Goal: Task Accomplishment & Management: Use online tool/utility

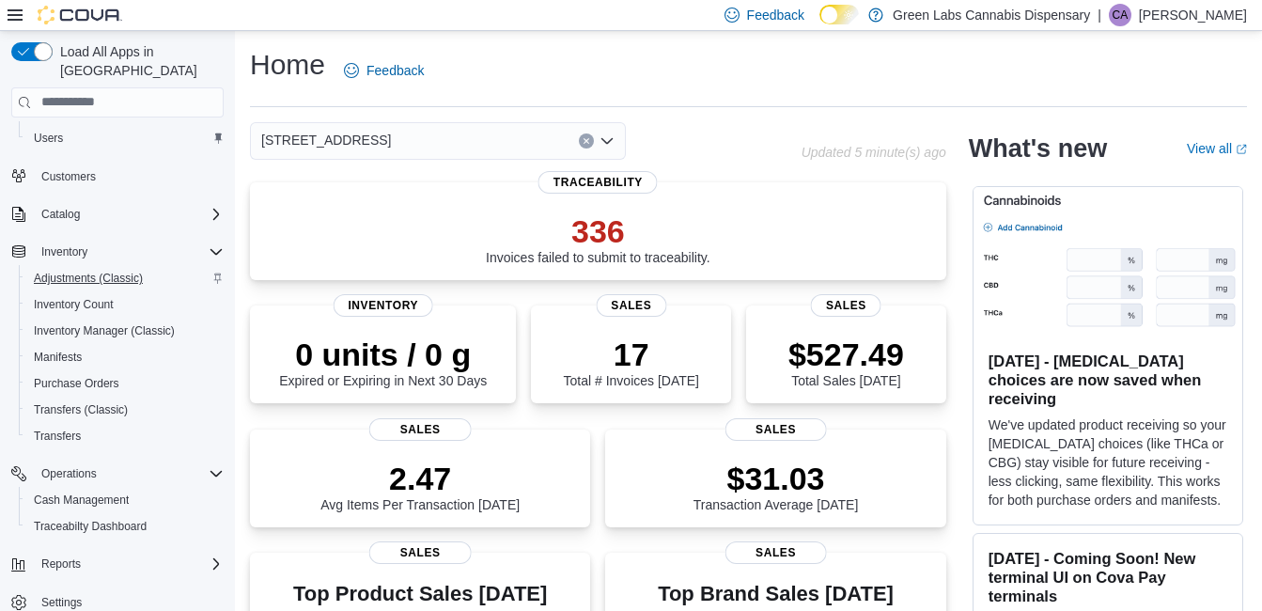
scroll to position [142, 0]
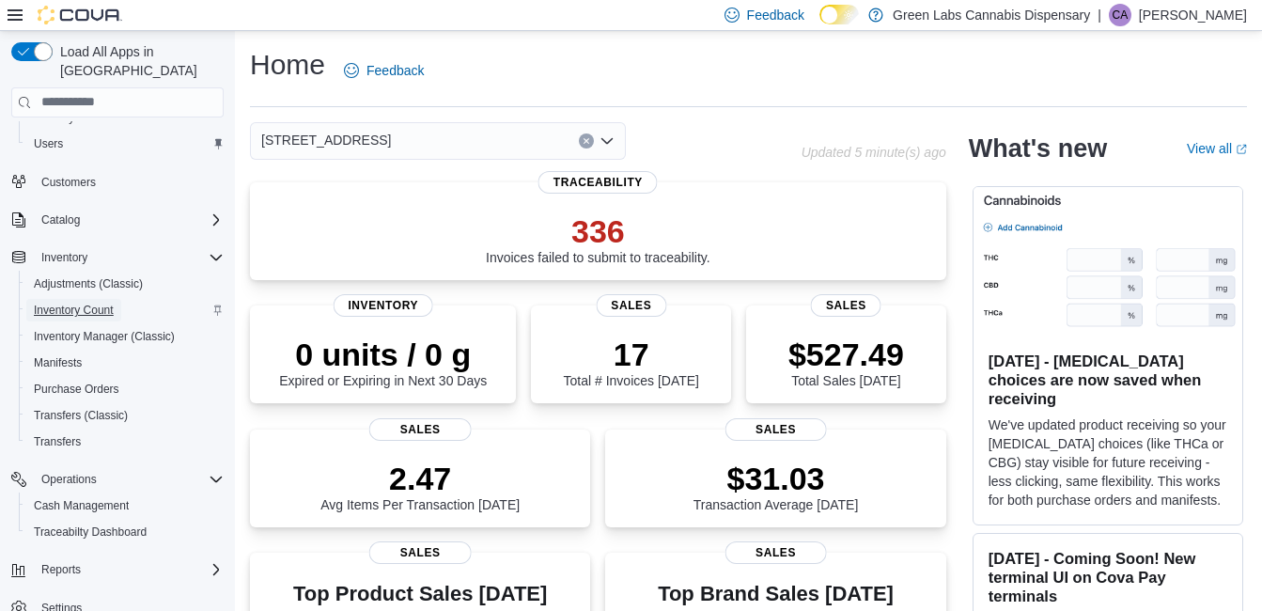
click at [60, 299] on span "Inventory Count" at bounding box center [74, 310] width 80 height 23
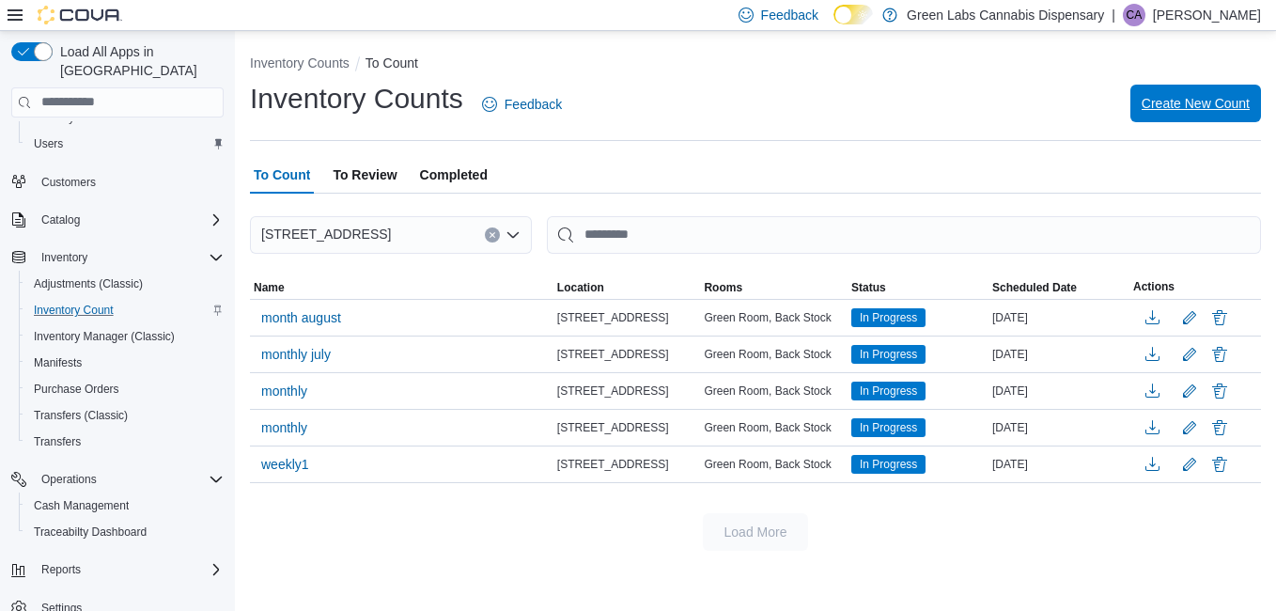
click at [1185, 94] on span "Create New Count" at bounding box center [1195, 104] width 108 height 38
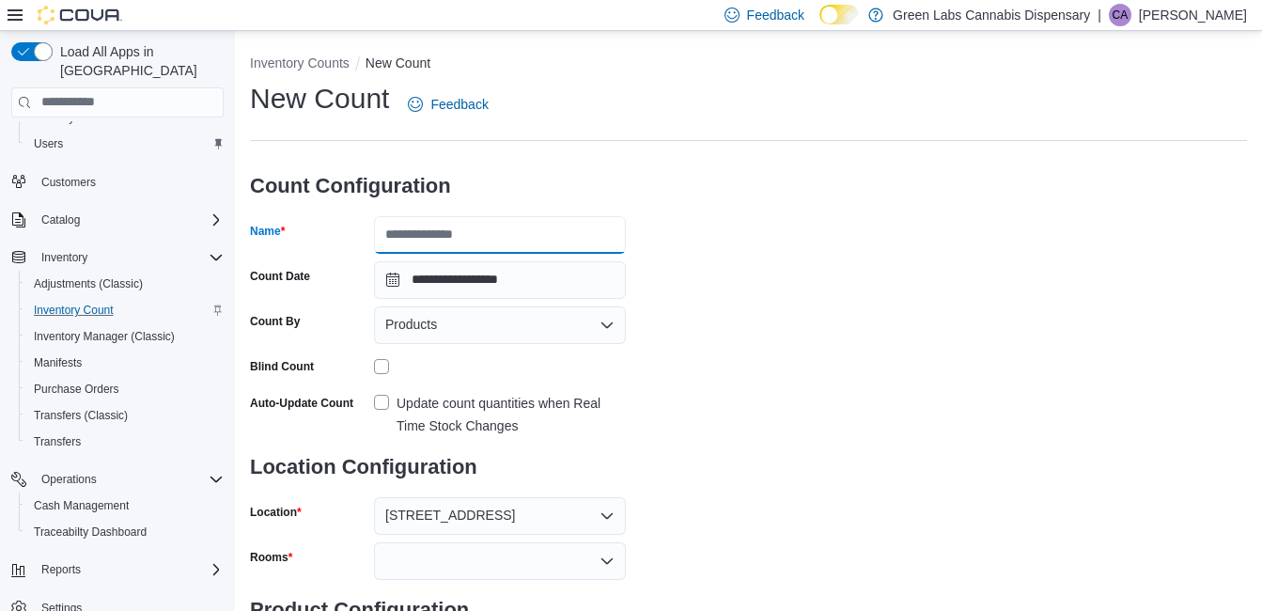
click at [515, 226] on input "Name" at bounding box center [500, 235] width 252 height 38
type input "**********"
click at [762, 286] on div "**********" at bounding box center [748, 374] width 997 height 589
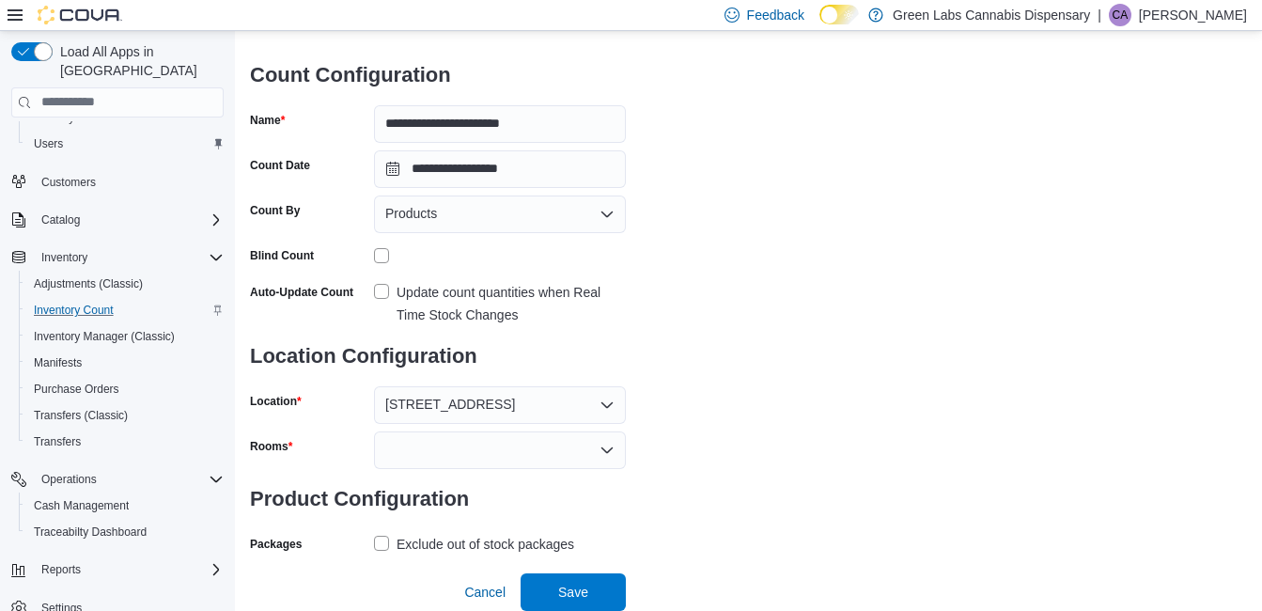
click at [578, 225] on div "Products" at bounding box center [500, 214] width 252 height 38
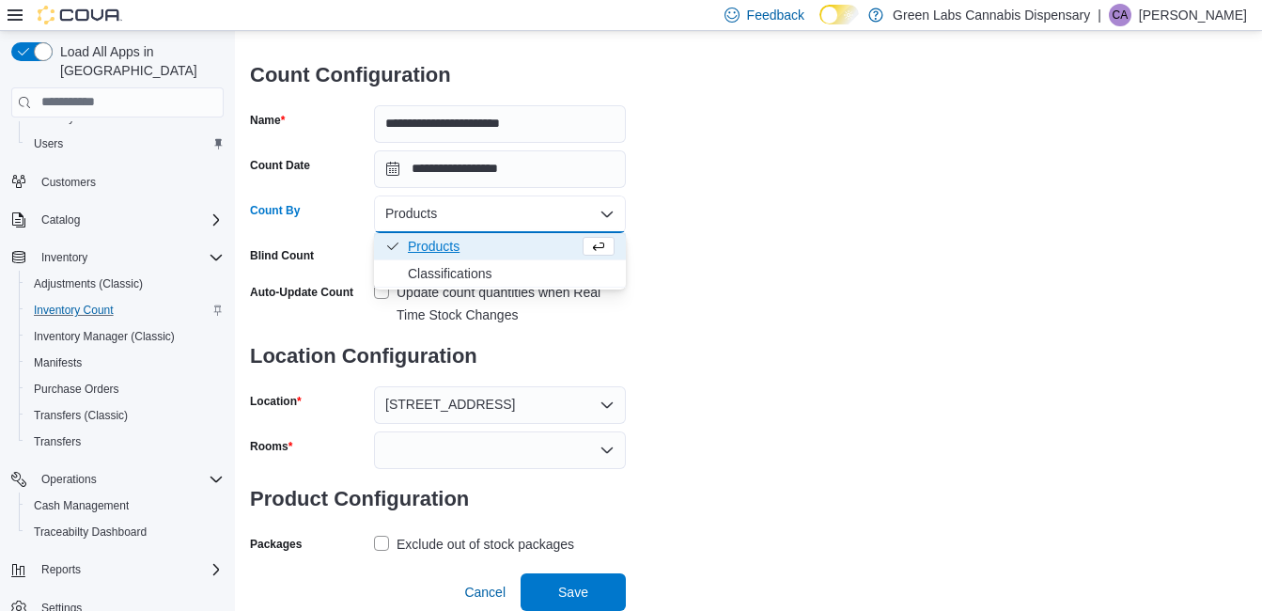
click at [578, 225] on div "Products Combo box. Selected. Products. Press Backspace to delete Products. Com…" at bounding box center [500, 214] width 252 height 38
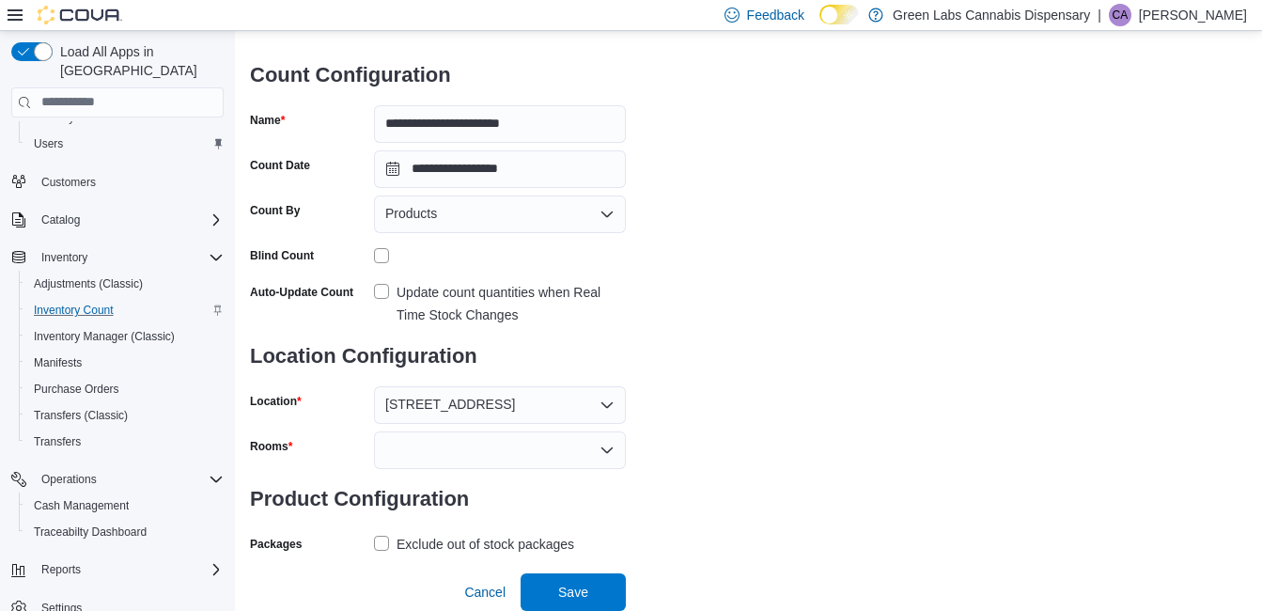
click at [679, 231] on div "**********" at bounding box center [748, 263] width 997 height 589
click at [585, 216] on div "Products" at bounding box center [500, 214] width 252 height 38
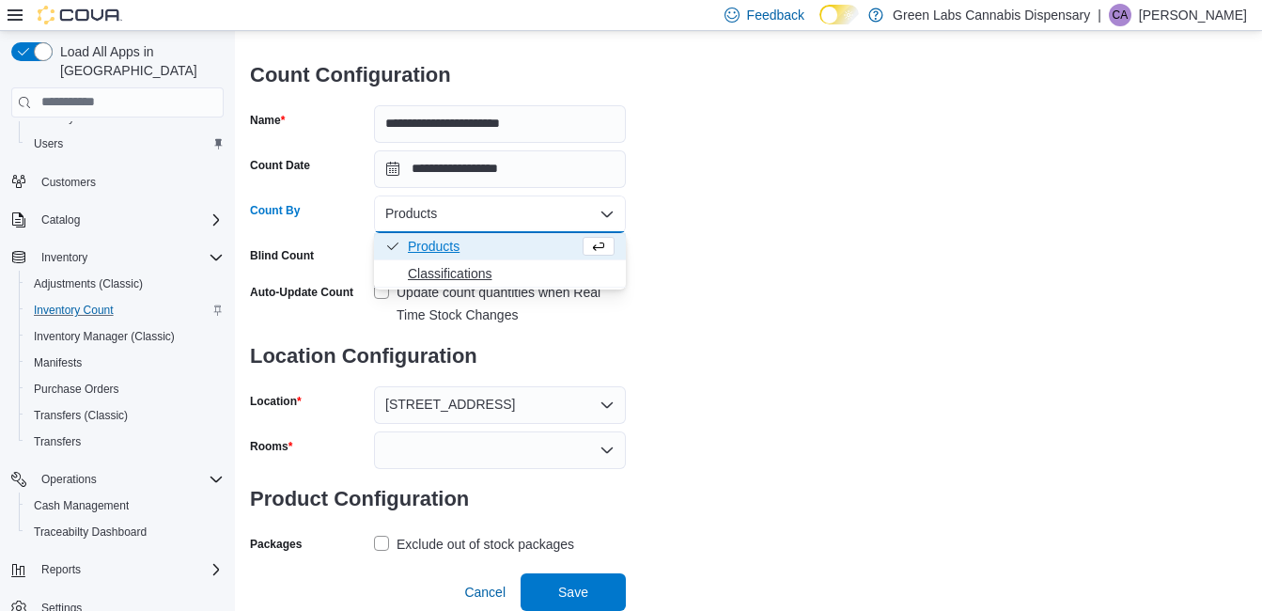
click at [433, 276] on span "Classifications" at bounding box center [511, 273] width 207 height 19
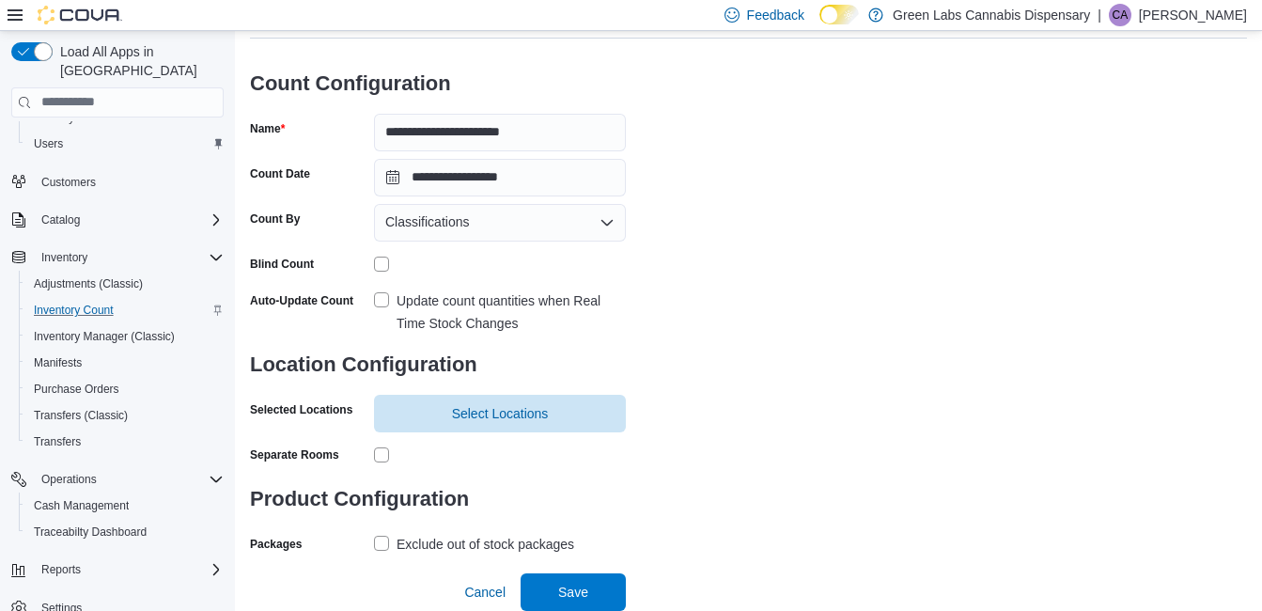
click at [389, 297] on label "Update count quantities when Real Time Stock Changes" at bounding box center [500, 311] width 252 height 45
click at [379, 304] on label "Update count quantities when Real Time Stock Changes" at bounding box center [500, 311] width 252 height 45
click at [560, 411] on span "Select Locations" at bounding box center [499, 413] width 229 height 38
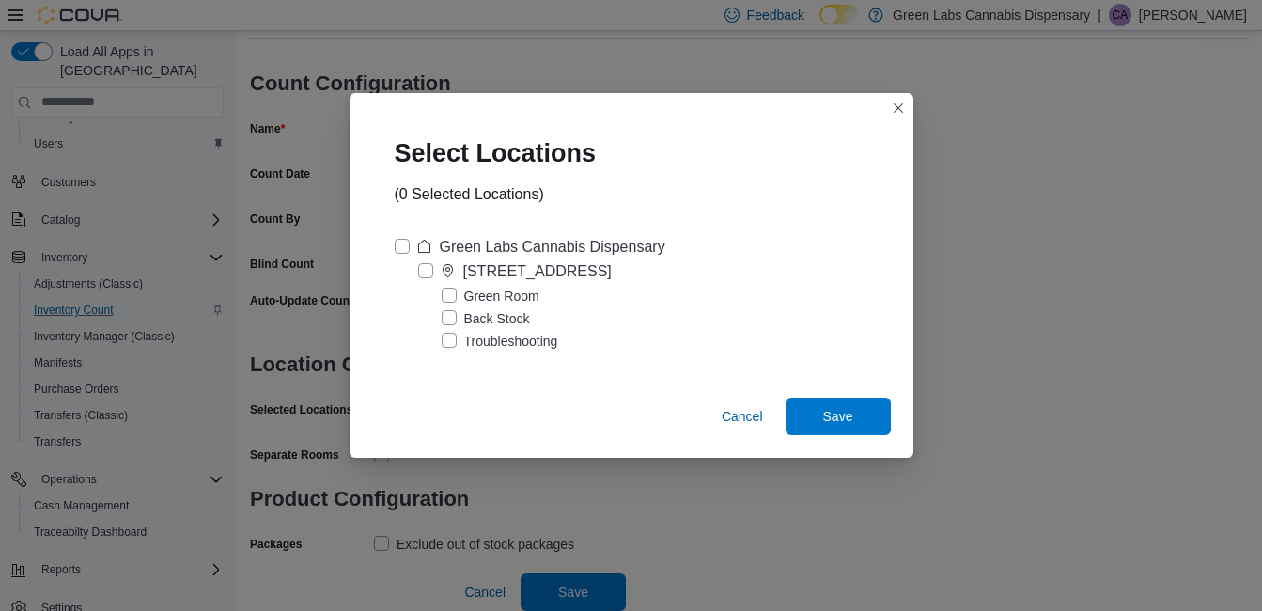
click at [403, 244] on label "Green Labs Cannabis Dispensary" at bounding box center [530, 247] width 271 height 23
drag, startPoint x: 856, startPoint y: 423, endPoint x: 836, endPoint y: 301, distance: 123.7
click at [836, 301] on div "Select Locations (1 Selected Locations) [GEOGRAPHIC_DATA] [GEOGRAPHIC_DATA] [ST…" at bounding box center [631, 275] width 564 height 365
click at [451, 339] on label "Troubleshooting" at bounding box center [500, 341] width 116 height 23
click at [845, 412] on span "Save" at bounding box center [838, 415] width 30 height 19
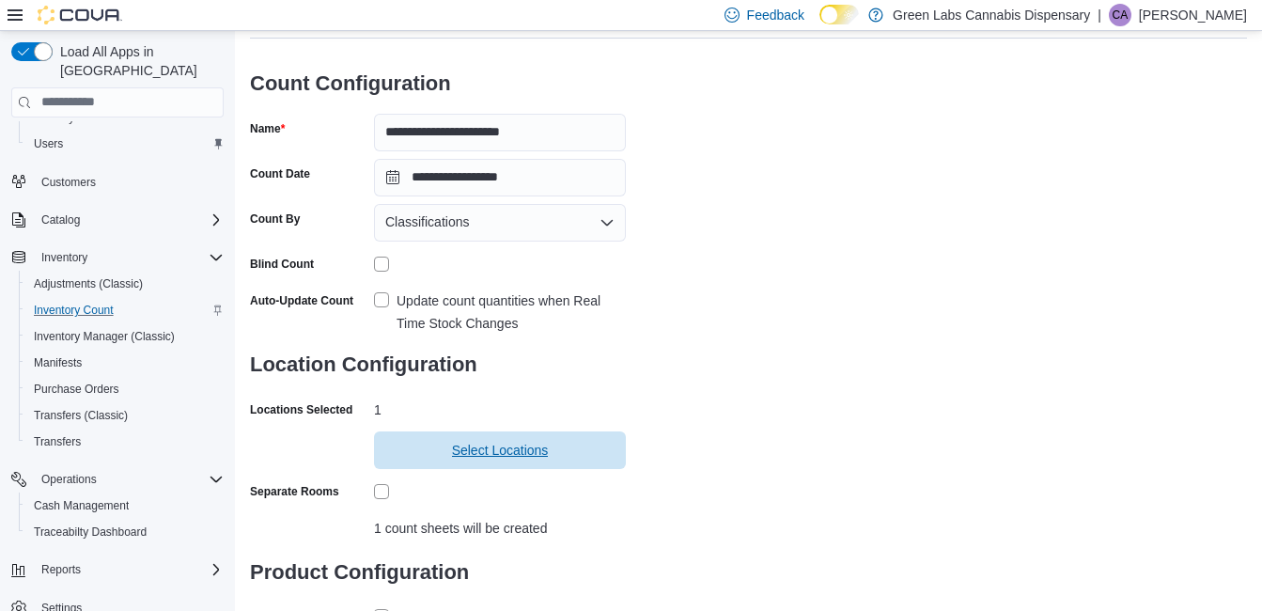
scroll to position [221, 0]
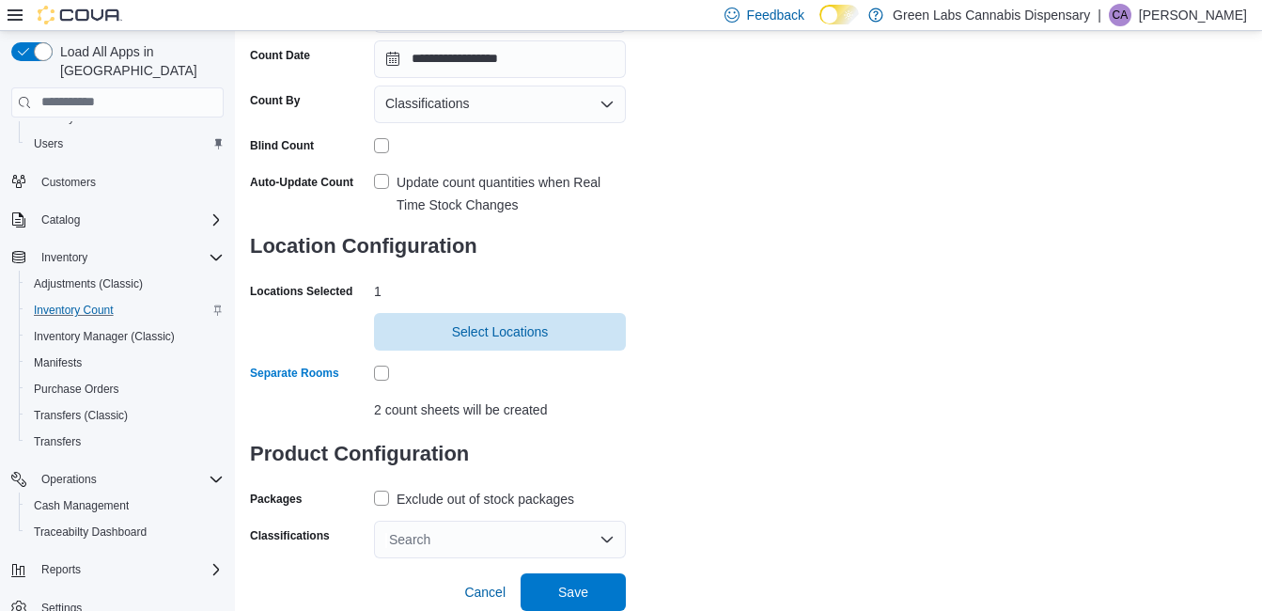
click at [381, 502] on label "Exclude out of stock packages" at bounding box center [474, 499] width 200 height 23
click at [426, 538] on div "Search" at bounding box center [500, 539] width 252 height 38
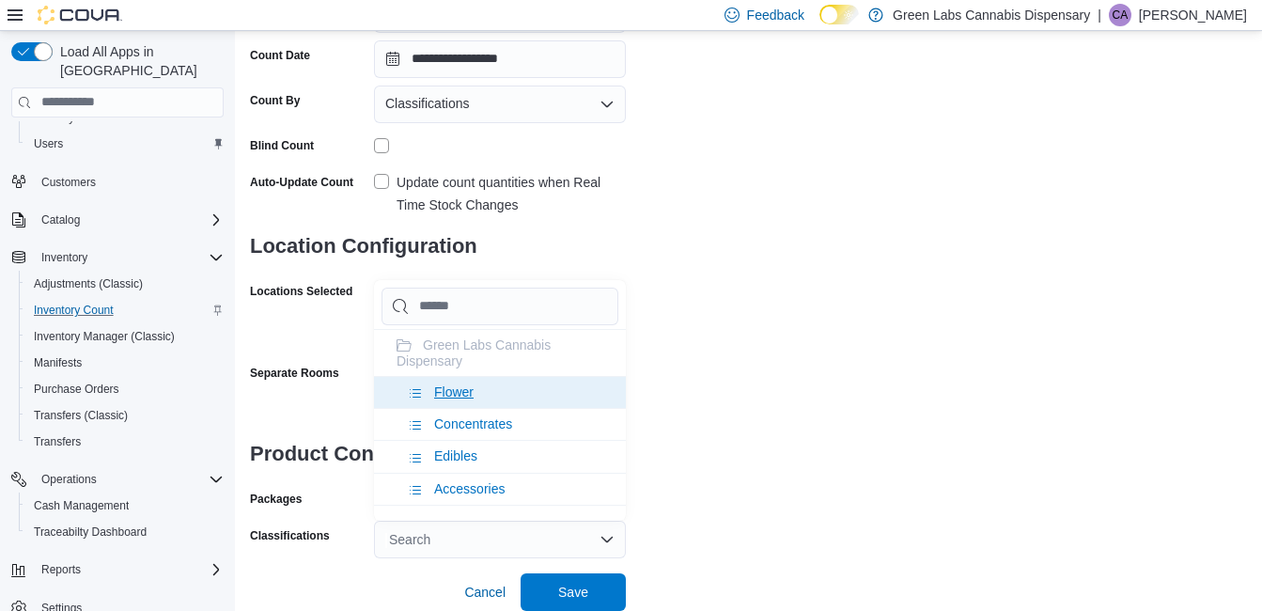
click at [427, 387] on li "Flower" at bounding box center [500, 392] width 252 height 32
click at [479, 384] on span "Concentrates" at bounding box center [473, 391] width 78 height 15
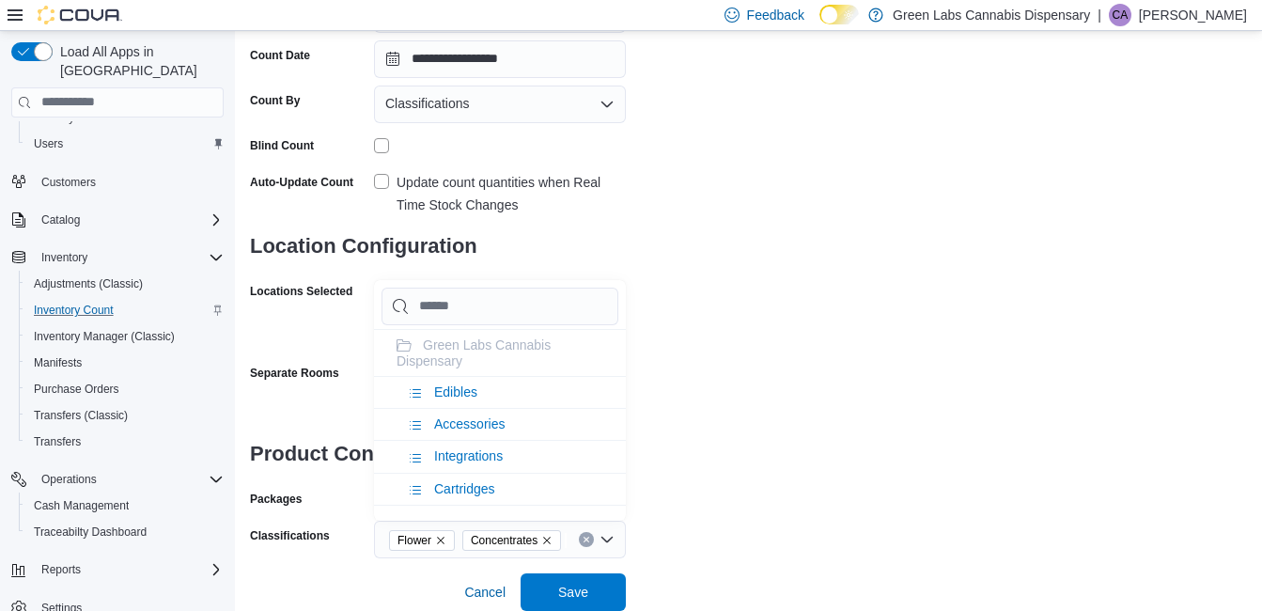
click at [479, 384] on li "Edibles" at bounding box center [500, 392] width 252 height 32
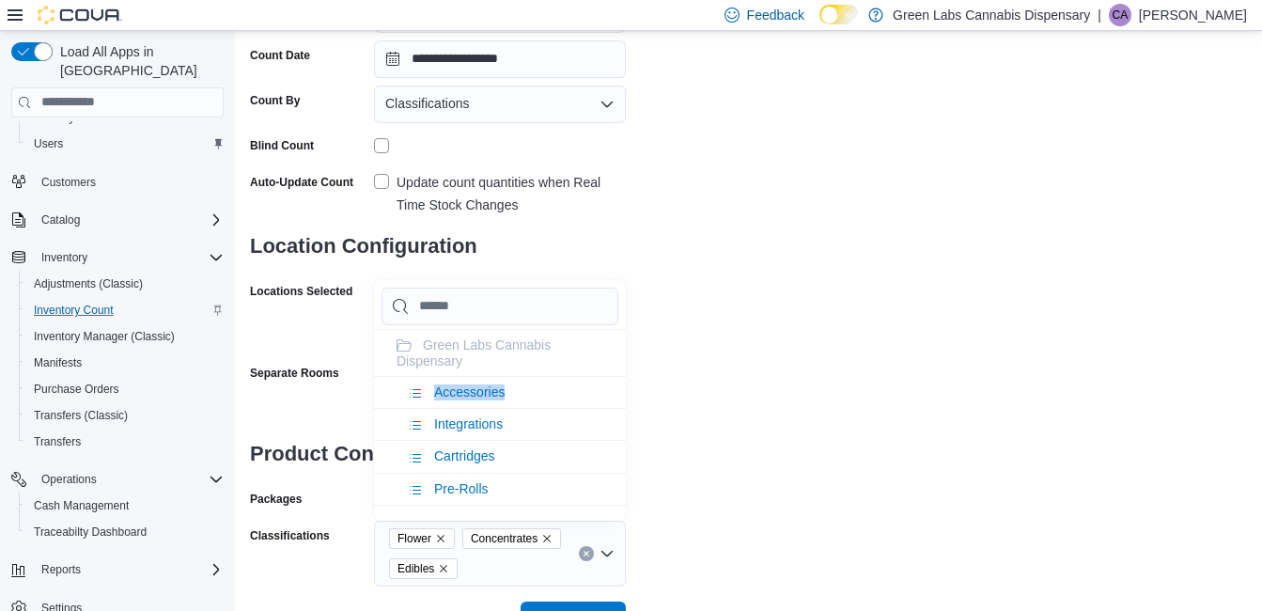
click at [479, 384] on span "Accessories" at bounding box center [469, 391] width 70 height 15
click at [479, 384] on span "Integrations" at bounding box center [468, 391] width 69 height 15
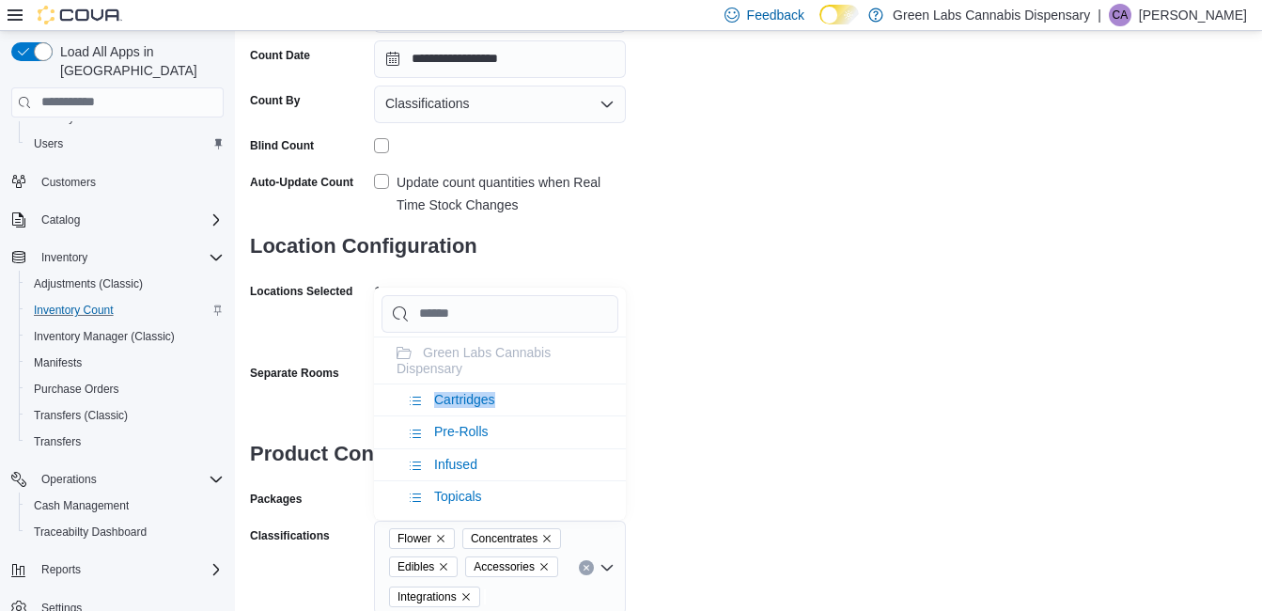
click at [479, 384] on li "Cartridges" at bounding box center [500, 399] width 252 height 32
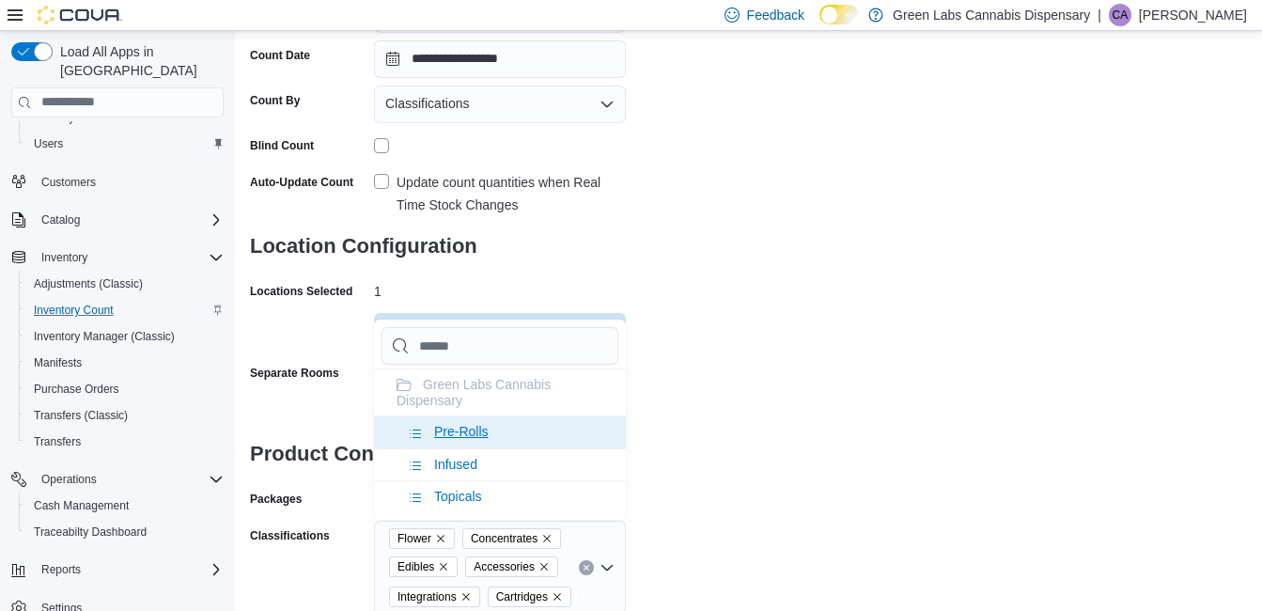
click at [473, 430] on span "Pre-Rolls" at bounding box center [461, 431] width 54 height 15
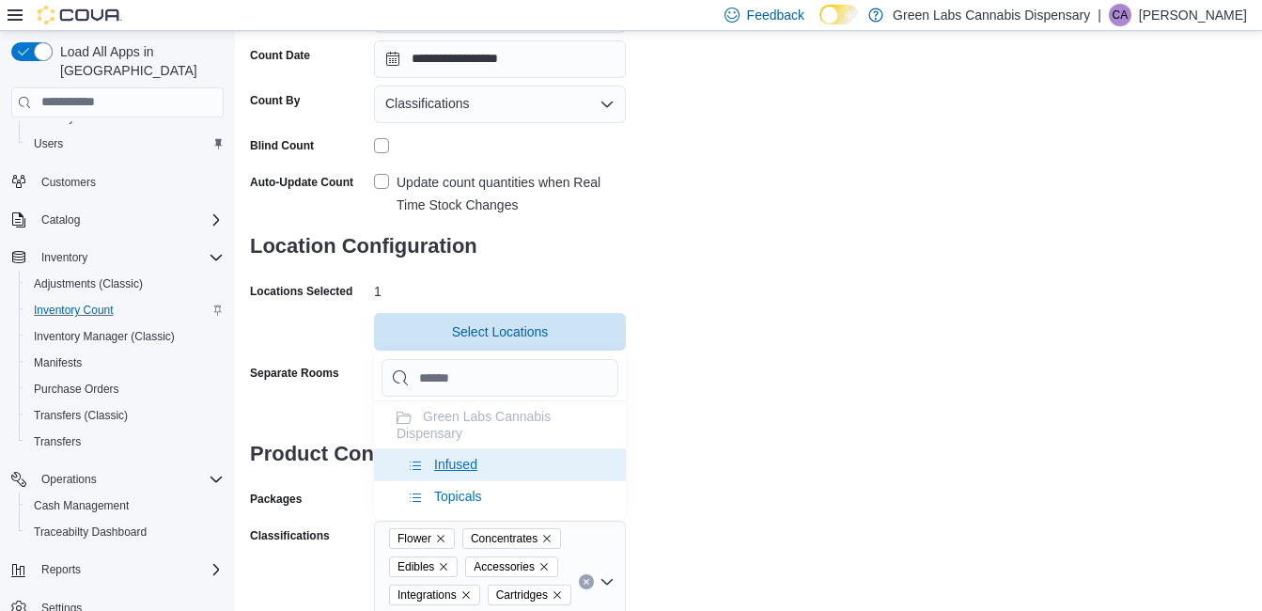
click at [479, 457] on li "Infused" at bounding box center [500, 464] width 252 height 32
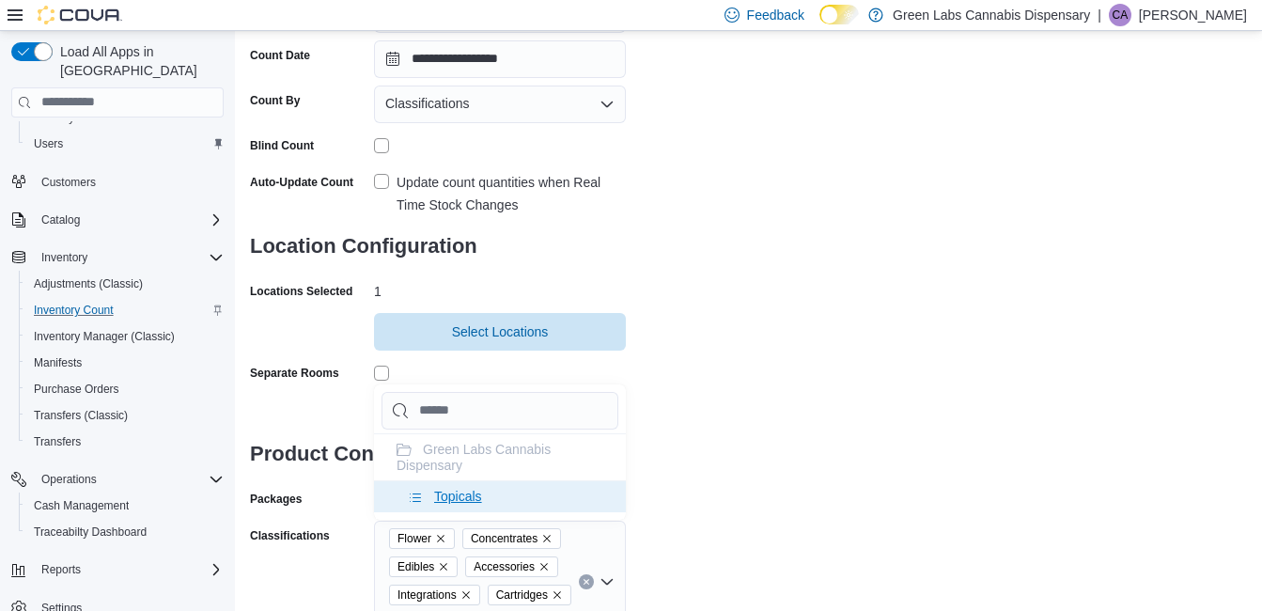
click at [503, 493] on li "Topicals" at bounding box center [500, 496] width 252 height 32
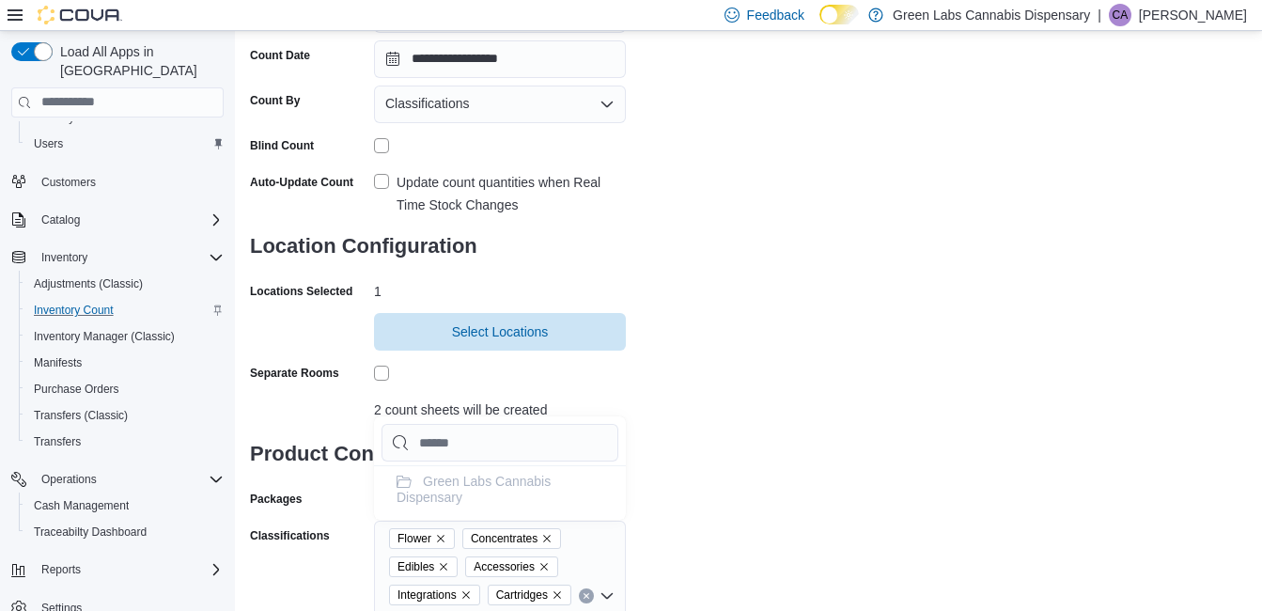
click at [783, 444] on div "**********" at bounding box center [748, 265] width 997 height 812
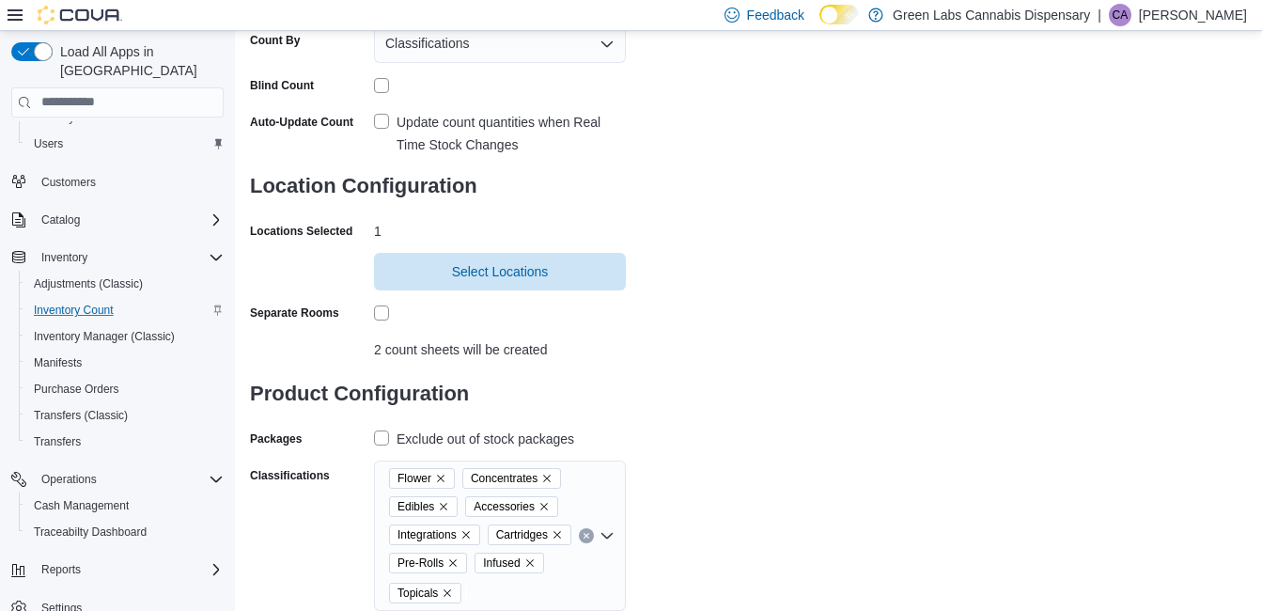
scroll to position [334, 0]
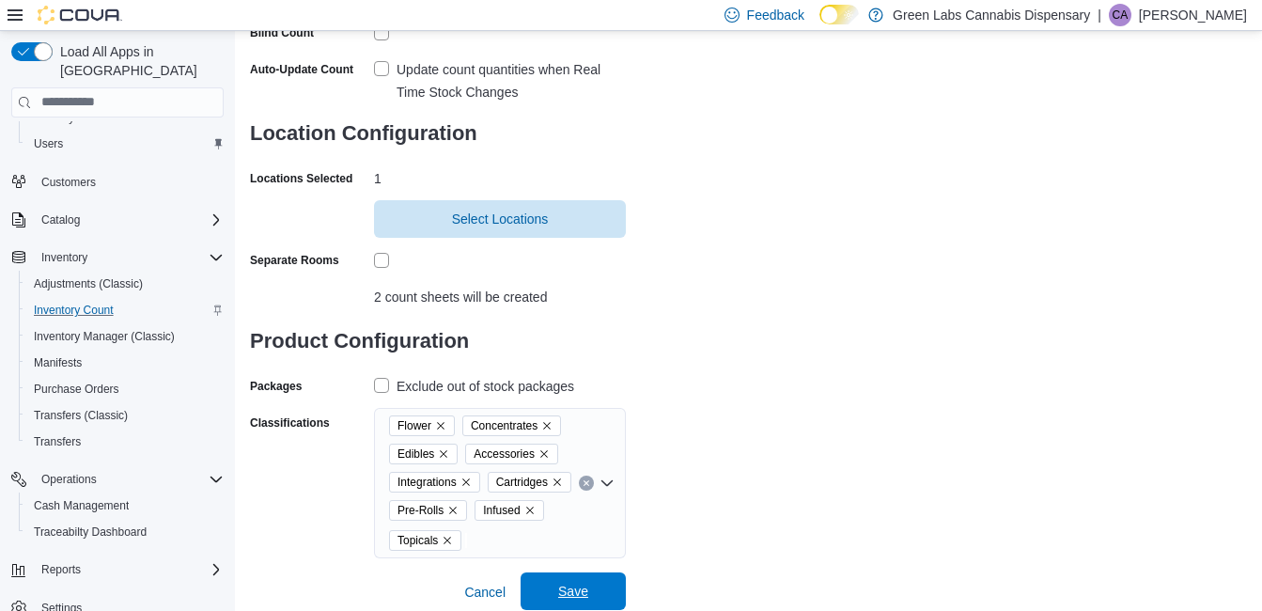
click at [562, 595] on span "Save" at bounding box center [573, 591] width 30 height 19
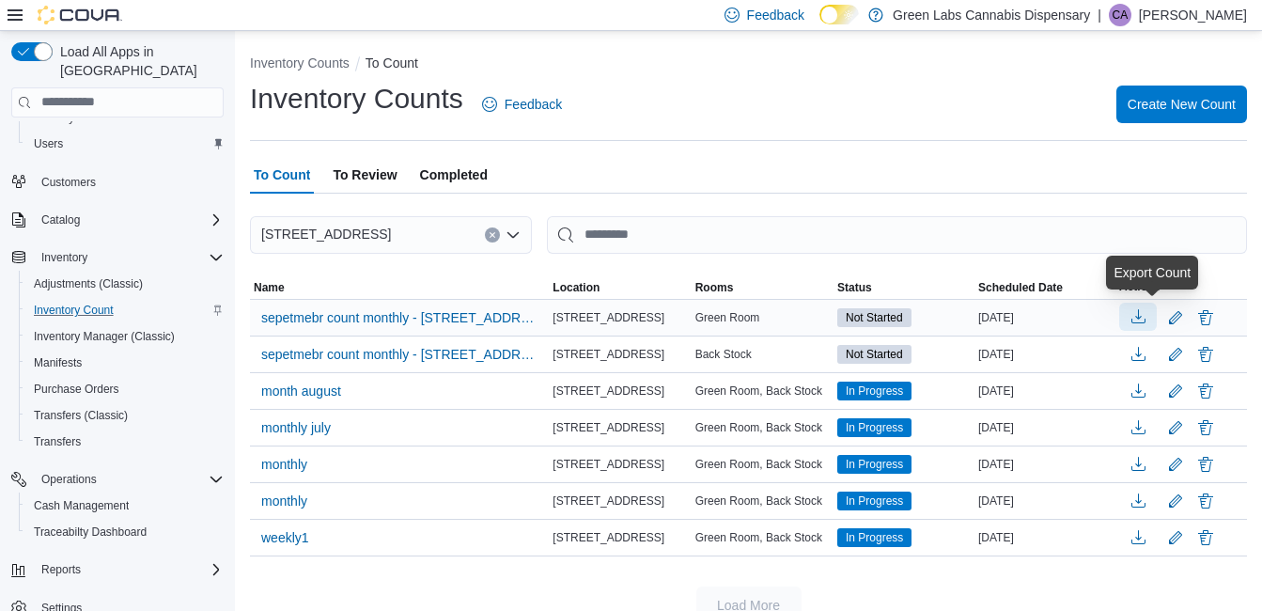
click at [1156, 324] on button "button" at bounding box center [1138, 317] width 38 height 28
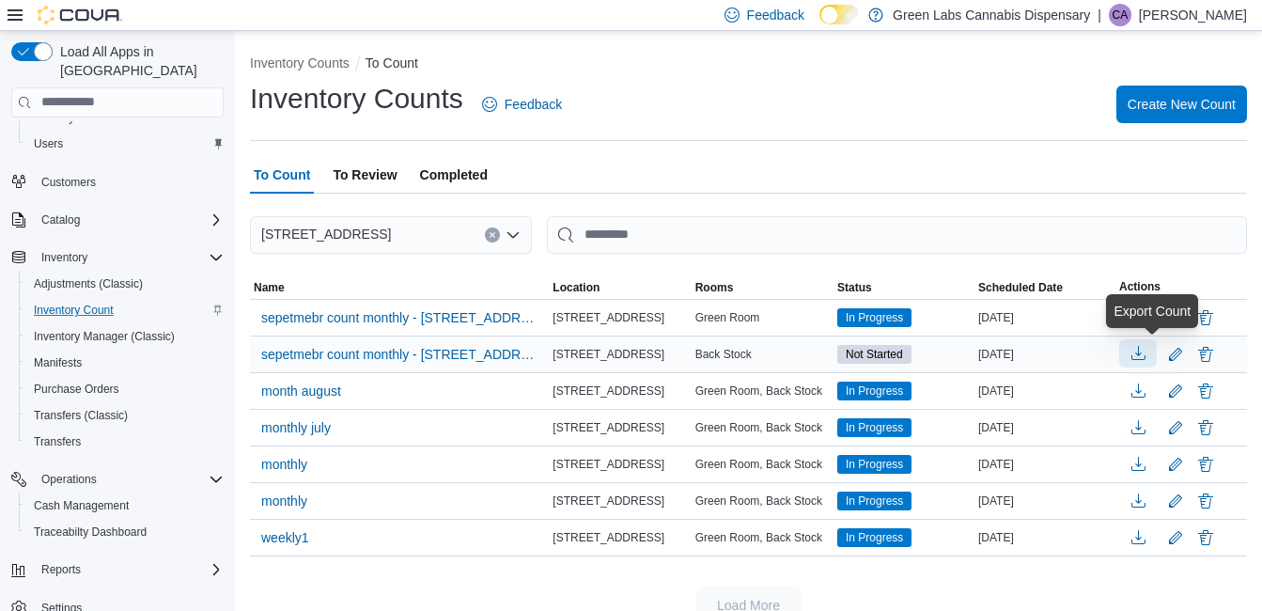
click at [1156, 359] on button "button" at bounding box center [1138, 353] width 38 height 28
click at [1156, 360] on button "button" at bounding box center [1138, 353] width 38 height 28
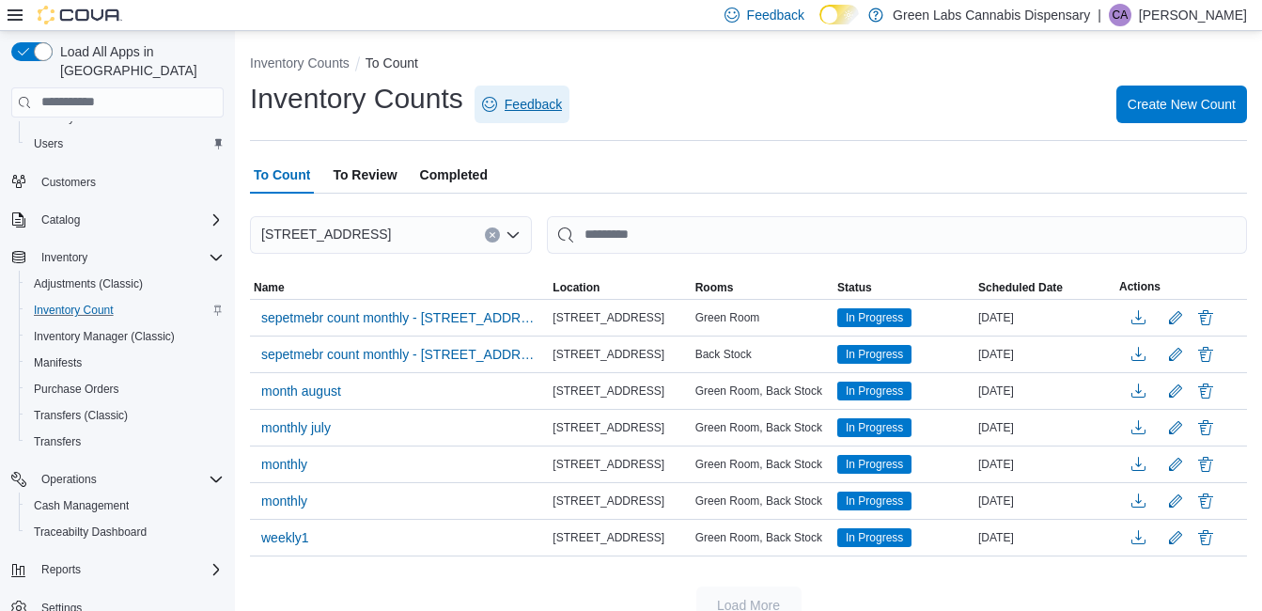
click at [555, 85] on span "Feedback" at bounding box center [522, 104] width 80 height 38
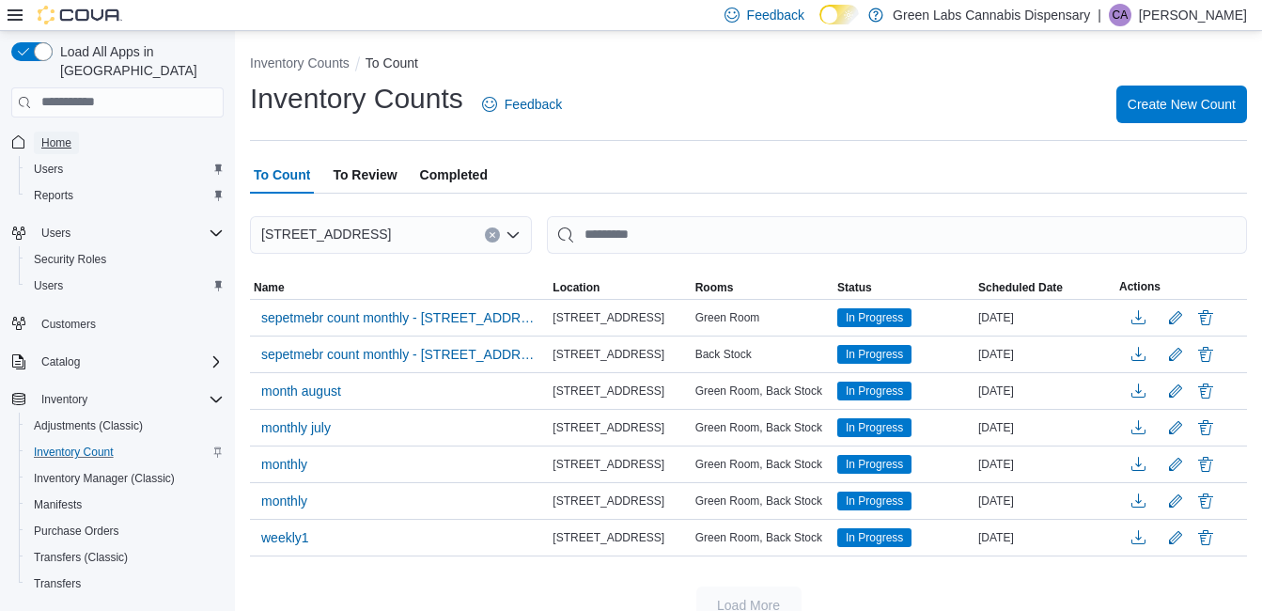
click at [71, 132] on link "Home" at bounding box center [56, 143] width 45 height 23
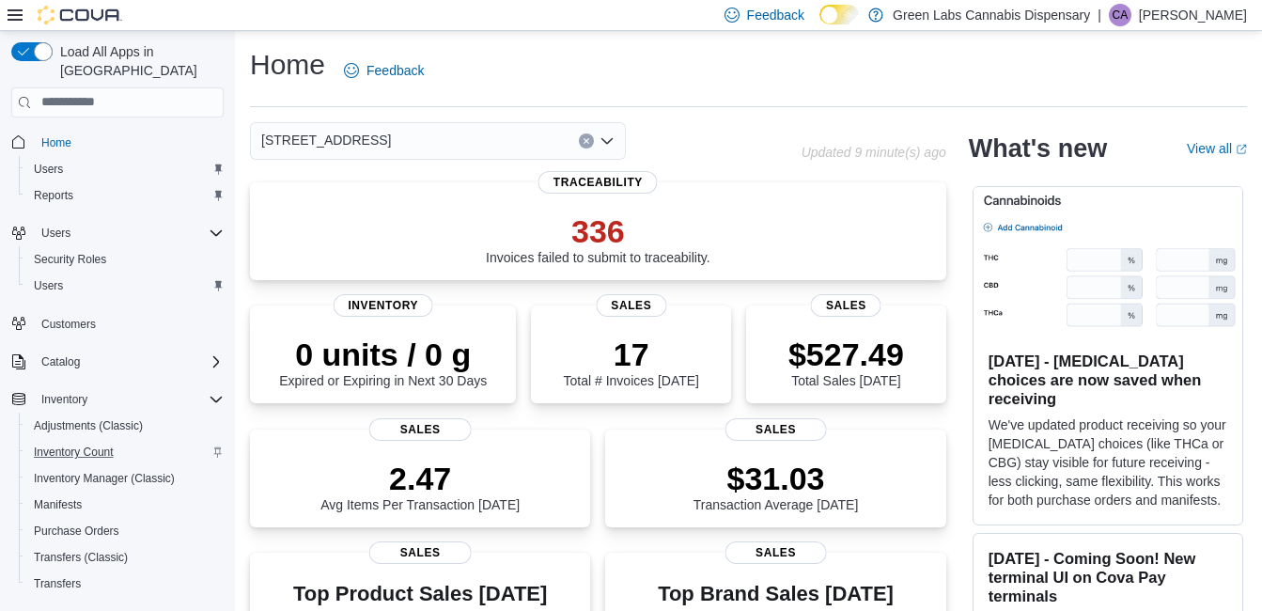
click at [33, 131] on span "Home" at bounding box center [117, 142] width 212 height 23
click at [44, 135] on span "Home" at bounding box center [56, 142] width 30 height 15
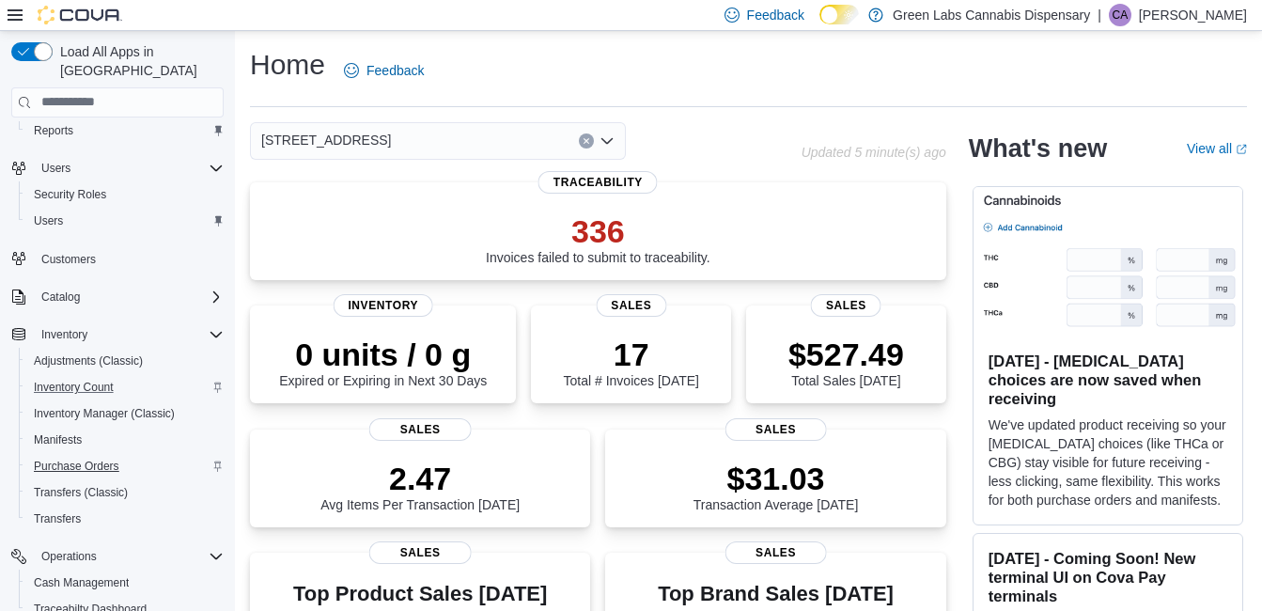
scroll to position [67, 0]
click at [60, 430] on span "Manifests" at bounding box center [58, 437] width 48 height 15
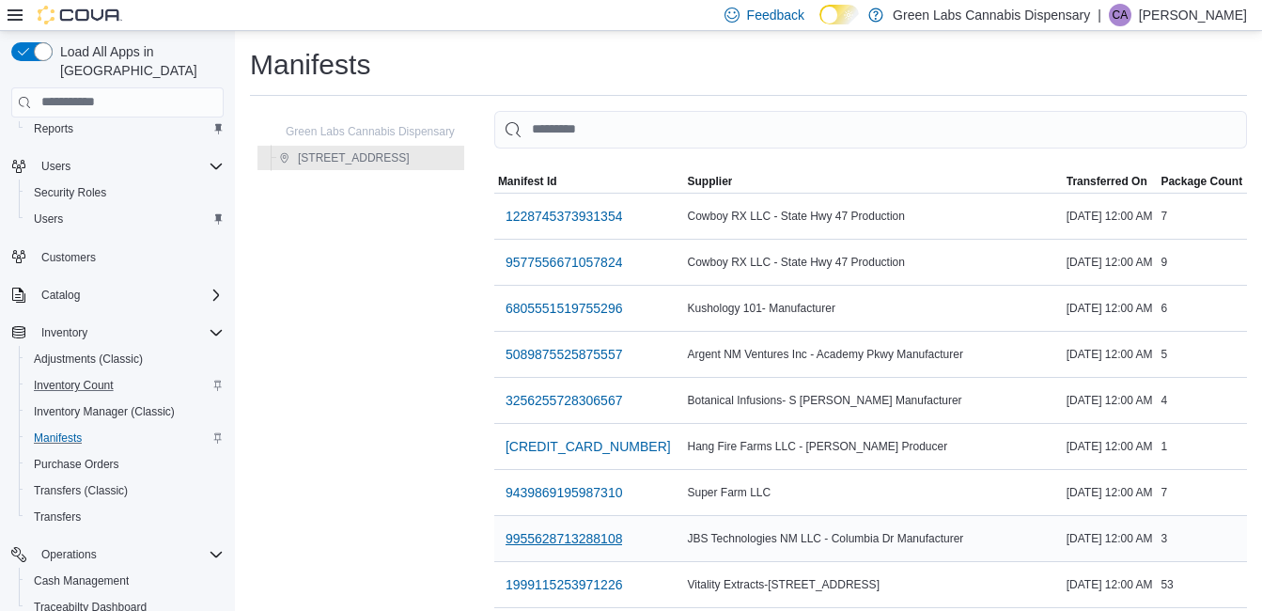
scroll to position [303, 0]
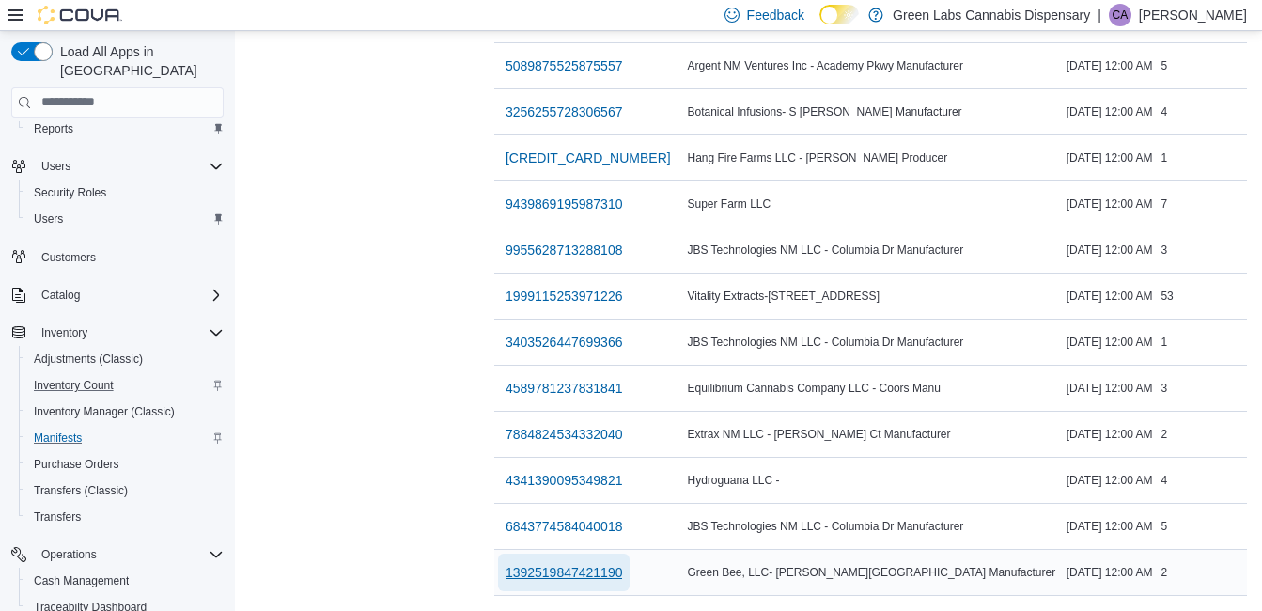
click at [623, 563] on span "1392519847421190" at bounding box center [563, 572] width 117 height 19
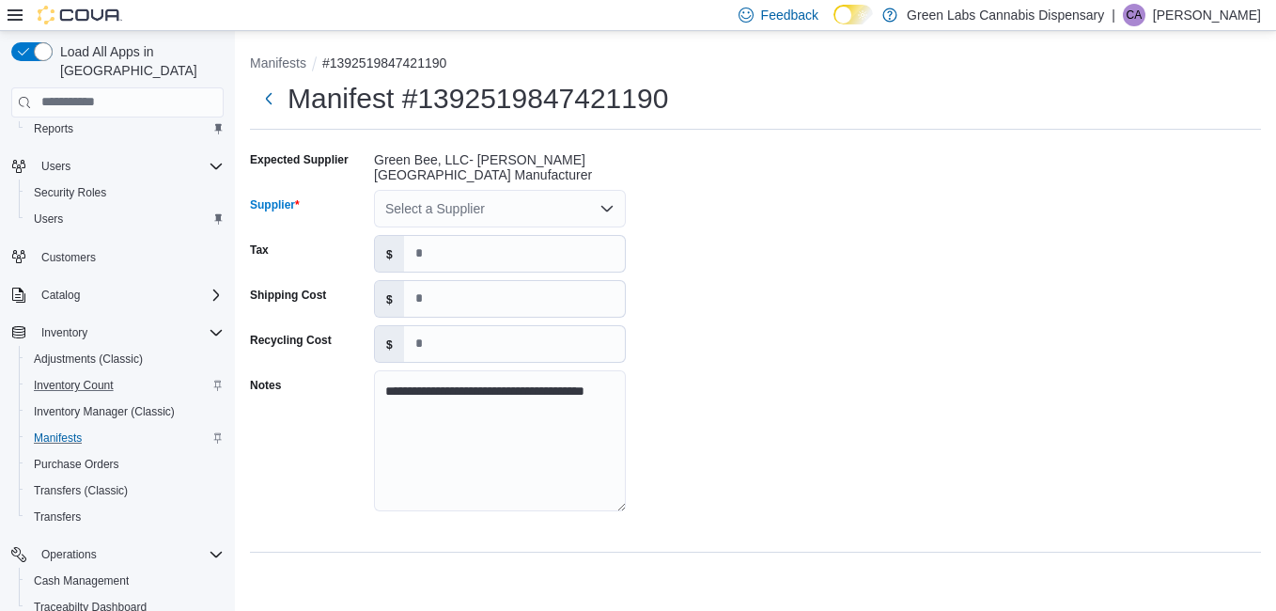
click at [587, 207] on div "Select a Supplier" at bounding box center [500, 209] width 252 height 38
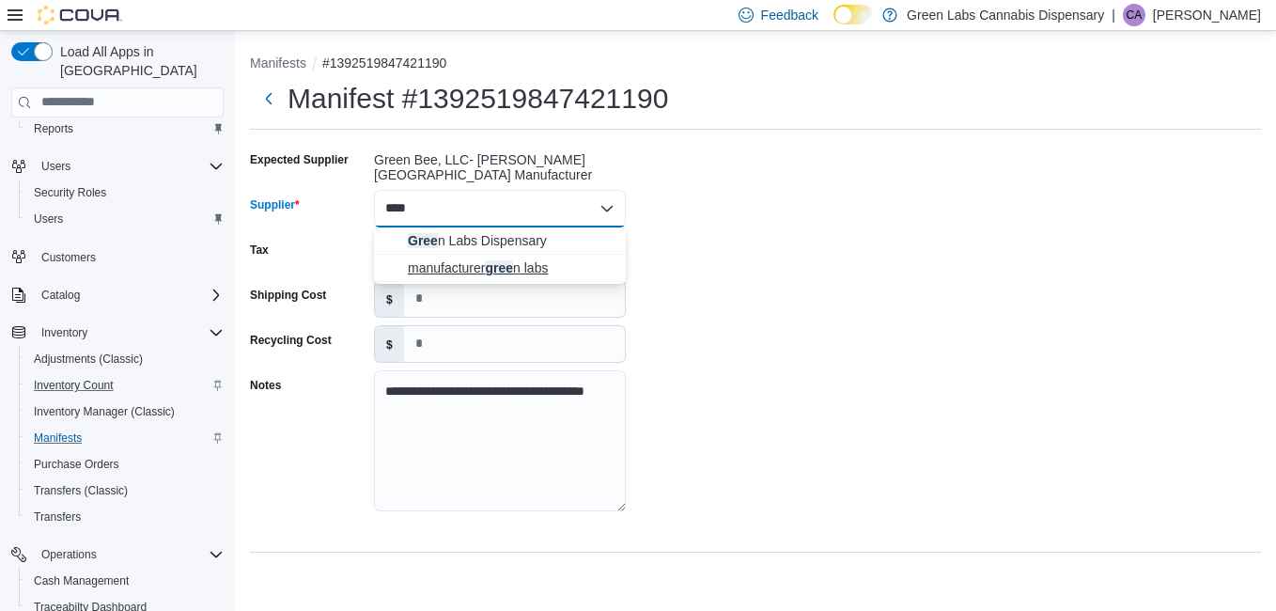
type input "****"
click at [490, 265] on span "manufacturer gree n labs" at bounding box center [511, 267] width 207 height 19
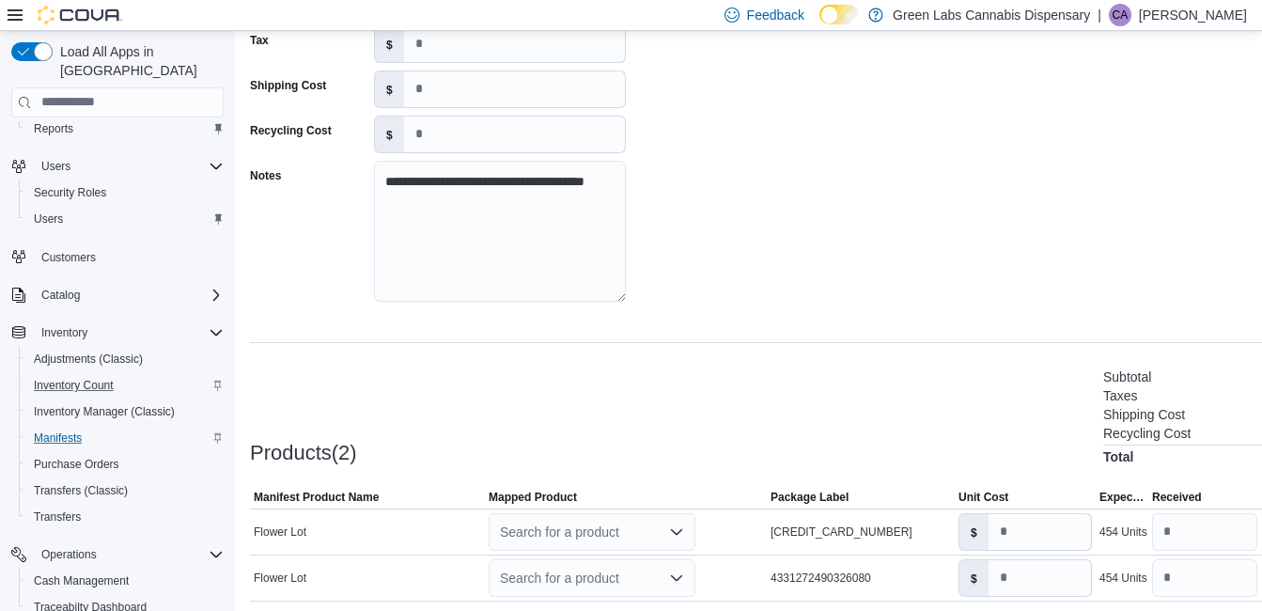
scroll to position [275, 0]
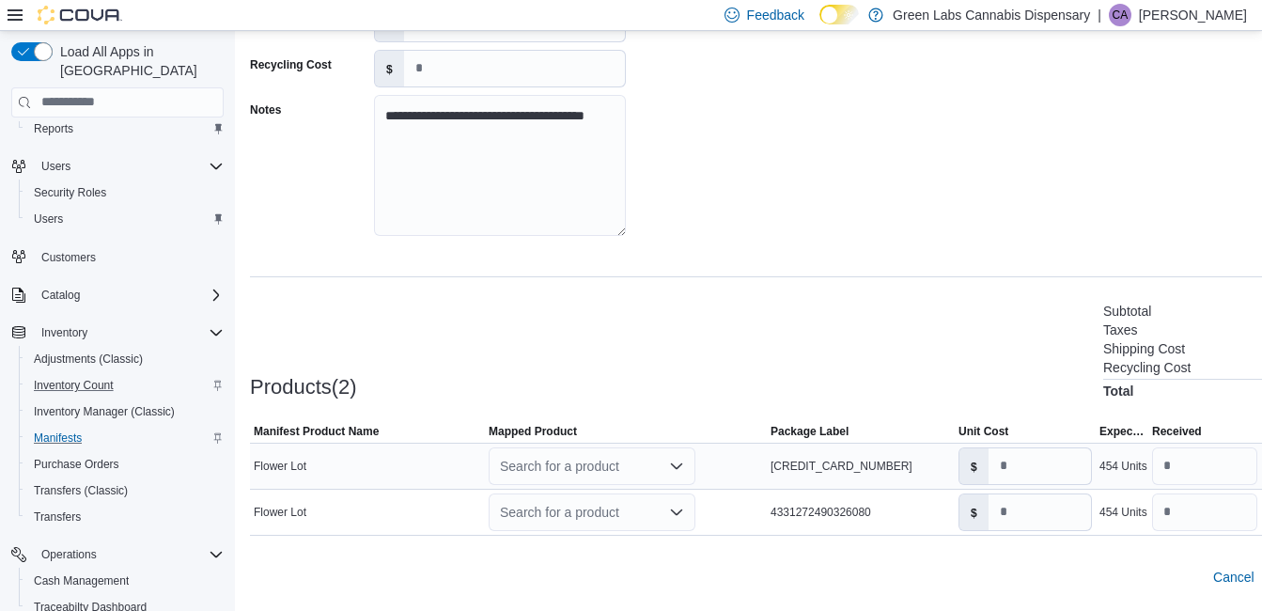
click at [689, 468] on div "Search for a product" at bounding box center [592, 466] width 207 height 38
type input "*"
click at [582, 432] on div "Create a new product" at bounding box center [576, 433] width 108 height 15
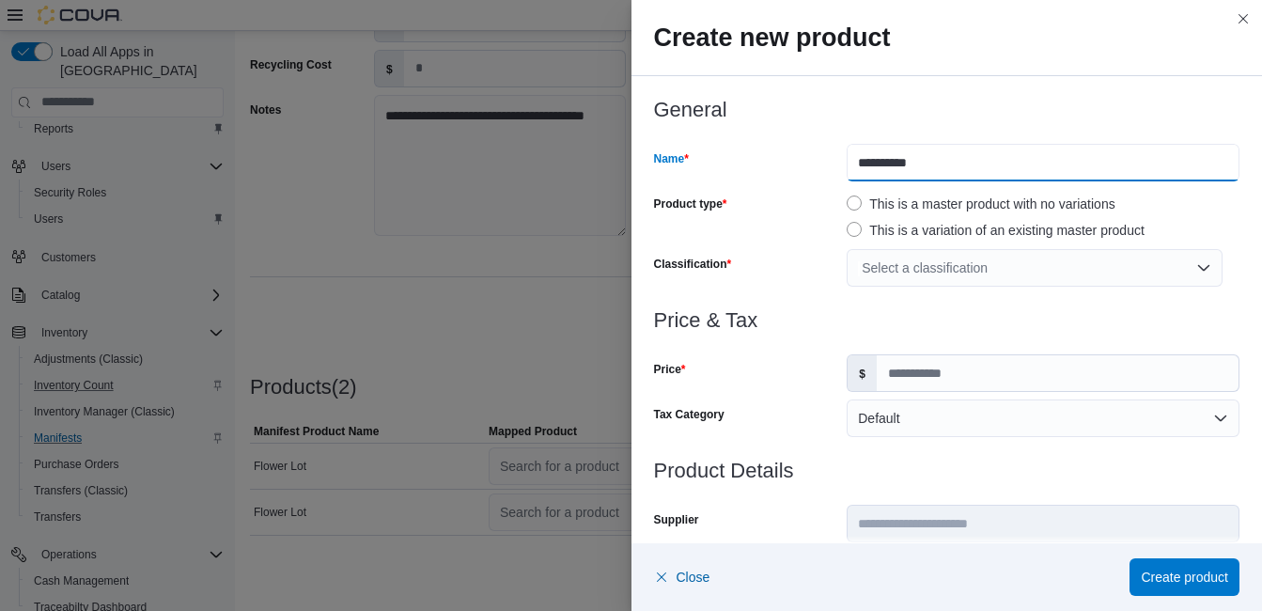
drag, startPoint x: 973, startPoint y: 149, endPoint x: 753, endPoint y: 159, distance: 221.0
click at [753, 159] on div "**********" at bounding box center [947, 163] width 586 height 38
type input "**********"
click at [952, 272] on div "Select a classification" at bounding box center [1034, 268] width 376 height 38
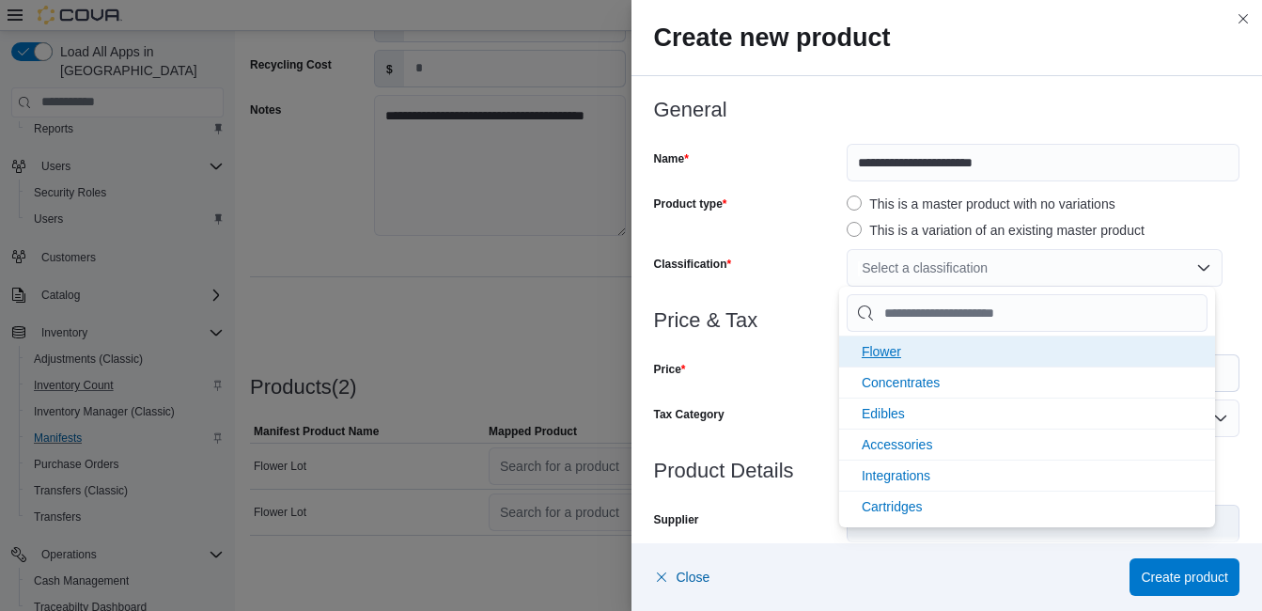
click at [907, 352] on li "Flower" at bounding box center [1027, 350] width 376 height 31
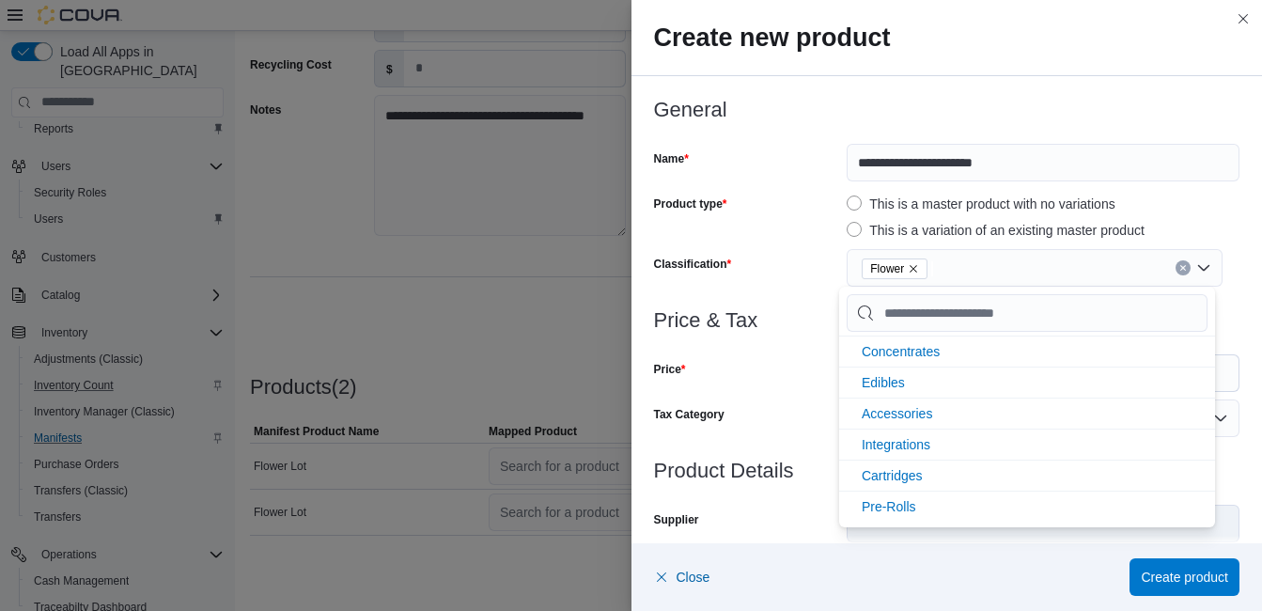
click at [784, 375] on div "Price" at bounding box center [747, 373] width 186 height 38
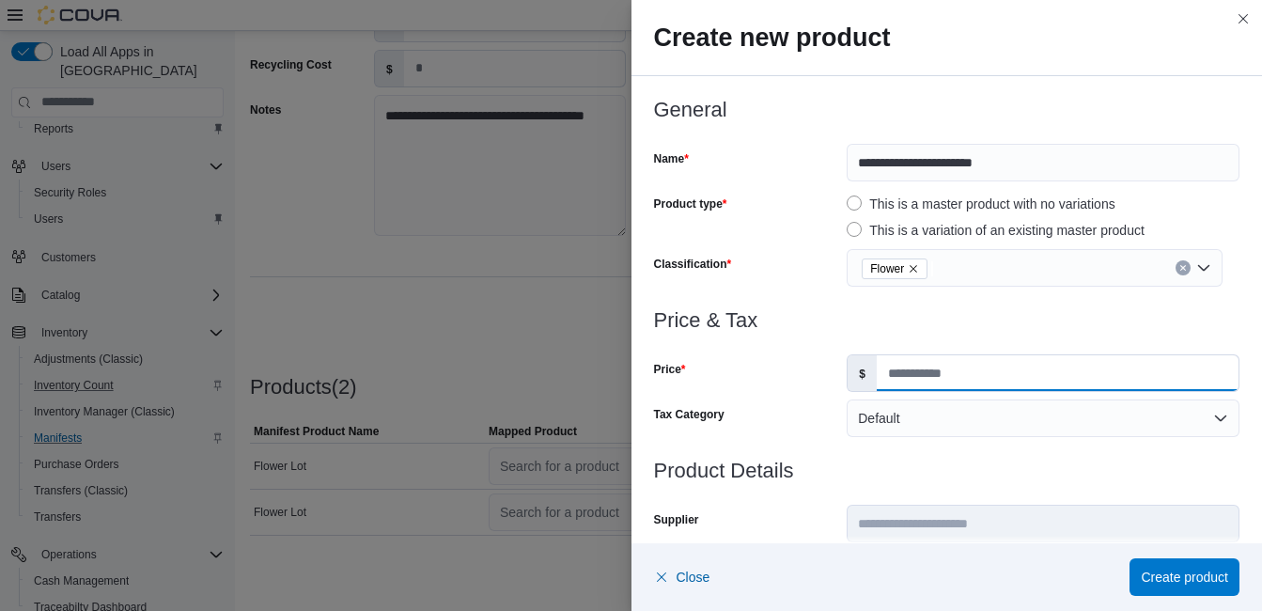
click at [886, 375] on input "Price" at bounding box center [1058, 373] width 362 height 36
type input "****"
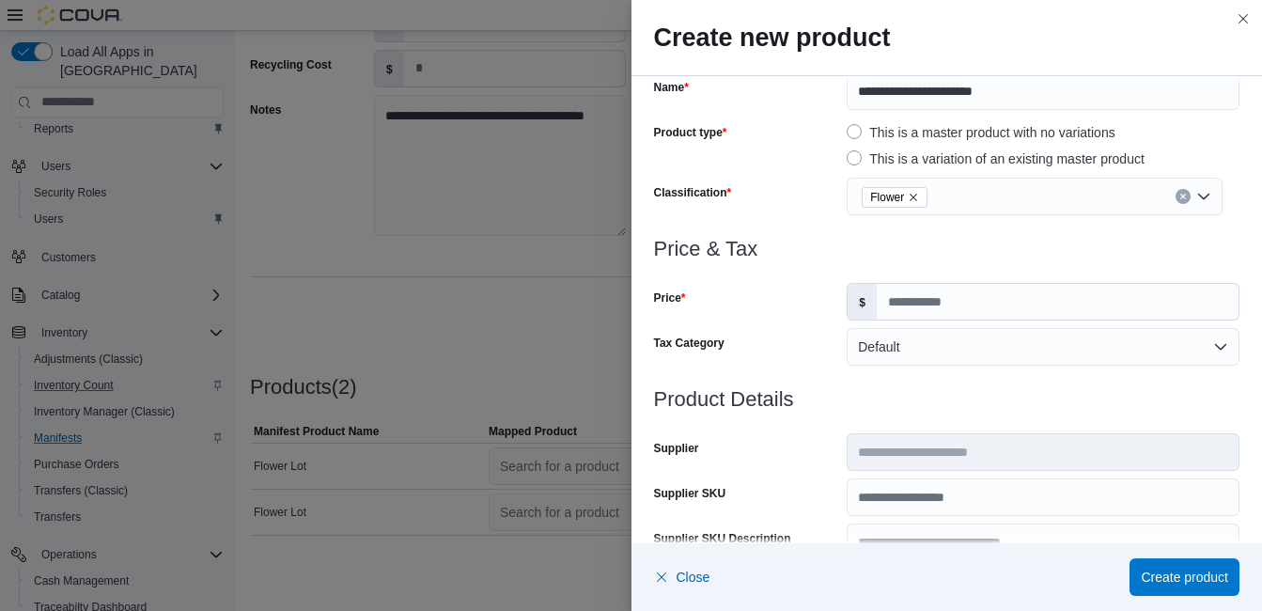
scroll to position [72, 0]
click at [825, 355] on div "Tax Category" at bounding box center [747, 346] width 186 height 38
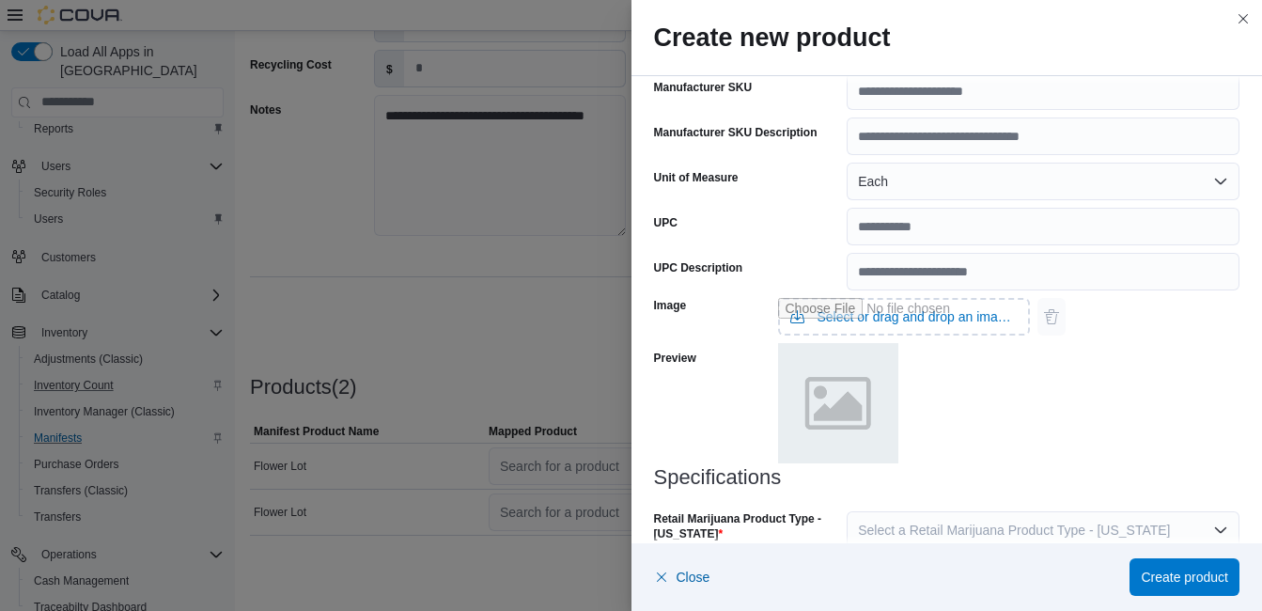
scroll to position [615, 0]
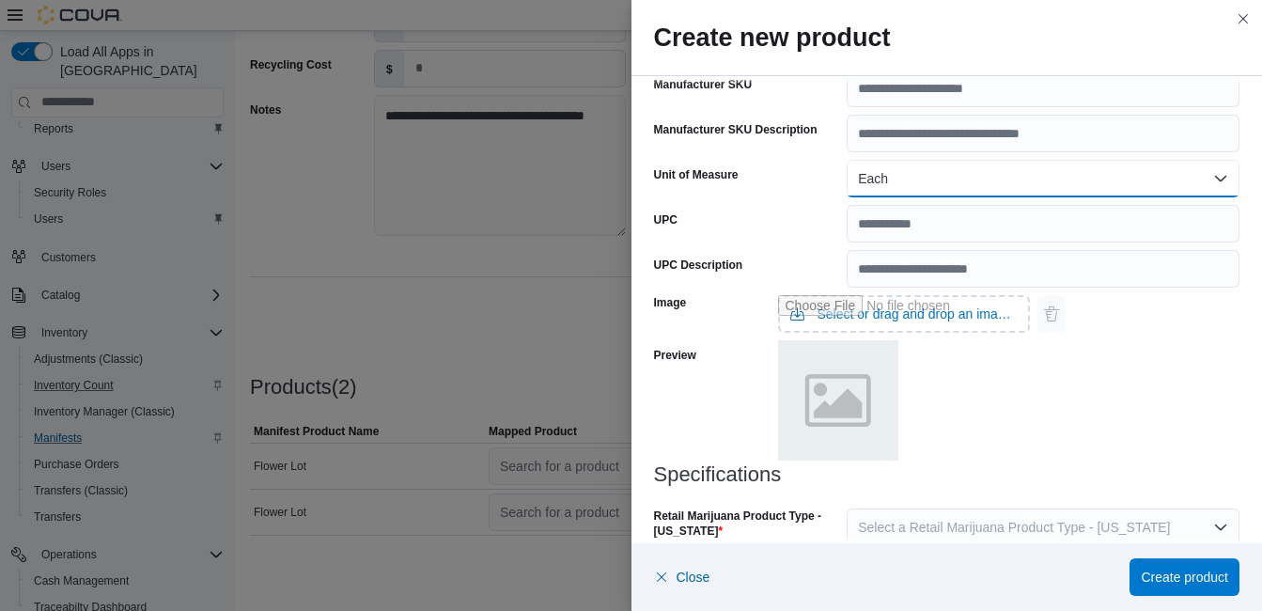
click at [890, 180] on button "Each" at bounding box center [1042, 179] width 393 height 38
click at [794, 174] on div "Unit of Measure" at bounding box center [747, 179] width 186 height 38
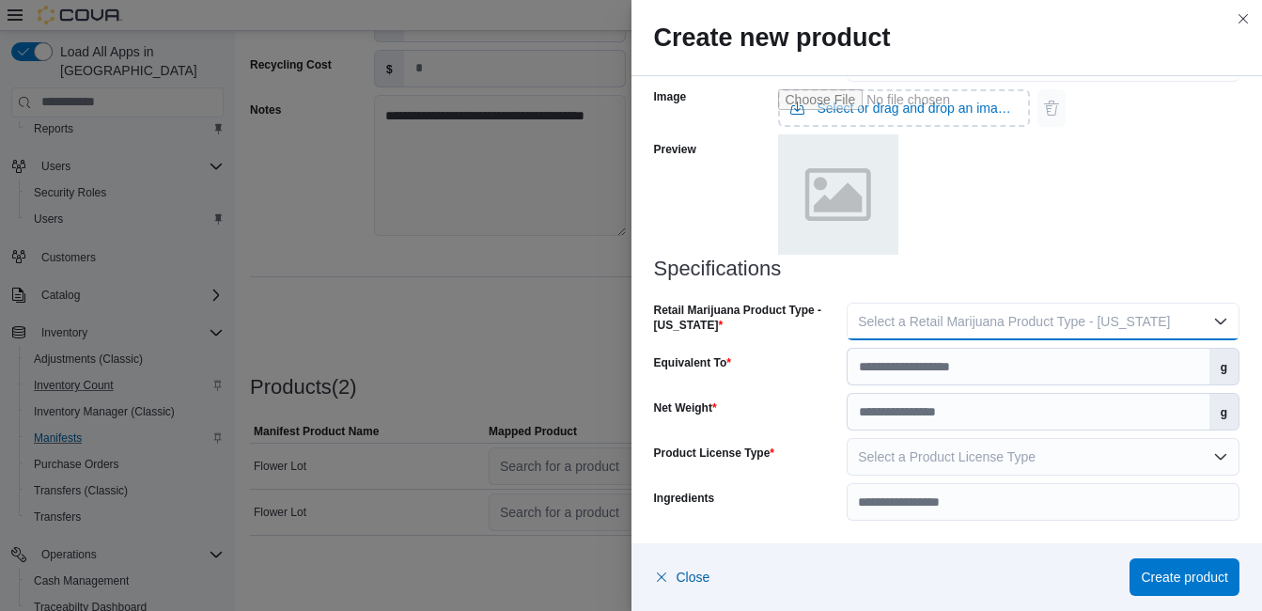
click at [925, 326] on span "Select a Retail Marijuana Product Type - [US_STATE]" at bounding box center [1014, 321] width 312 height 15
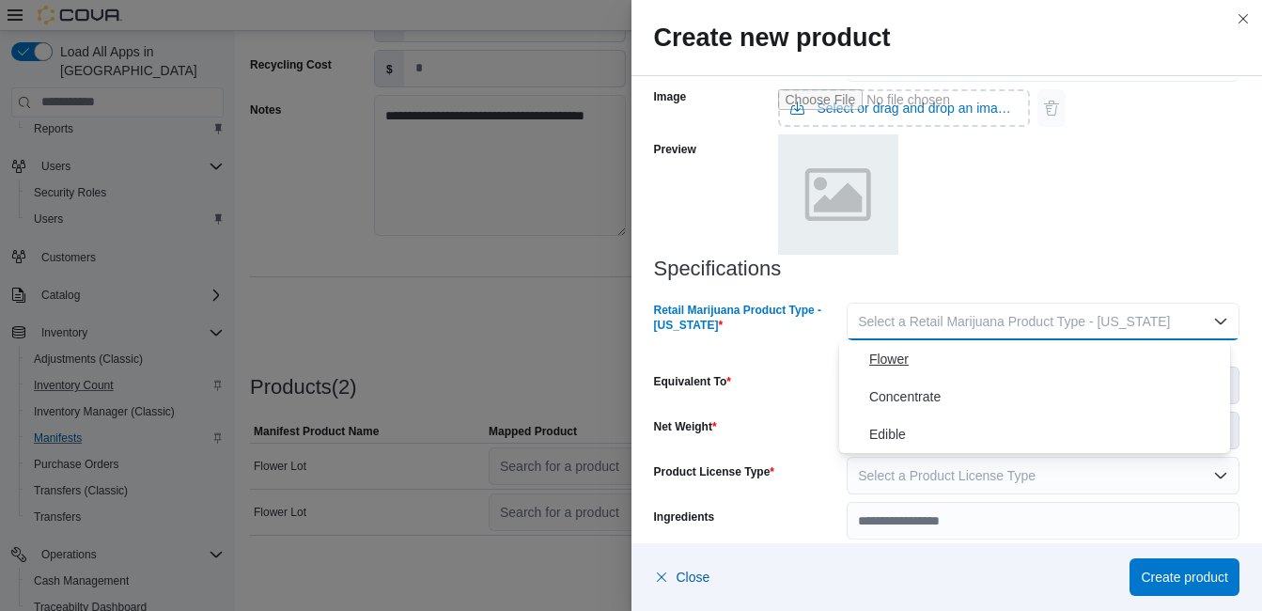
click at [913, 365] on span "Flower" at bounding box center [1045, 359] width 353 height 23
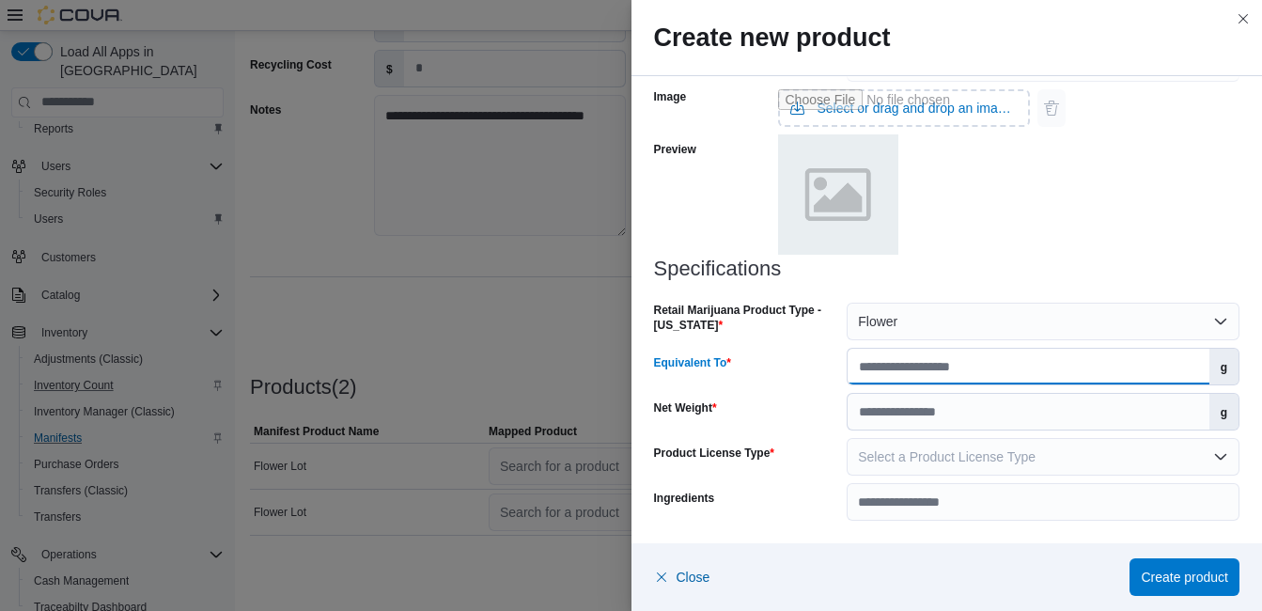
click at [903, 370] on input "Equivalent To" at bounding box center [1027, 367] width 361 height 36
type input "*"
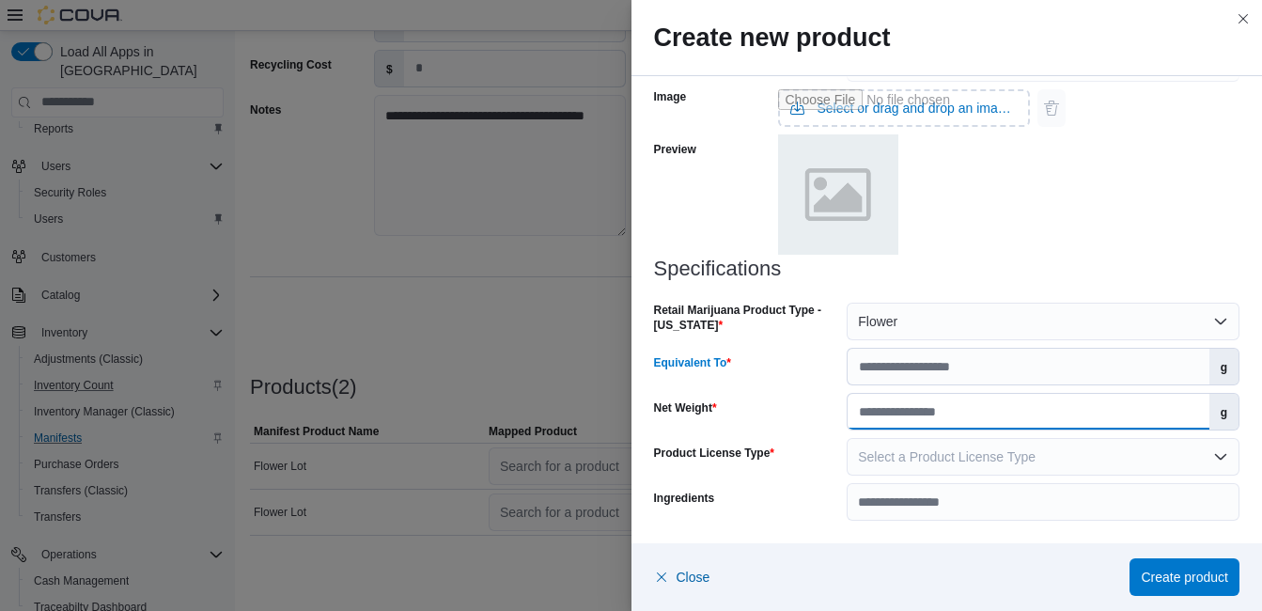
click at [895, 415] on input "Net Weight" at bounding box center [1027, 412] width 361 height 36
type input "*"
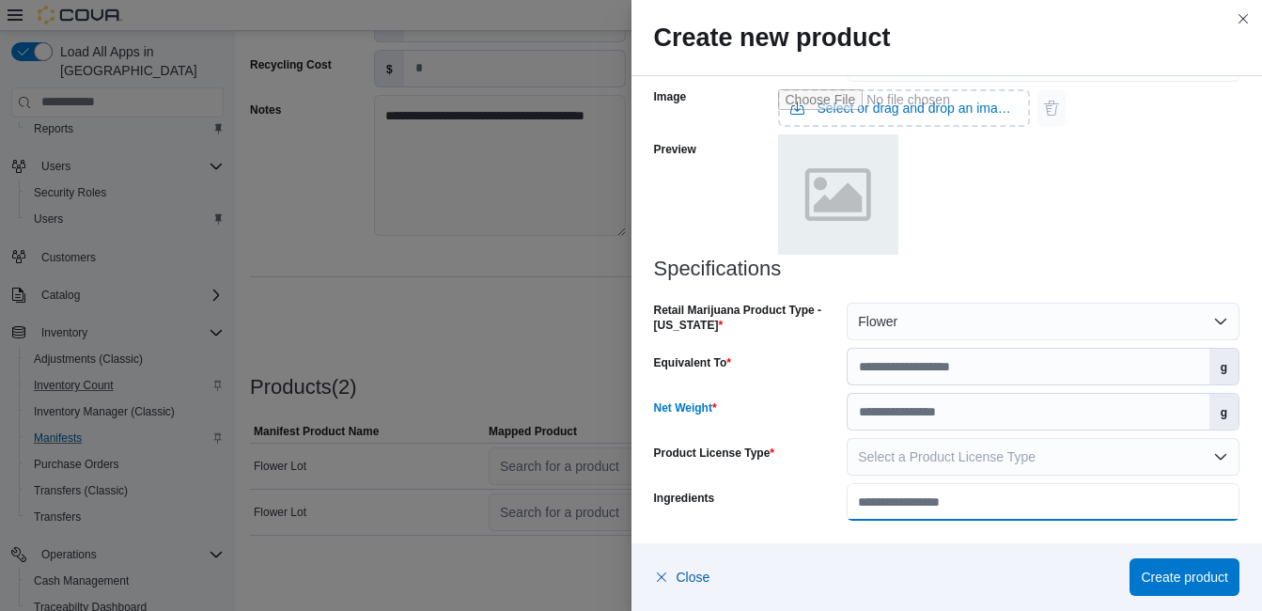
click at [898, 489] on input "Ingredients" at bounding box center [1042, 502] width 393 height 38
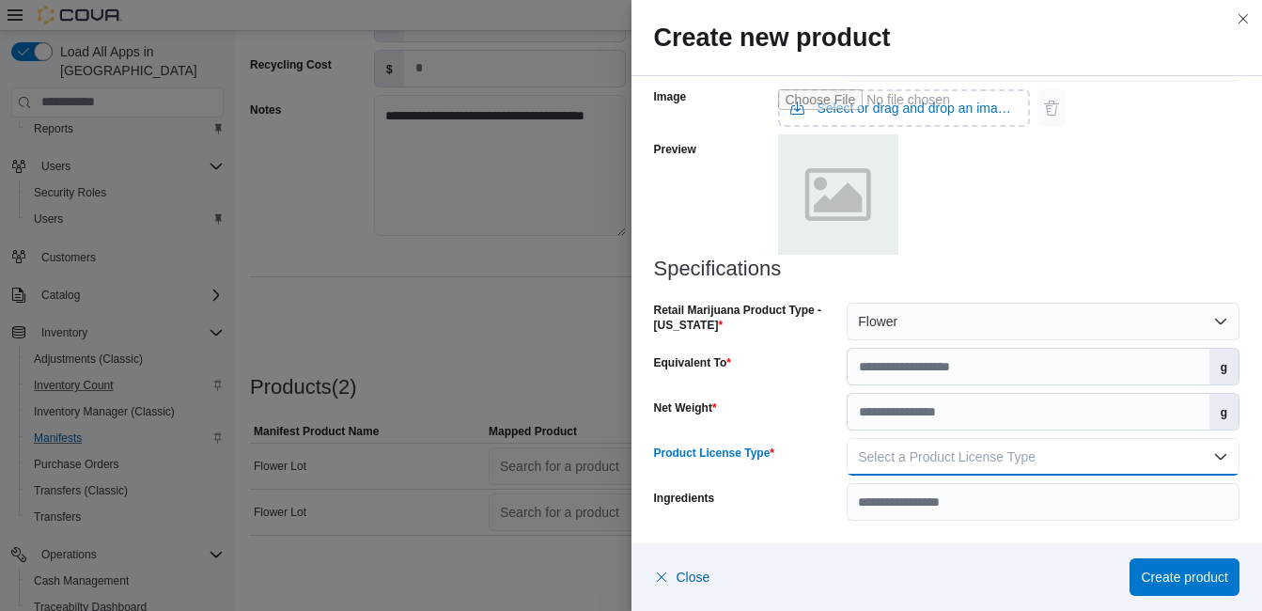
click at [899, 464] on span "Select a Product License Type" at bounding box center [947, 456] width 178 height 15
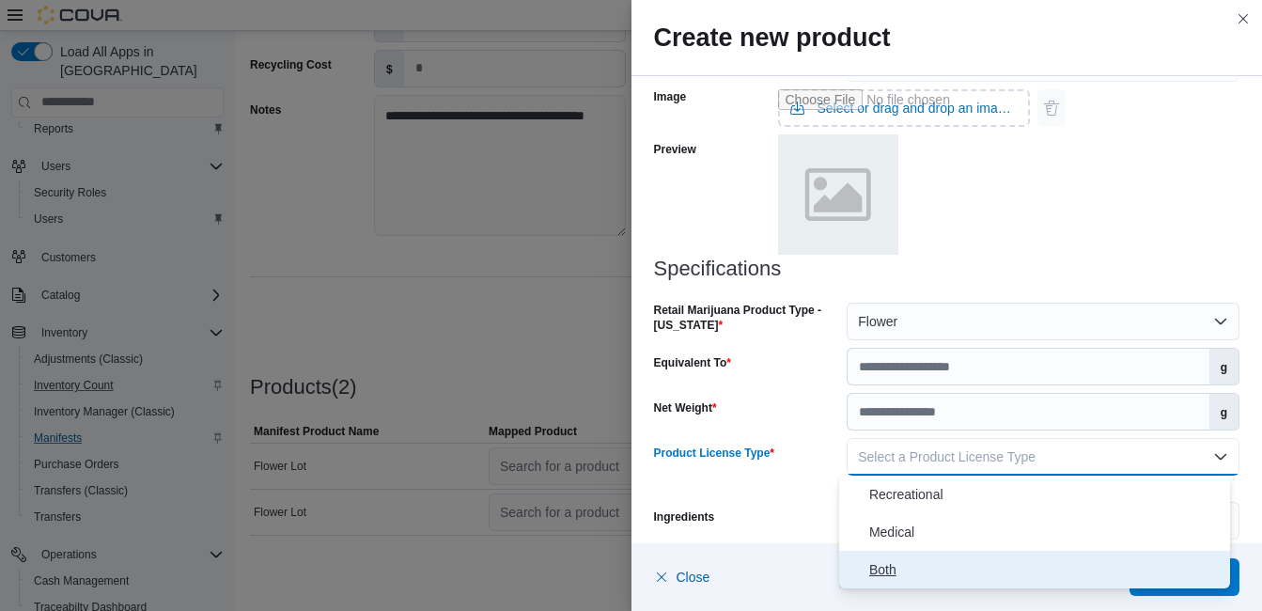
click at [890, 567] on span "Both" at bounding box center [1045, 569] width 353 height 23
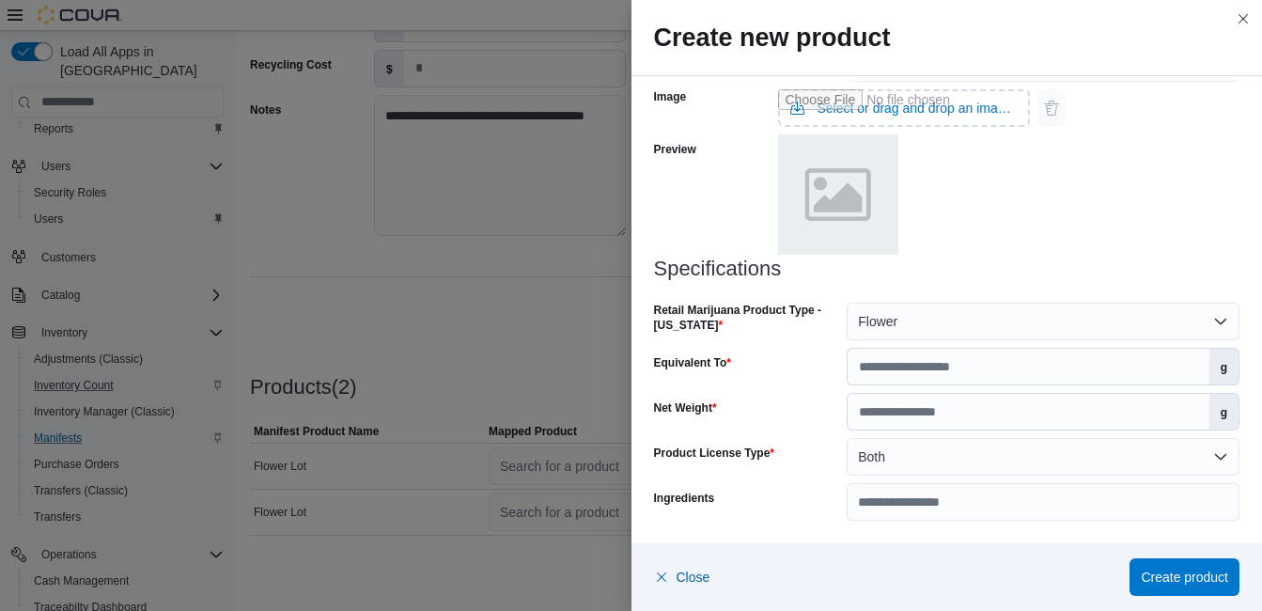
click at [812, 494] on div "Ingredients" at bounding box center [747, 502] width 186 height 38
click at [1203, 586] on span "Create product" at bounding box center [1183, 576] width 87 height 38
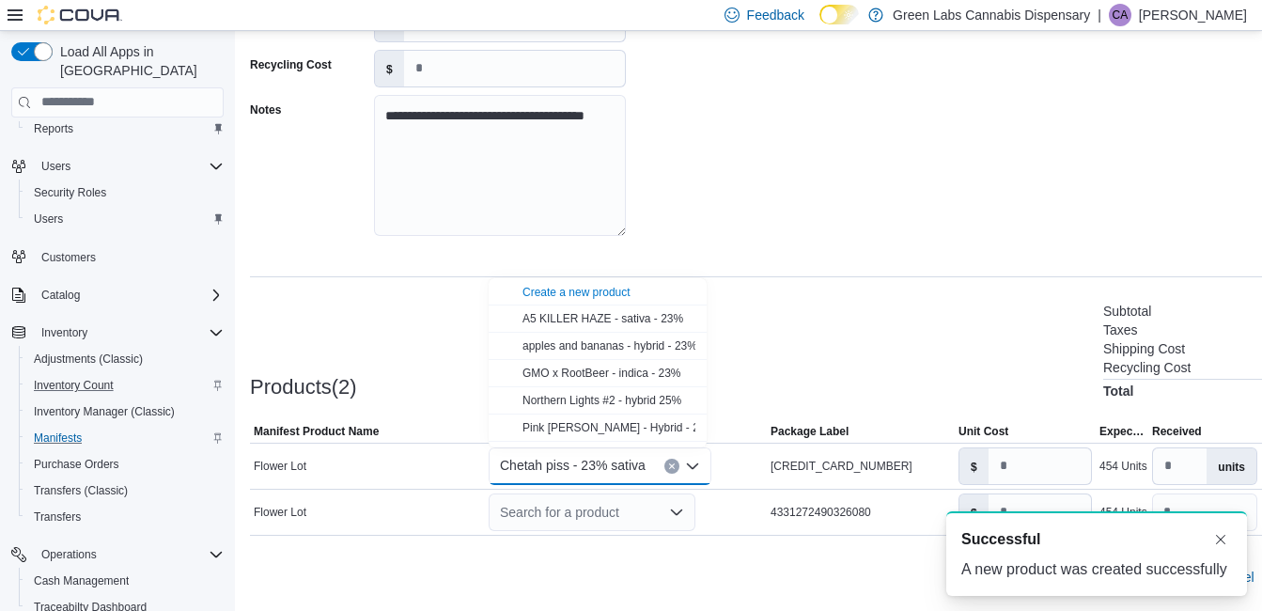
scroll to position [0, 0]
click at [857, 303] on div "Products(2) Subtotal $0.00 Taxes $0.00 Shipping Cost $0.00 Recycling Cost $0.00…" at bounding box center [817, 349] width 1135 height 99
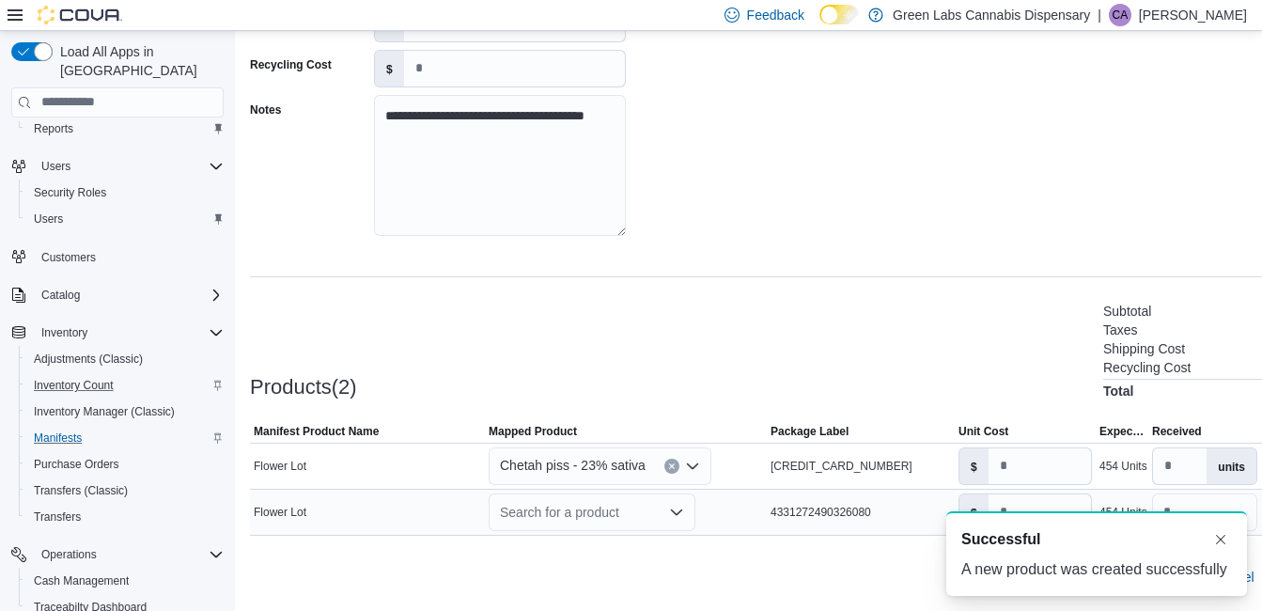
click at [651, 494] on div "Search for a product" at bounding box center [592, 512] width 207 height 38
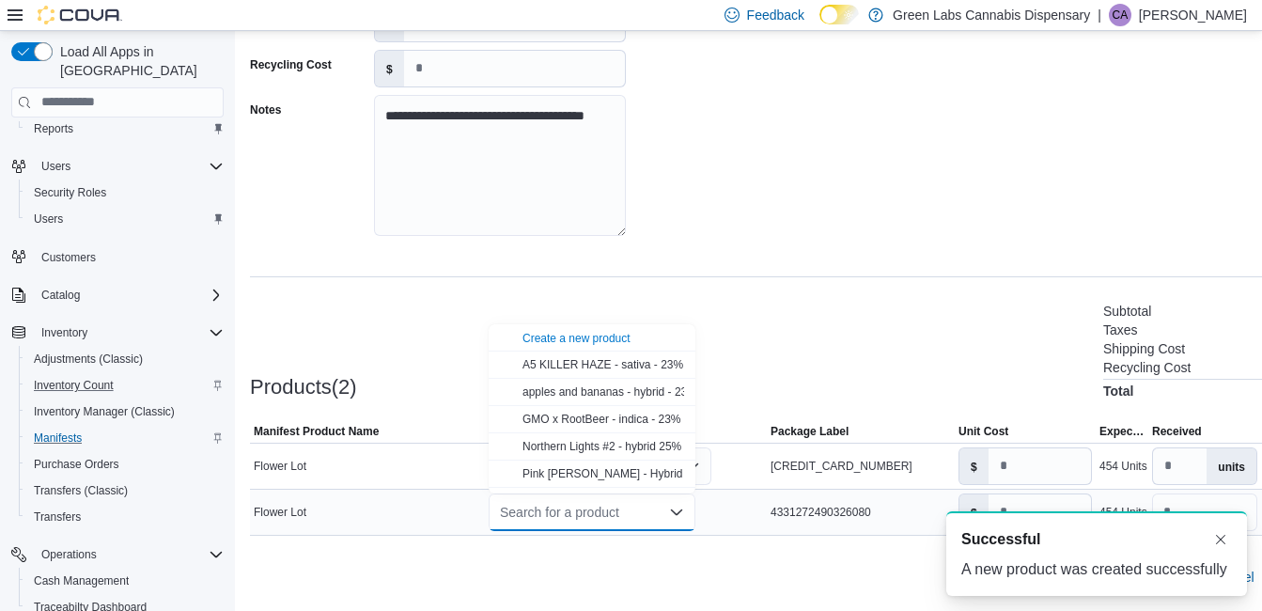
click at [636, 508] on div "Search for a product Combo box. Selected. Combo box input. Search for a product…" at bounding box center [592, 512] width 207 height 38
click at [577, 335] on div "Create a new product" at bounding box center [576, 338] width 108 height 15
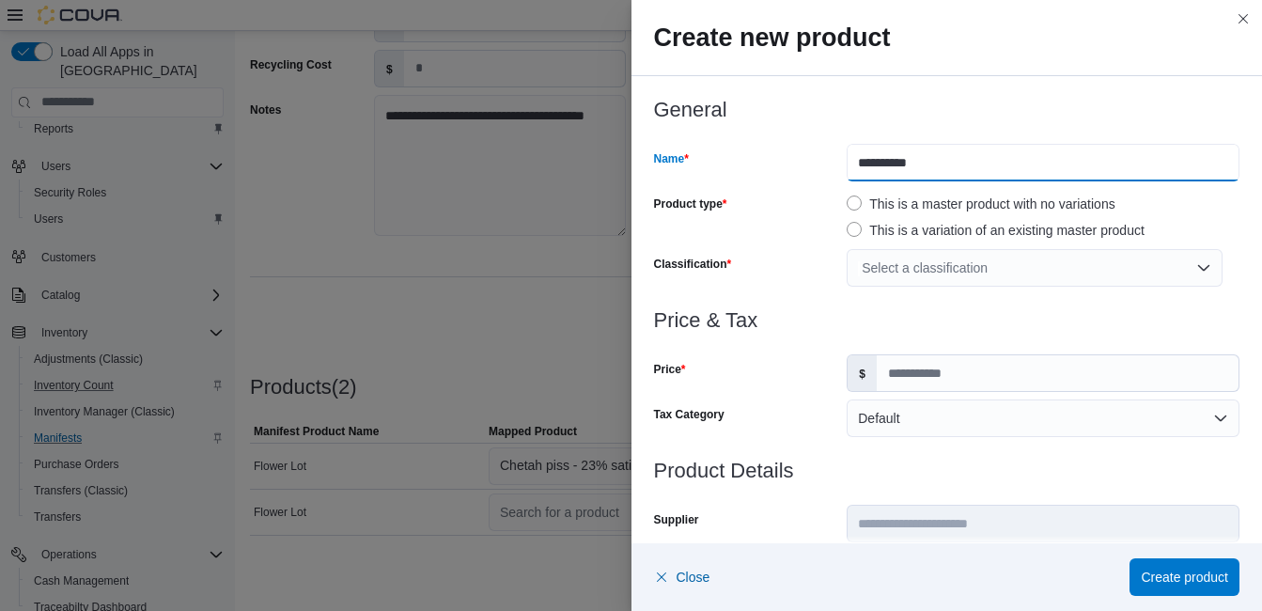
drag, startPoint x: 923, startPoint y: 163, endPoint x: 744, endPoint y: 146, distance: 179.4
click at [744, 146] on div "**********" at bounding box center [947, 163] width 586 height 38
type input "**********"
click at [879, 270] on div "Select a classification" at bounding box center [1034, 268] width 376 height 38
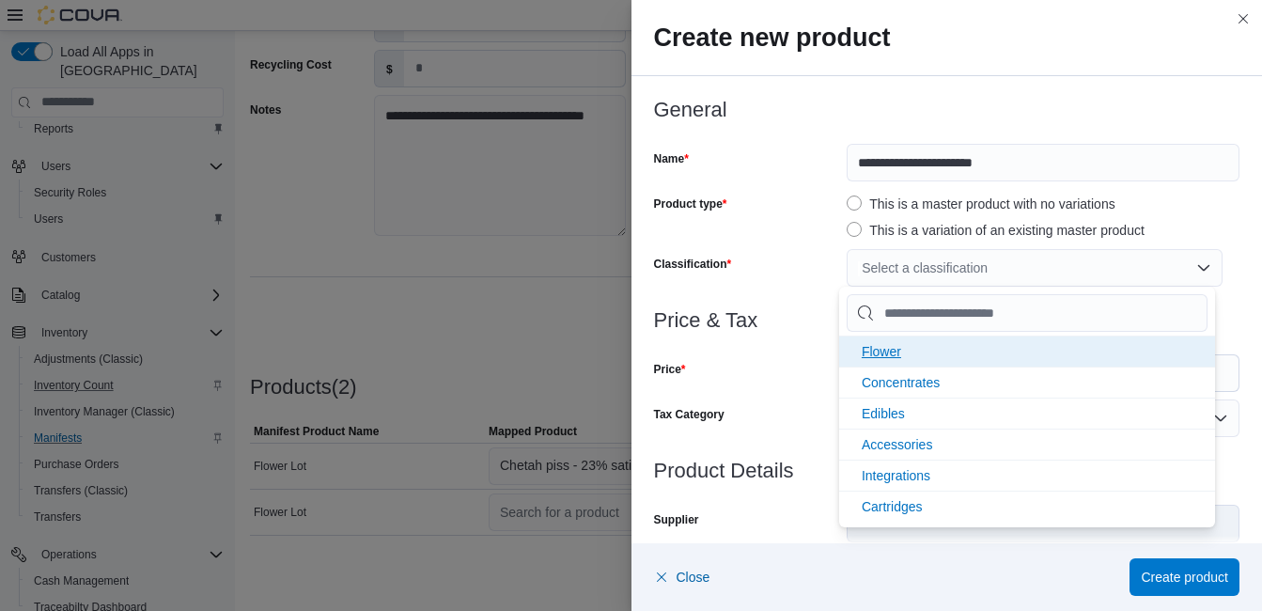
click at [896, 351] on span "Flower" at bounding box center [880, 351] width 39 height 15
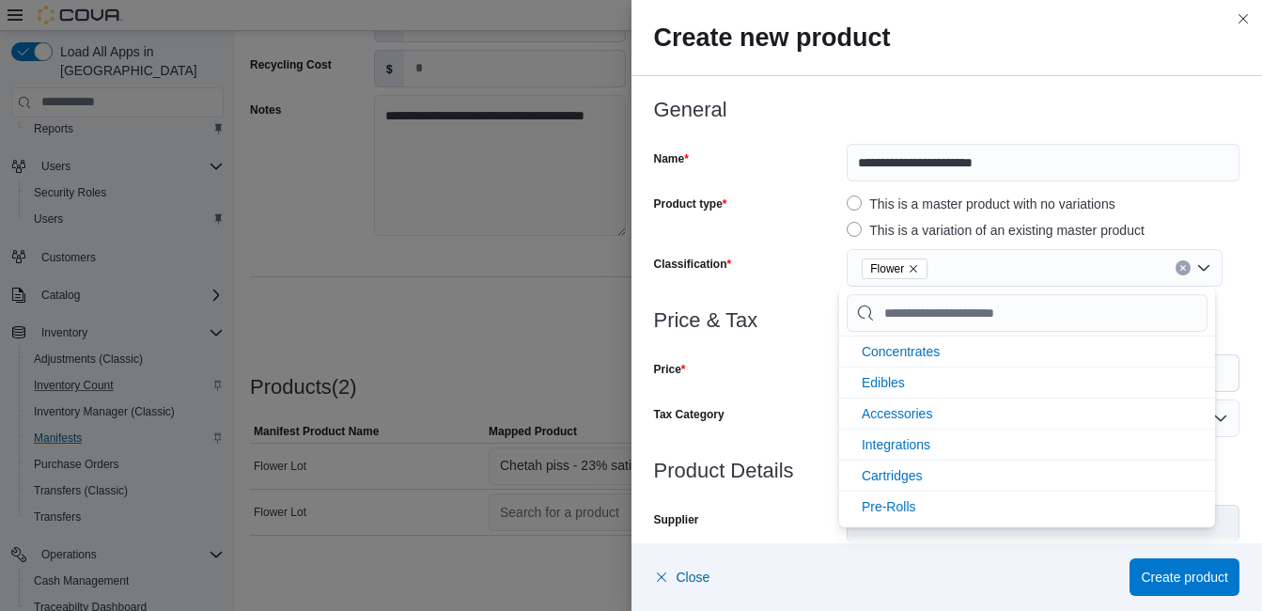
click at [784, 349] on div at bounding box center [947, 343] width 586 height 23
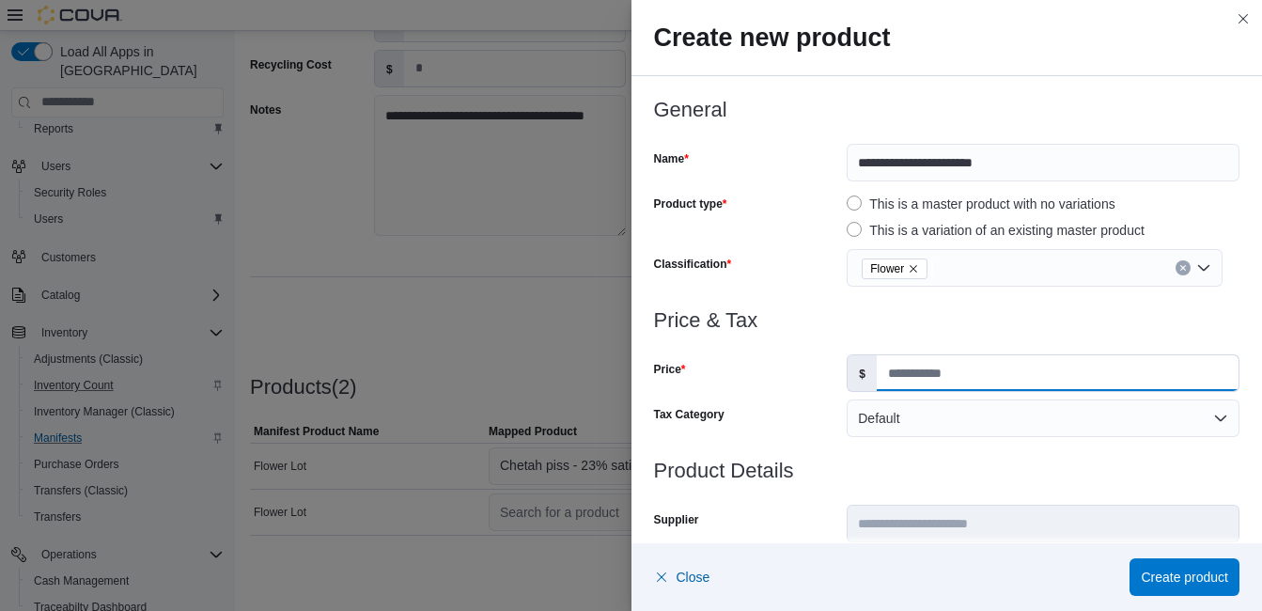
click at [898, 372] on input "Price" at bounding box center [1058, 373] width 362 height 36
type input "****"
click at [860, 385] on label "$" at bounding box center [861, 373] width 29 height 36
click at [877, 385] on input "****" at bounding box center [1058, 373] width 362 height 36
click at [782, 406] on div "Tax Category" at bounding box center [747, 418] width 186 height 38
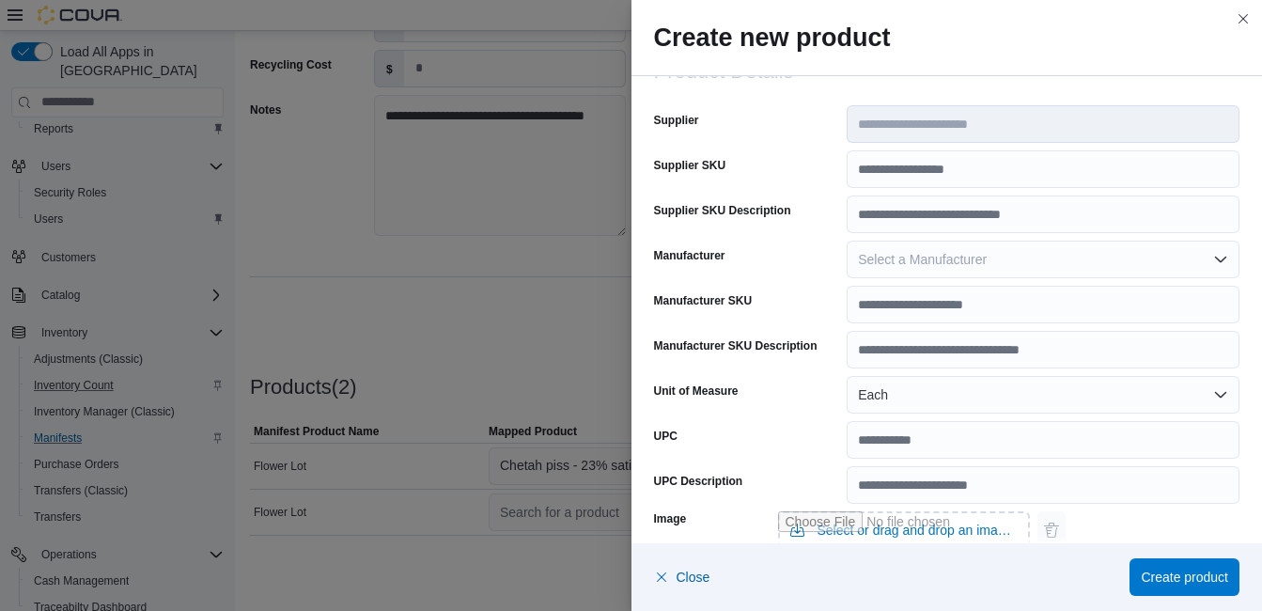
click at [820, 233] on div "**********" at bounding box center [947, 369] width 586 height 619
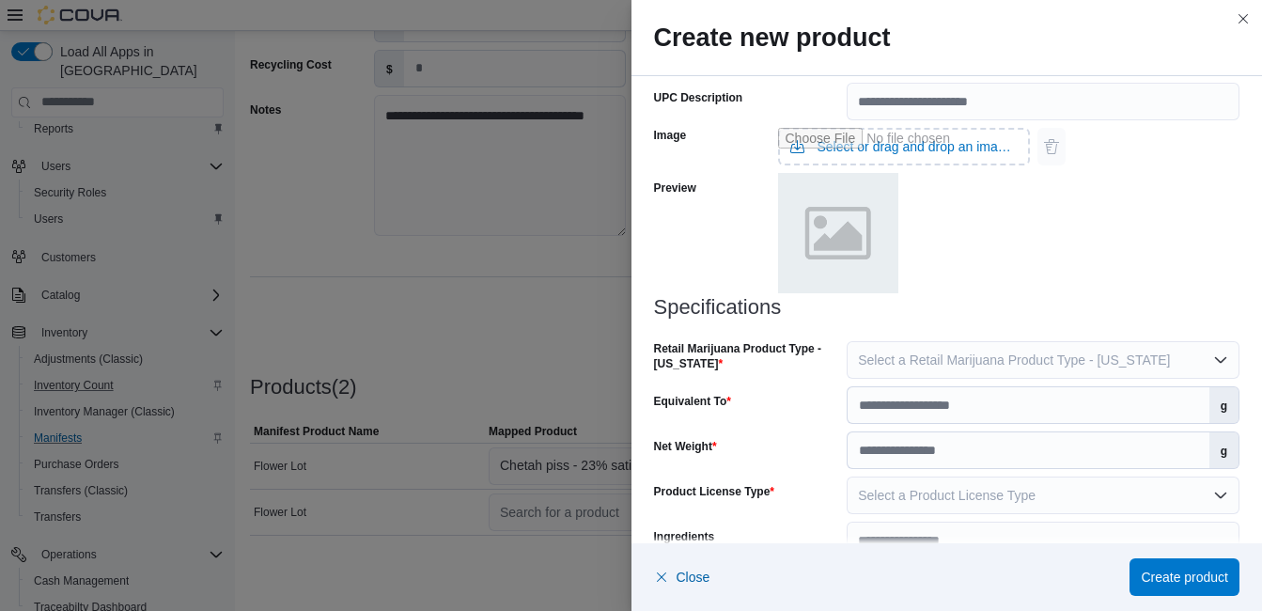
scroll to position [821, 0]
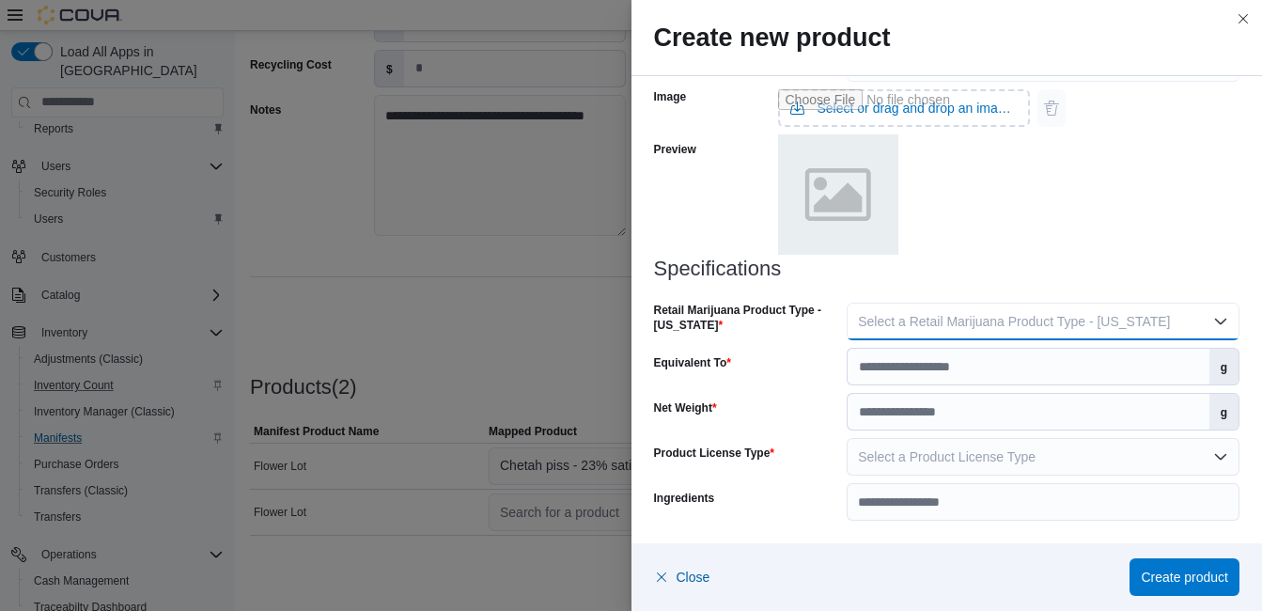
click at [966, 324] on span "Select a Retail Marijuana Product Type - [US_STATE]" at bounding box center [1014, 321] width 312 height 15
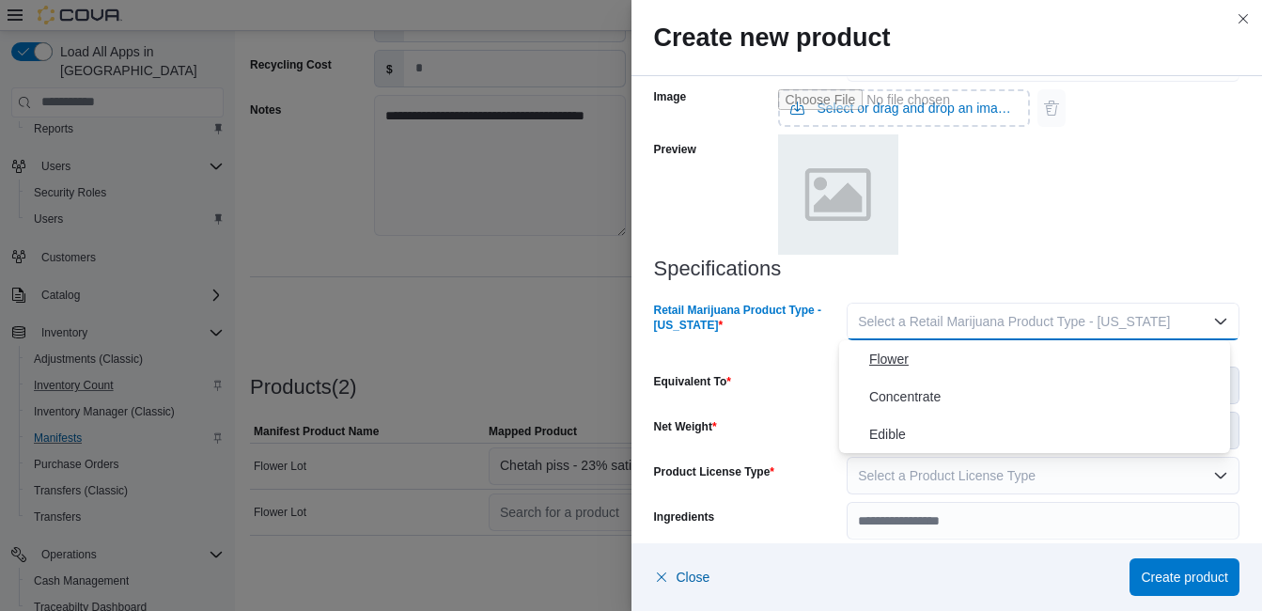
click at [913, 357] on span "Flower" at bounding box center [1045, 359] width 353 height 23
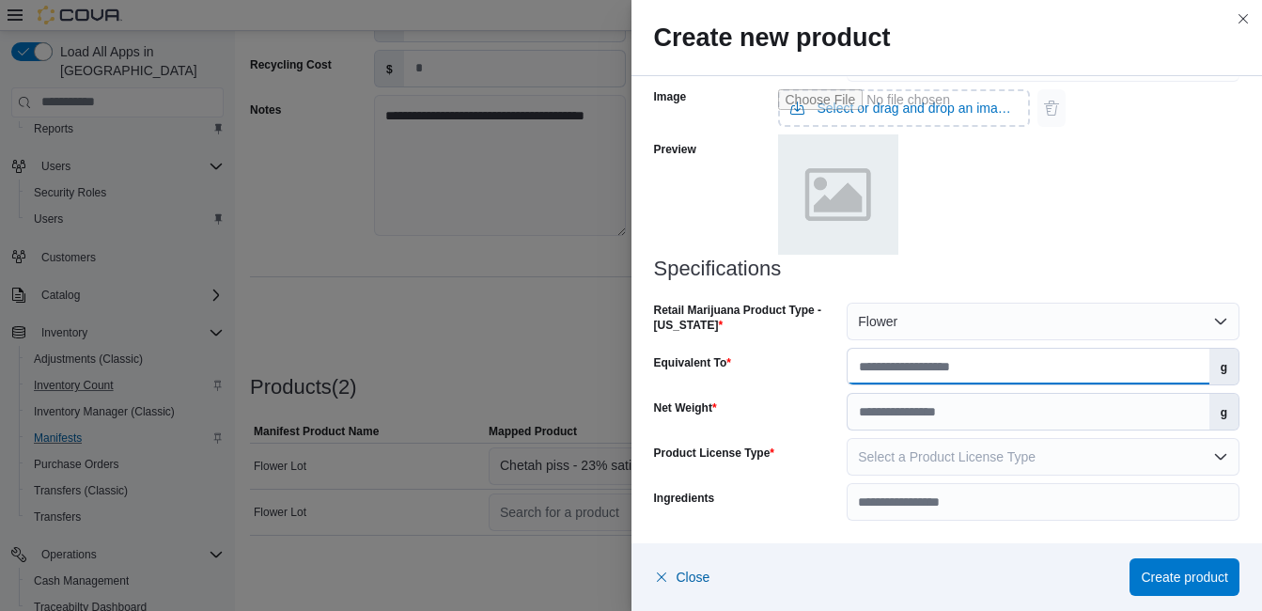
click at [891, 380] on input "Equivalent To" at bounding box center [1027, 367] width 361 height 36
type input "*"
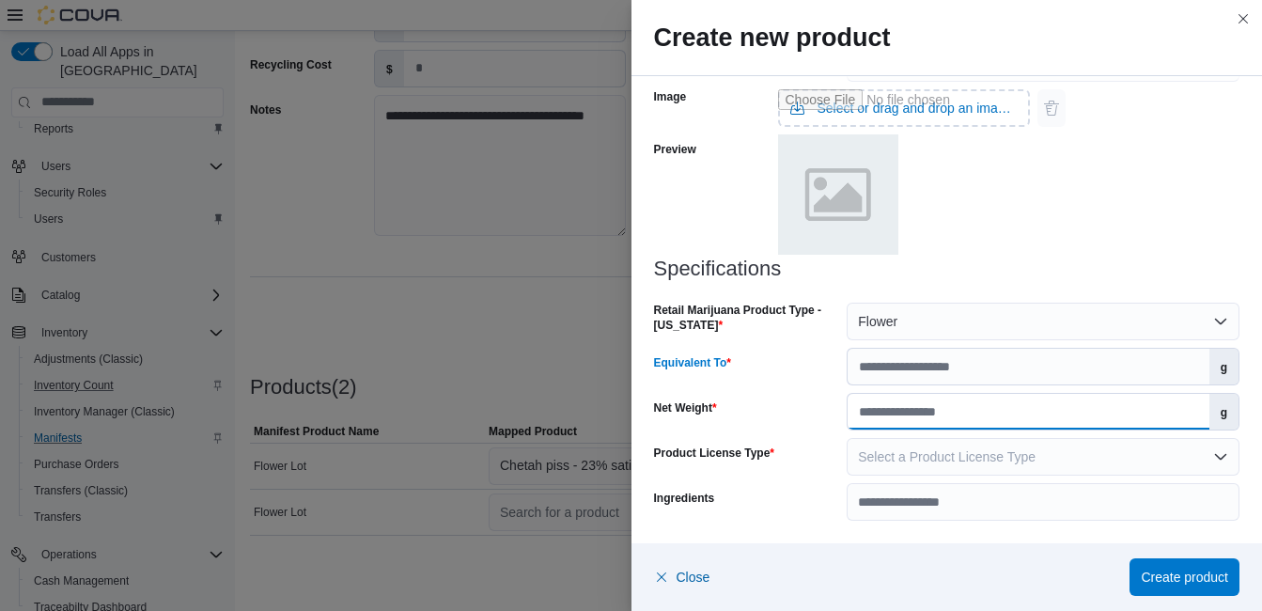
click at [875, 411] on input "Net Weight" at bounding box center [1027, 412] width 361 height 36
type input "*"
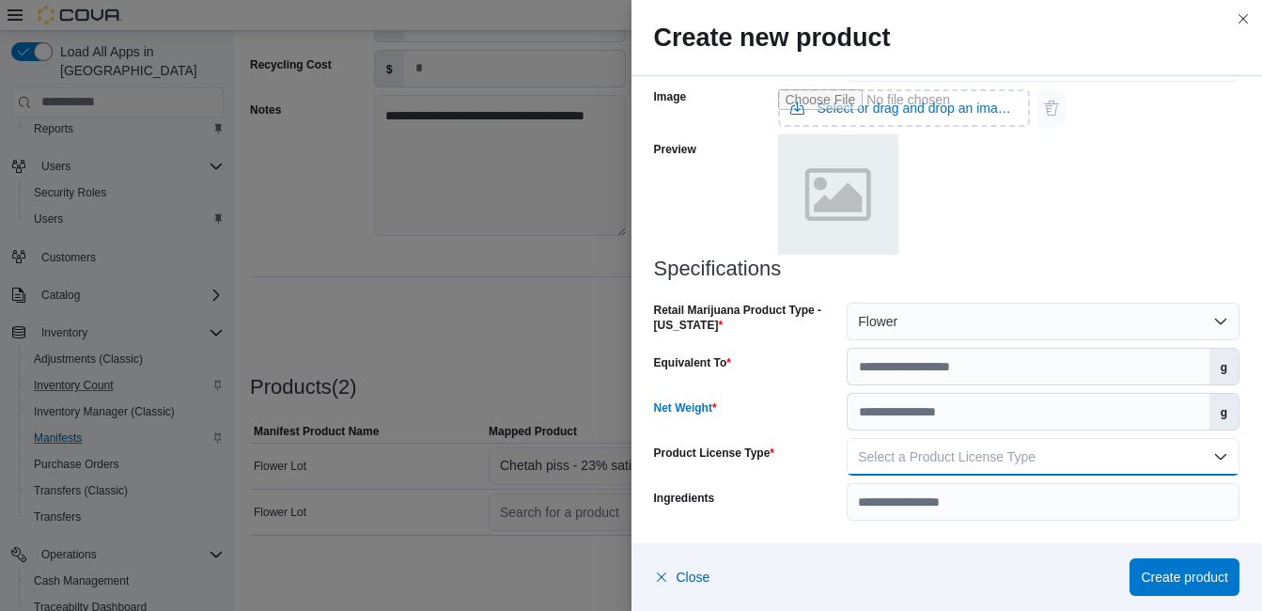
click at [873, 463] on span "Select a Product License Type" at bounding box center [947, 456] width 178 height 15
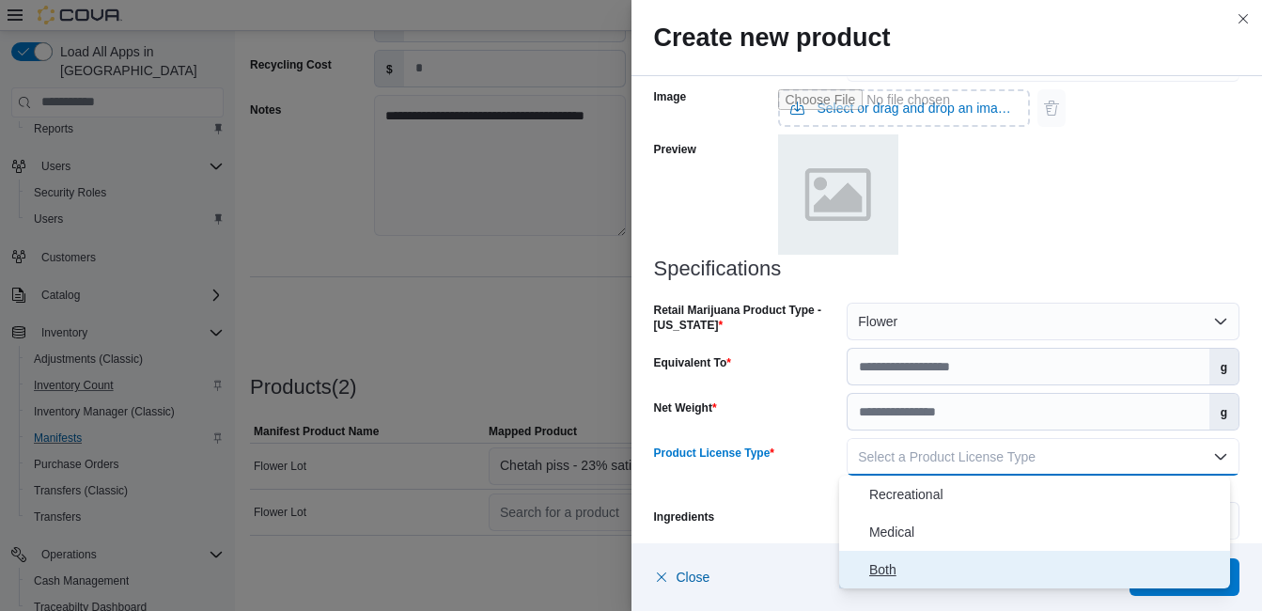
click at [893, 563] on span "Both" at bounding box center [1045, 569] width 353 height 23
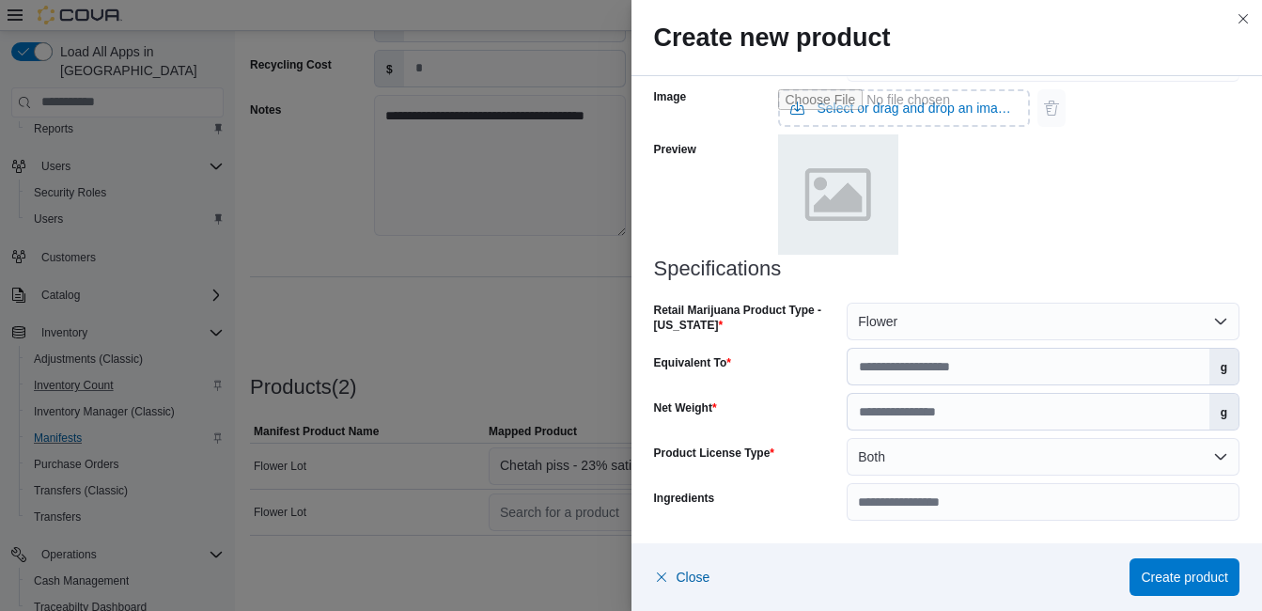
click at [821, 511] on div "Ingredients" at bounding box center [747, 502] width 186 height 38
click at [1213, 571] on span "Create product" at bounding box center [1183, 575] width 87 height 19
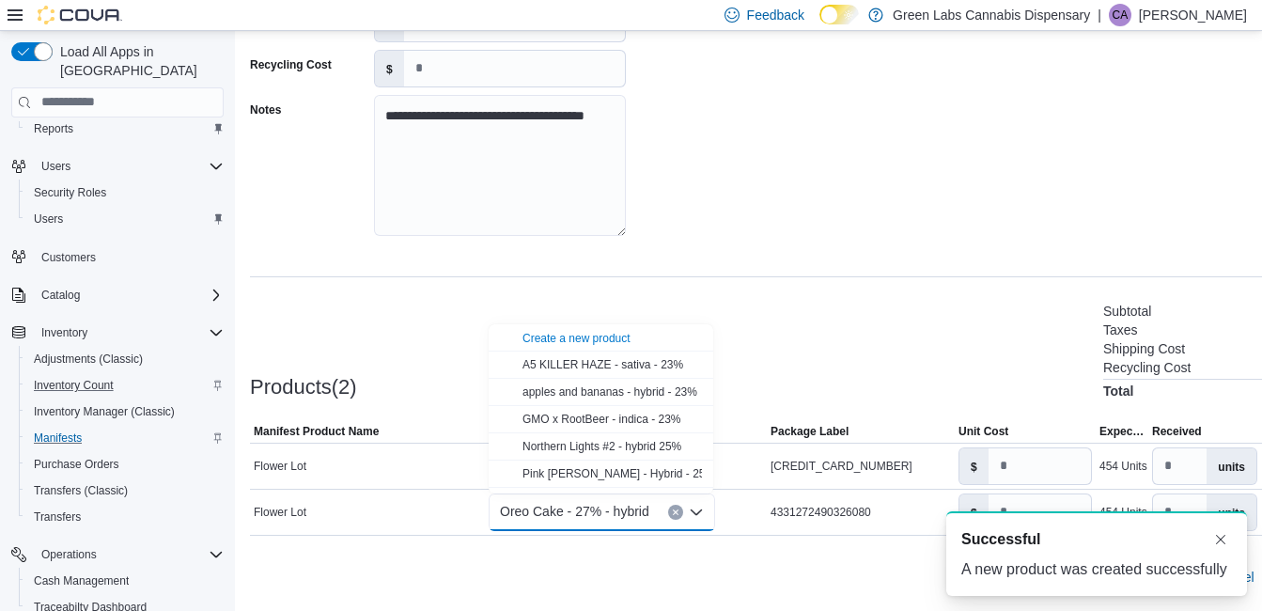
scroll to position [0, 0]
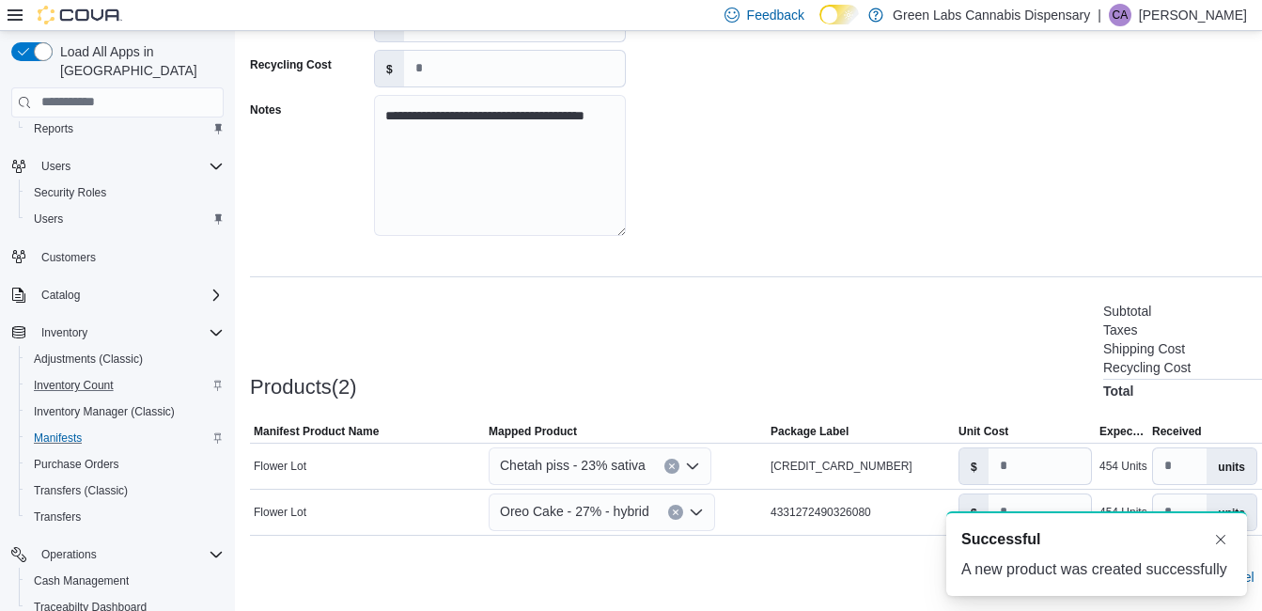
click at [1064, 271] on div "**********" at bounding box center [817, 232] width 1135 height 726
click at [1024, 461] on input "number" at bounding box center [1039, 466] width 102 height 36
type input "***"
click at [1020, 490] on div "$" at bounding box center [1024, 511] width 141 height 45
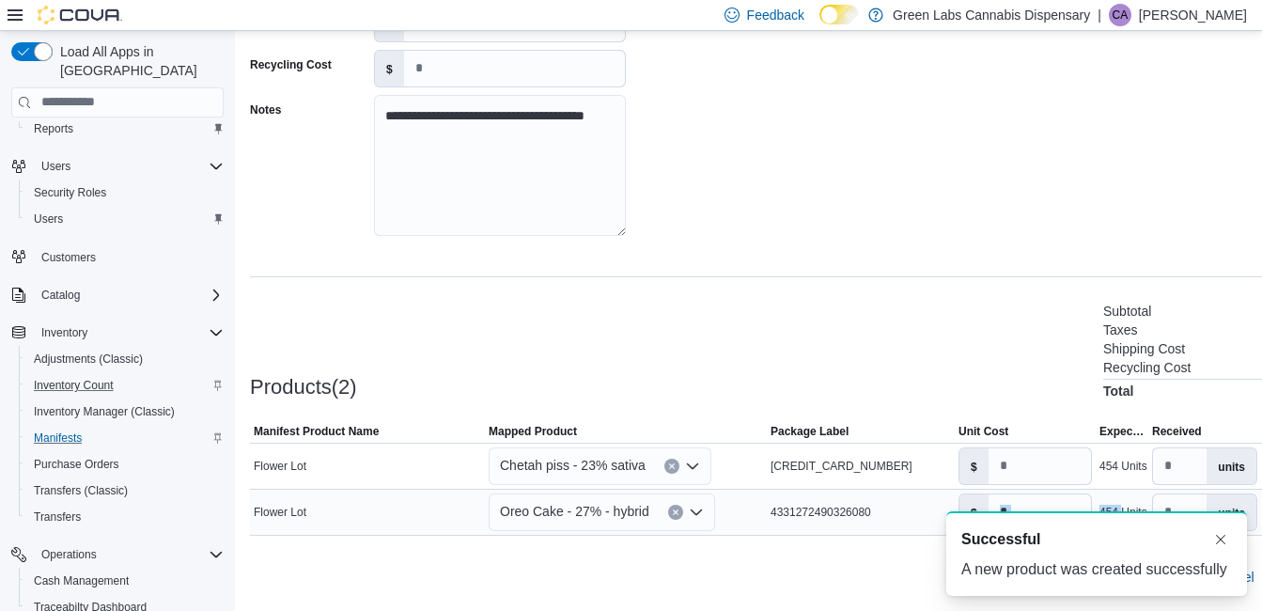
click at [1017, 494] on input "number" at bounding box center [1039, 512] width 102 height 36
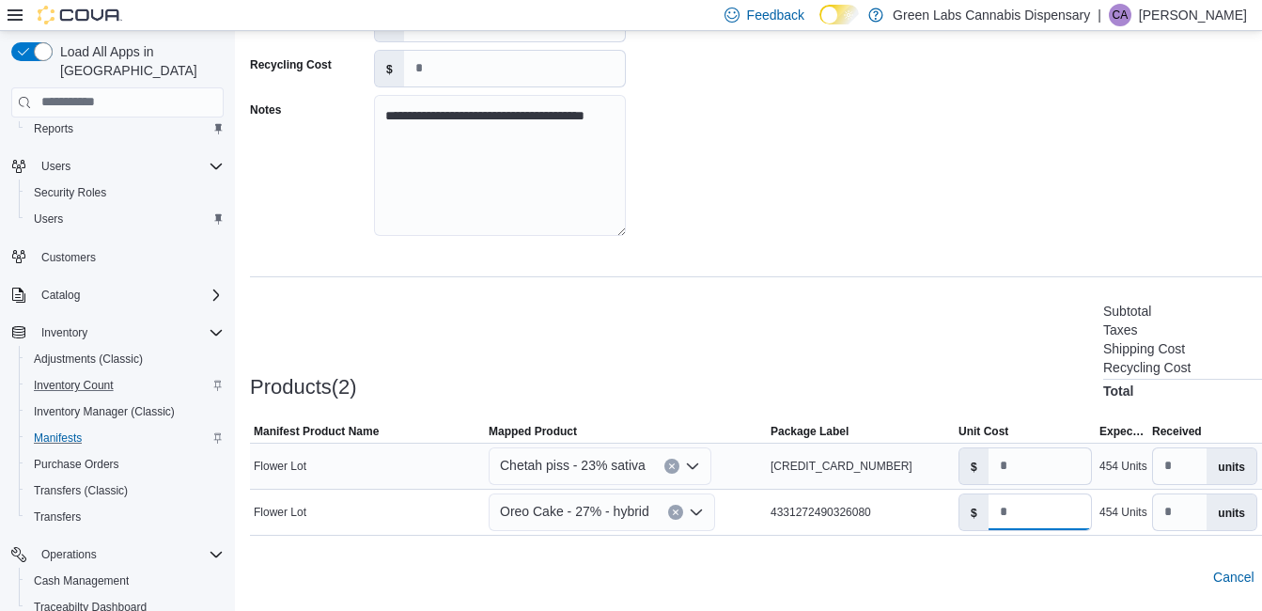
type input "***"
click at [1018, 479] on input "***" at bounding box center [1039, 466] width 102 height 36
click at [1006, 317] on div "Products(2) Subtotal $998.80 Taxes $0.00 Shipping Cost $0.00 Recycling Cost $0.…" at bounding box center [817, 349] width 1135 height 99
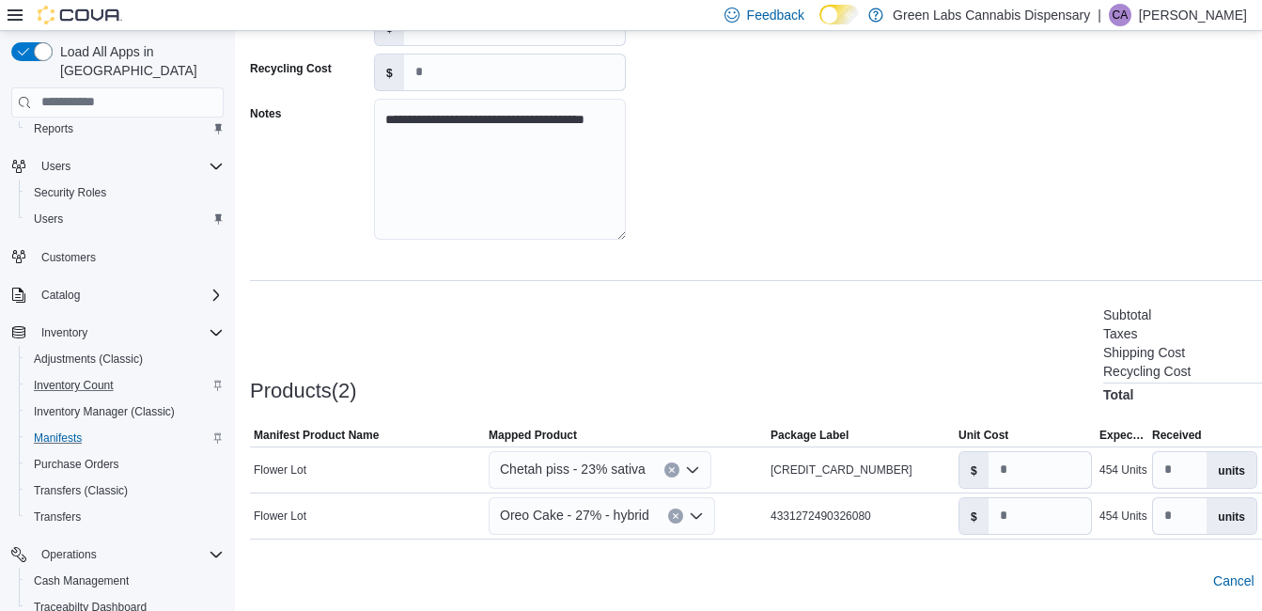
scroll to position [303, 0]
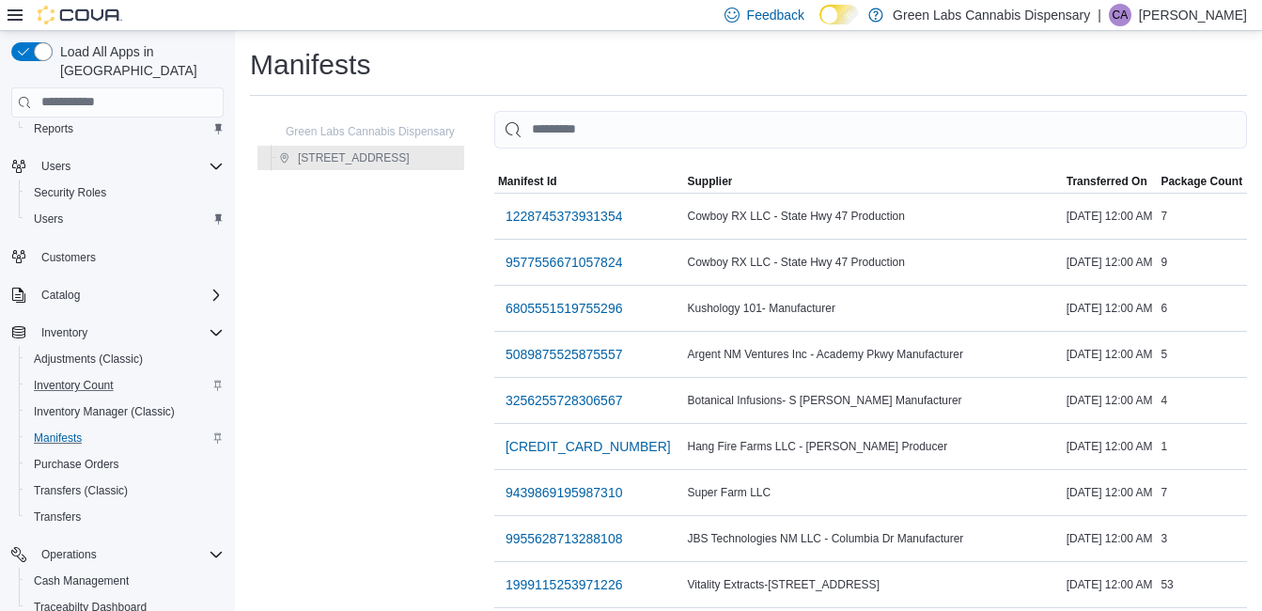
click at [723, 285] on td "Supplier Kushology 101- Manufacturer" at bounding box center [872, 308] width 379 height 46
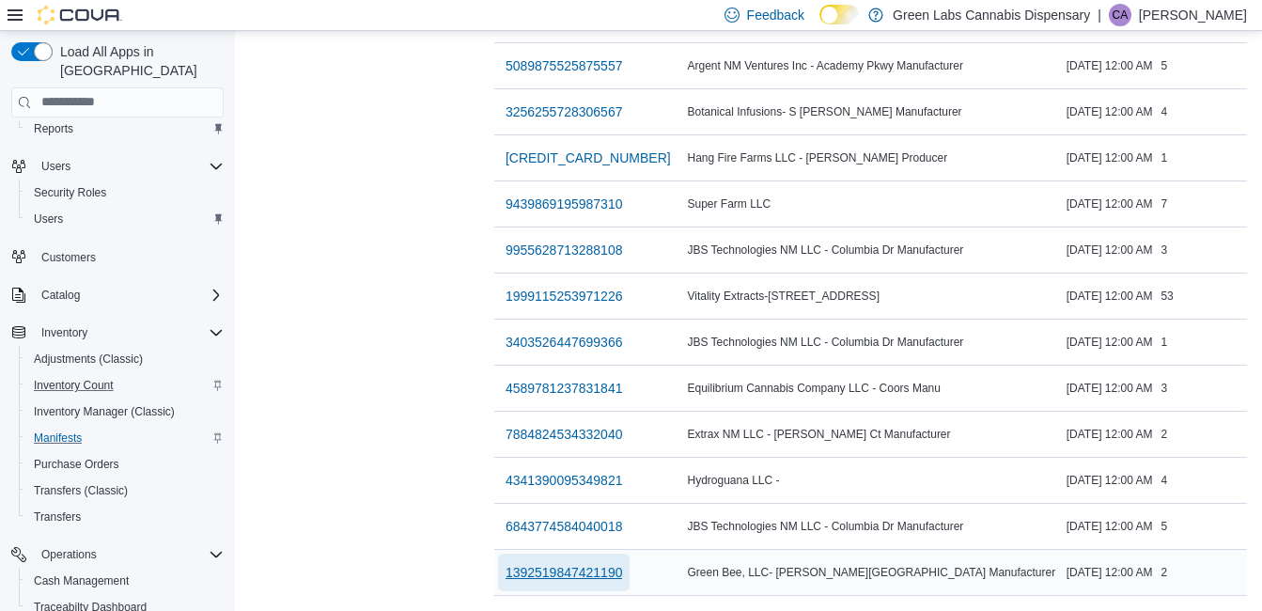
click at [623, 563] on span "1392519847421190" at bounding box center [563, 572] width 117 height 19
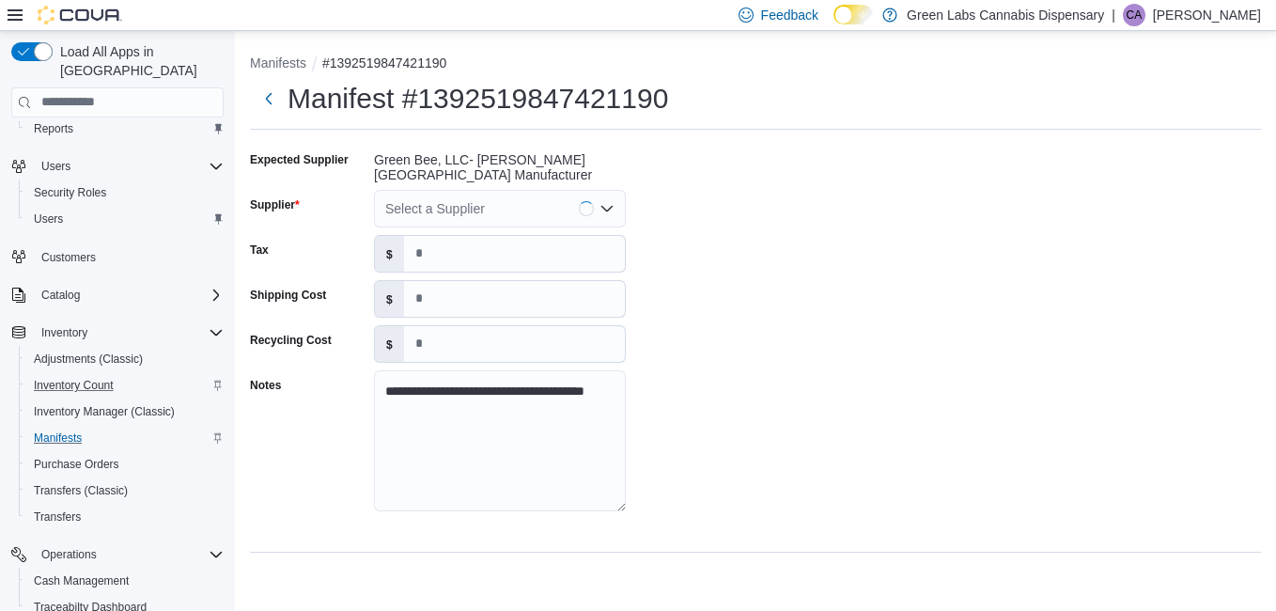
click at [564, 195] on div "Select a Supplier" at bounding box center [500, 209] width 252 height 38
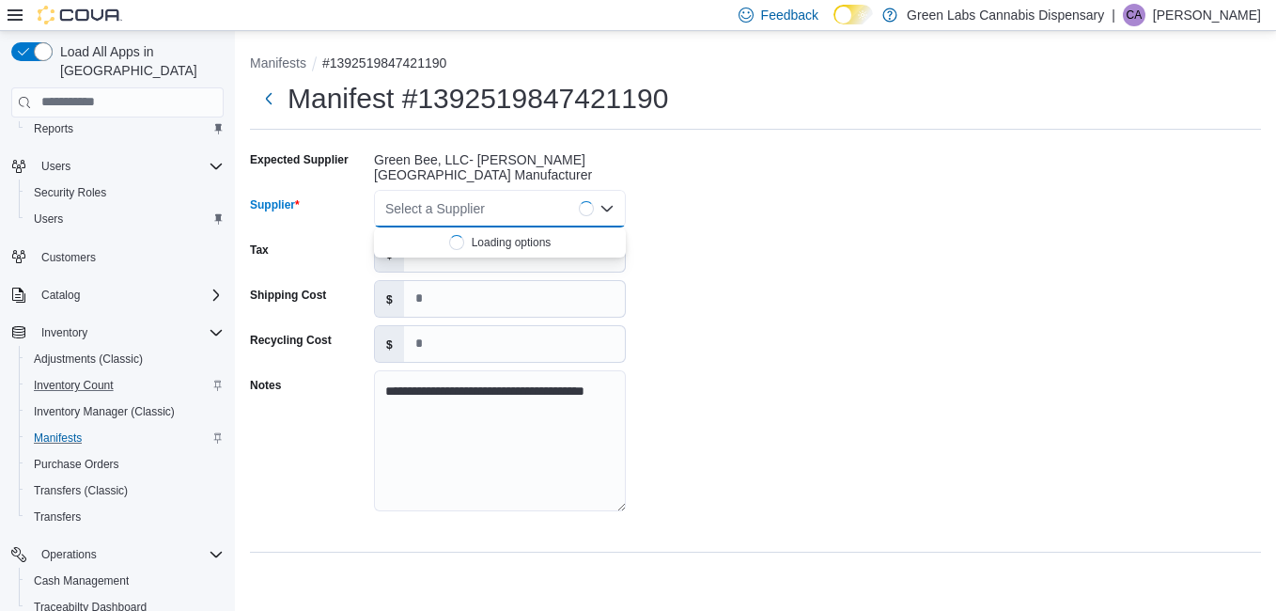
type input "*"
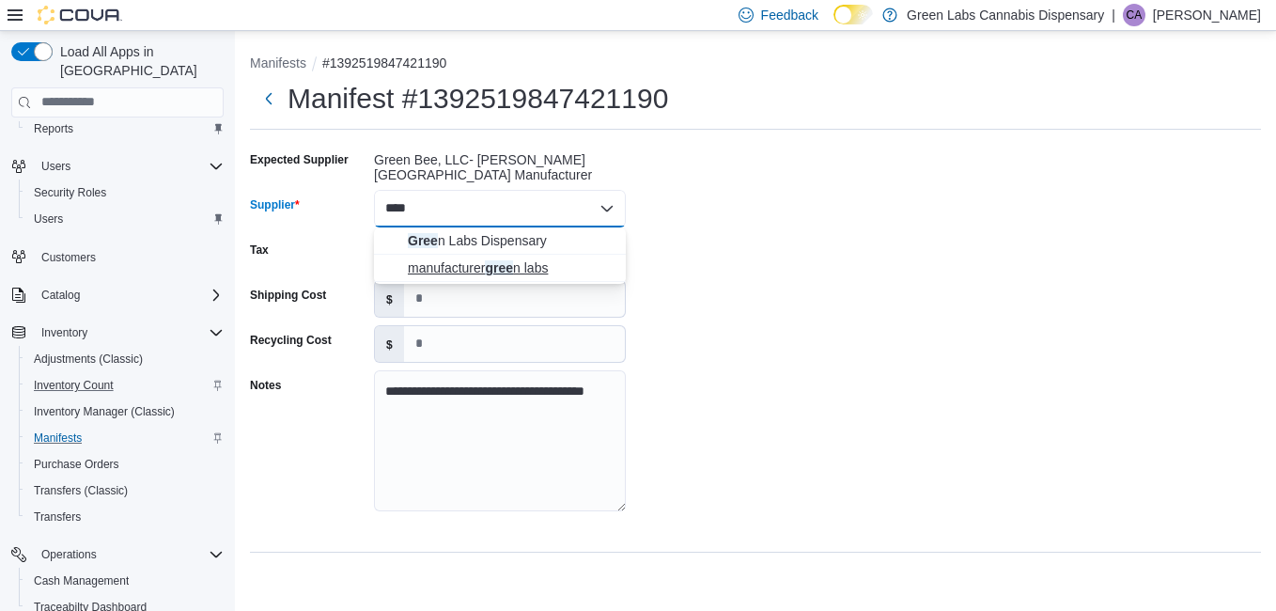
type input "****"
click at [508, 275] on span "manufacturer gree n labs" at bounding box center [511, 267] width 207 height 19
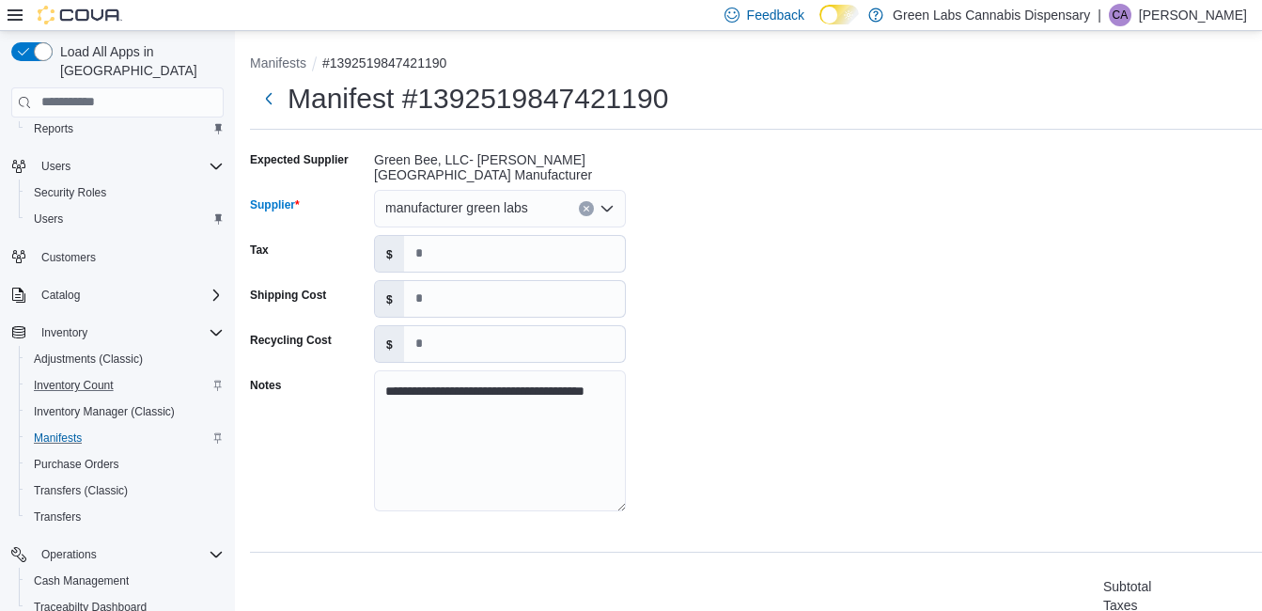
click at [786, 305] on div "**********" at bounding box center [817, 337] width 1135 height 384
drag, startPoint x: 786, startPoint y: 305, endPoint x: 784, endPoint y: 268, distance: 37.6
click at [784, 268] on div "**********" at bounding box center [817, 337] width 1135 height 384
click at [645, 323] on div "**********" at bounding box center [817, 337] width 1135 height 384
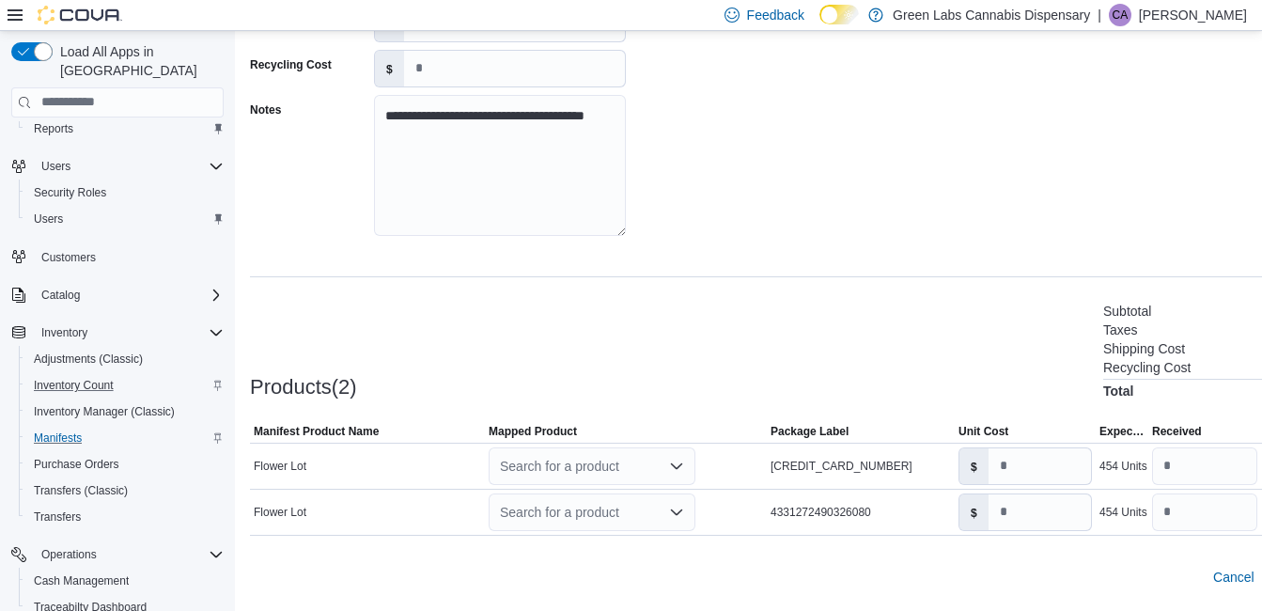
drag, startPoint x: 1023, startPoint y: 126, endPoint x: 932, endPoint y: 272, distance: 171.8
click at [932, 272] on div "**********" at bounding box center [817, 232] width 1135 height 726
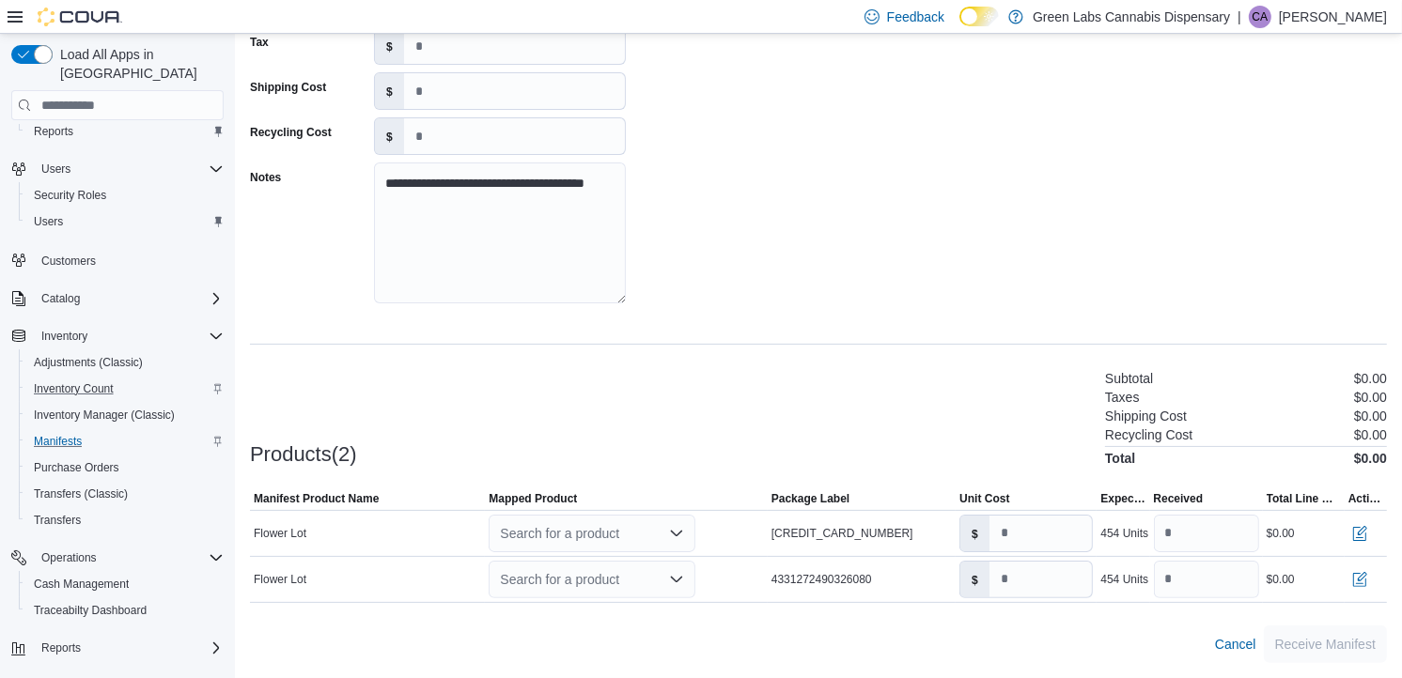
drag, startPoint x: 1114, startPoint y: 3, endPoint x: 986, endPoint y: 144, distance: 190.2
click at [986, 144] on div "**********" at bounding box center [818, 129] width 1137 height 384
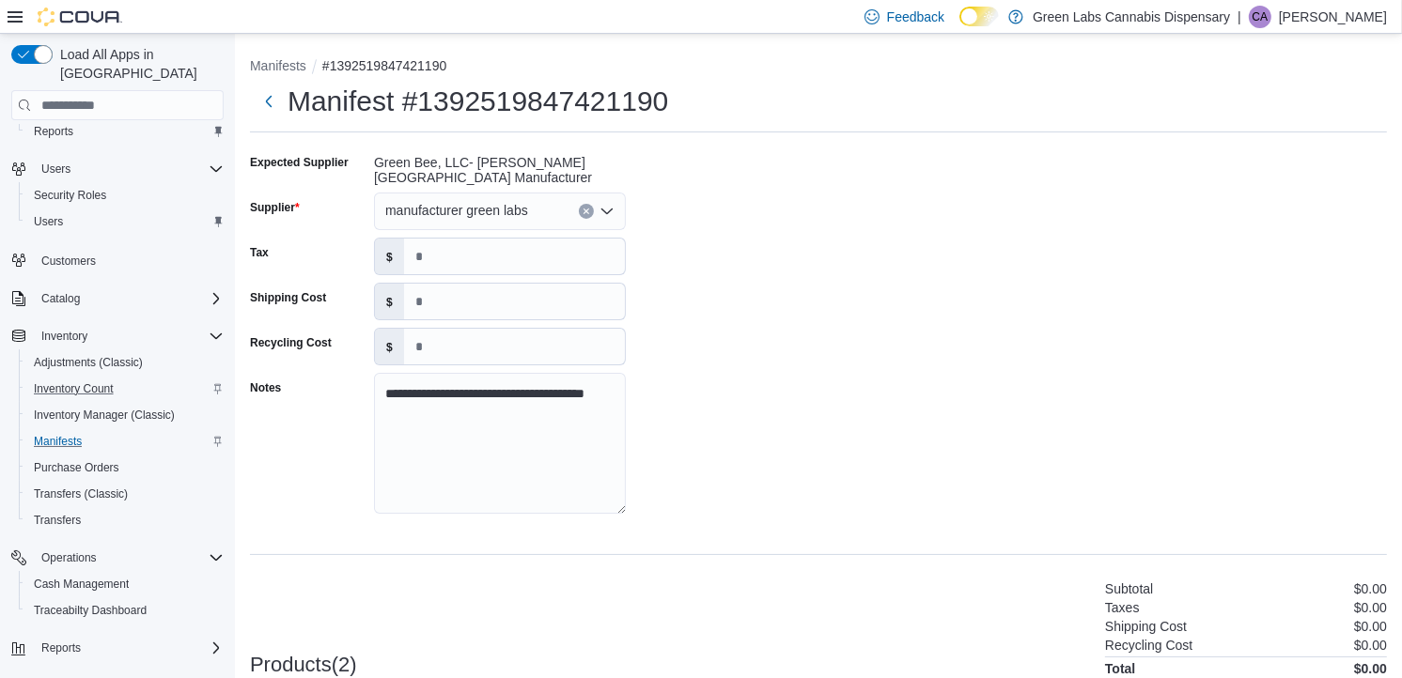
scroll to position [210, 0]
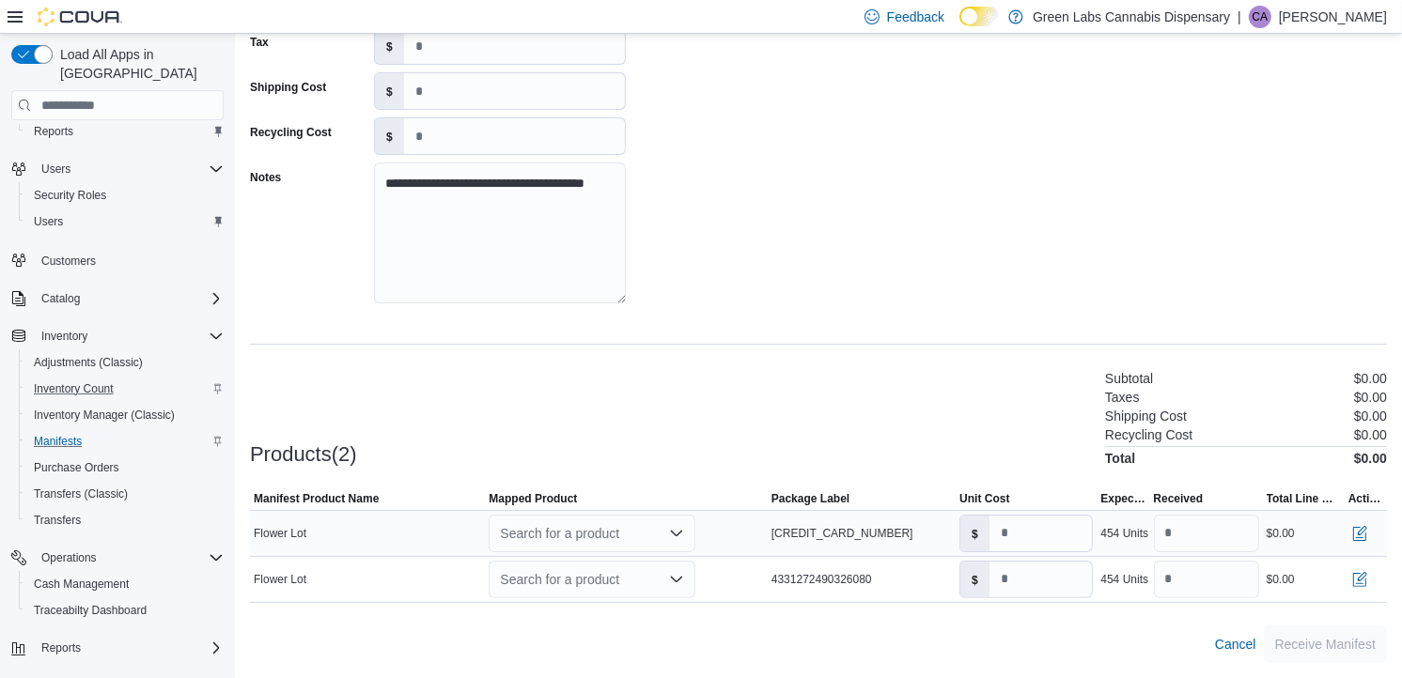
click at [664, 532] on div "Search for a product" at bounding box center [592, 534] width 207 height 38
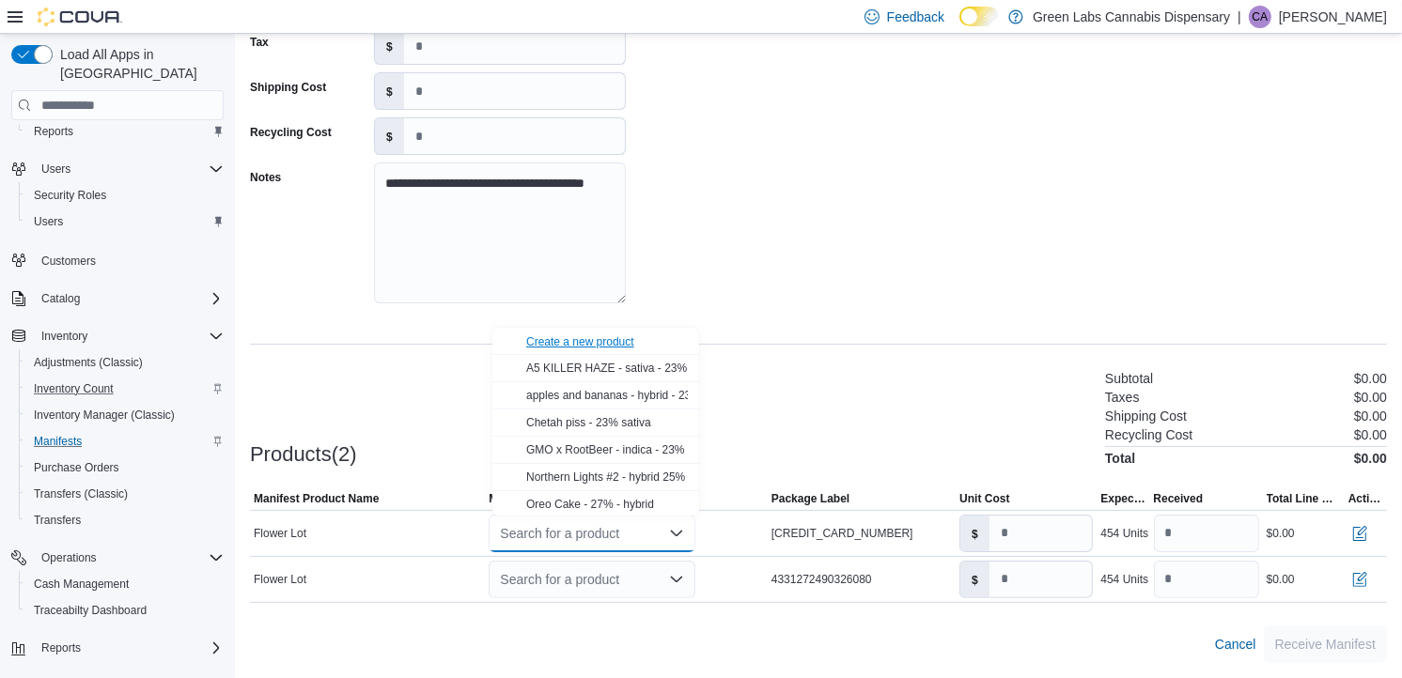
click at [620, 334] on div "Create a new product" at bounding box center [580, 341] width 108 height 15
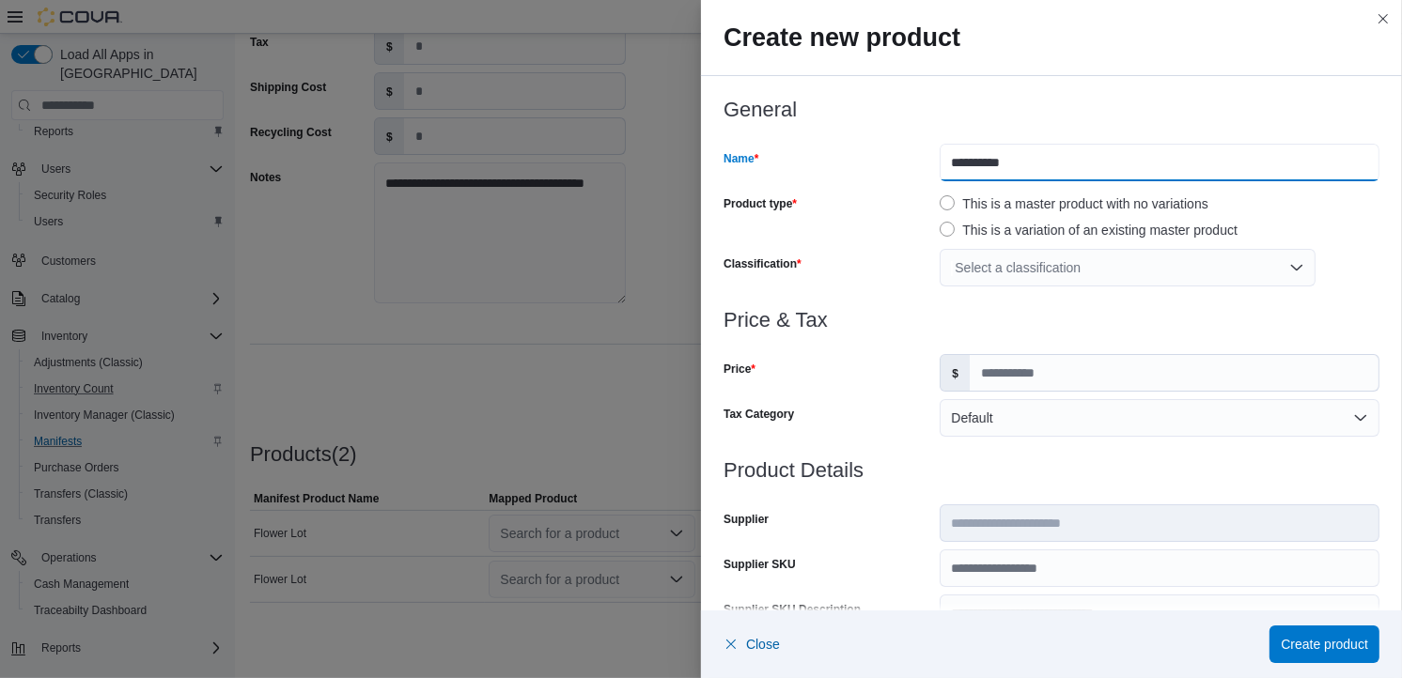
drag, startPoint x: 1063, startPoint y: 167, endPoint x: 888, endPoint y: 177, distance: 175.9
click at [888, 177] on div "**********" at bounding box center [1051, 163] width 656 height 38
type input "**********"
click at [997, 263] on div "Select a classification" at bounding box center [1127, 268] width 376 height 38
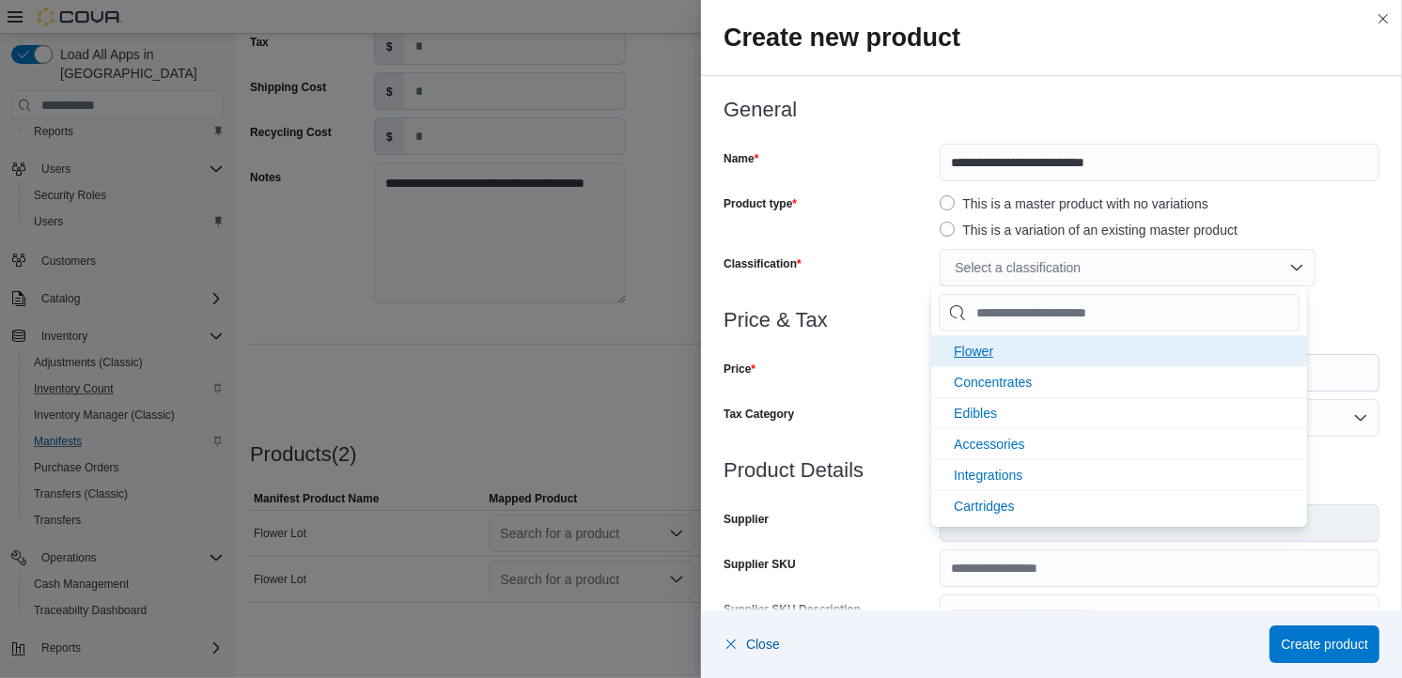
click at [991, 351] on span "Flower" at bounding box center [973, 351] width 39 height 15
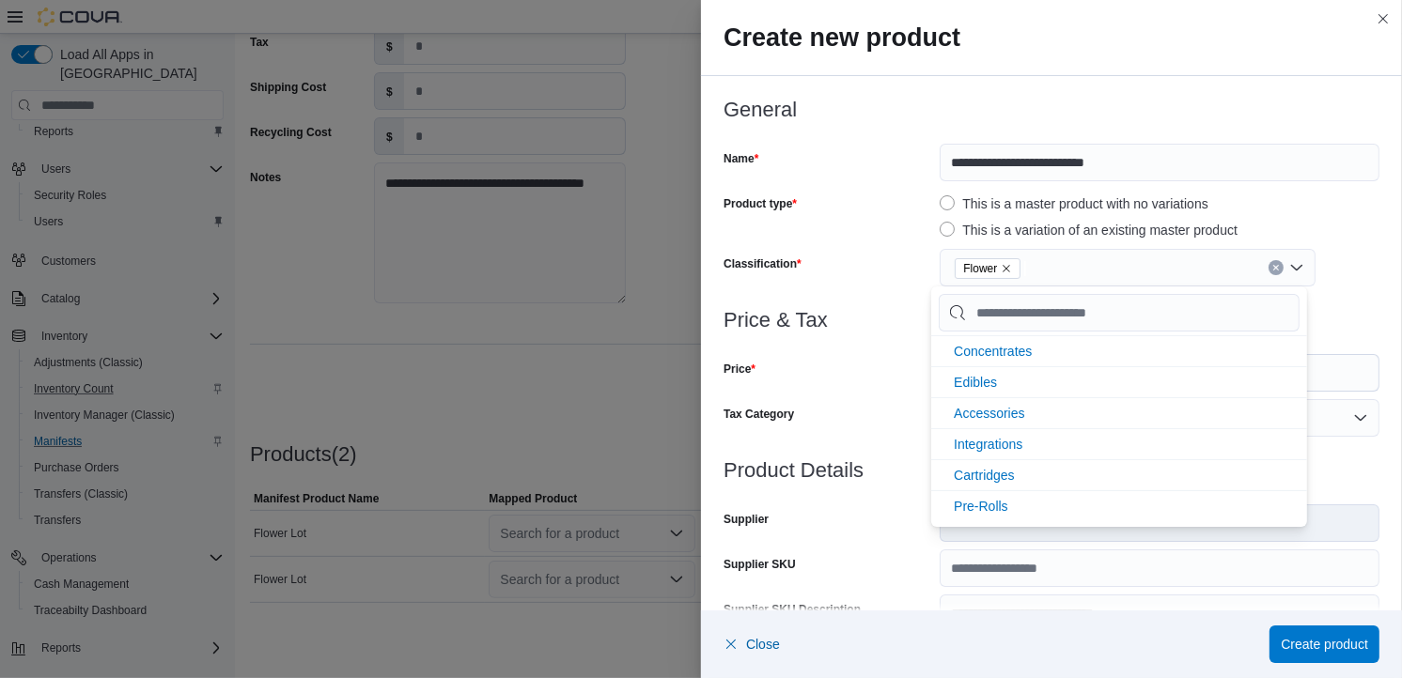
click at [868, 361] on div "Price" at bounding box center [827, 373] width 209 height 38
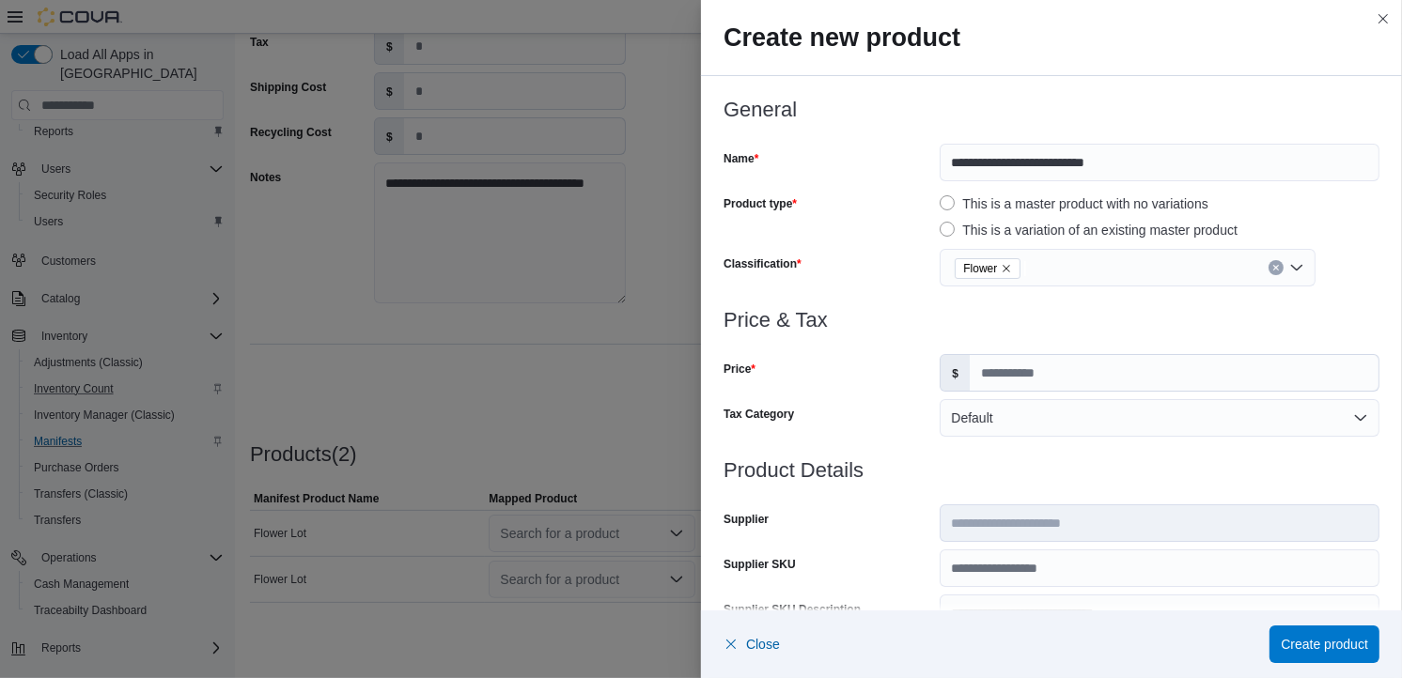
scroll to position [0, 0]
click at [988, 366] on input "Price" at bounding box center [1174, 373] width 409 height 36
type input "****"
click at [937, 440] on div at bounding box center [1051, 448] width 656 height 23
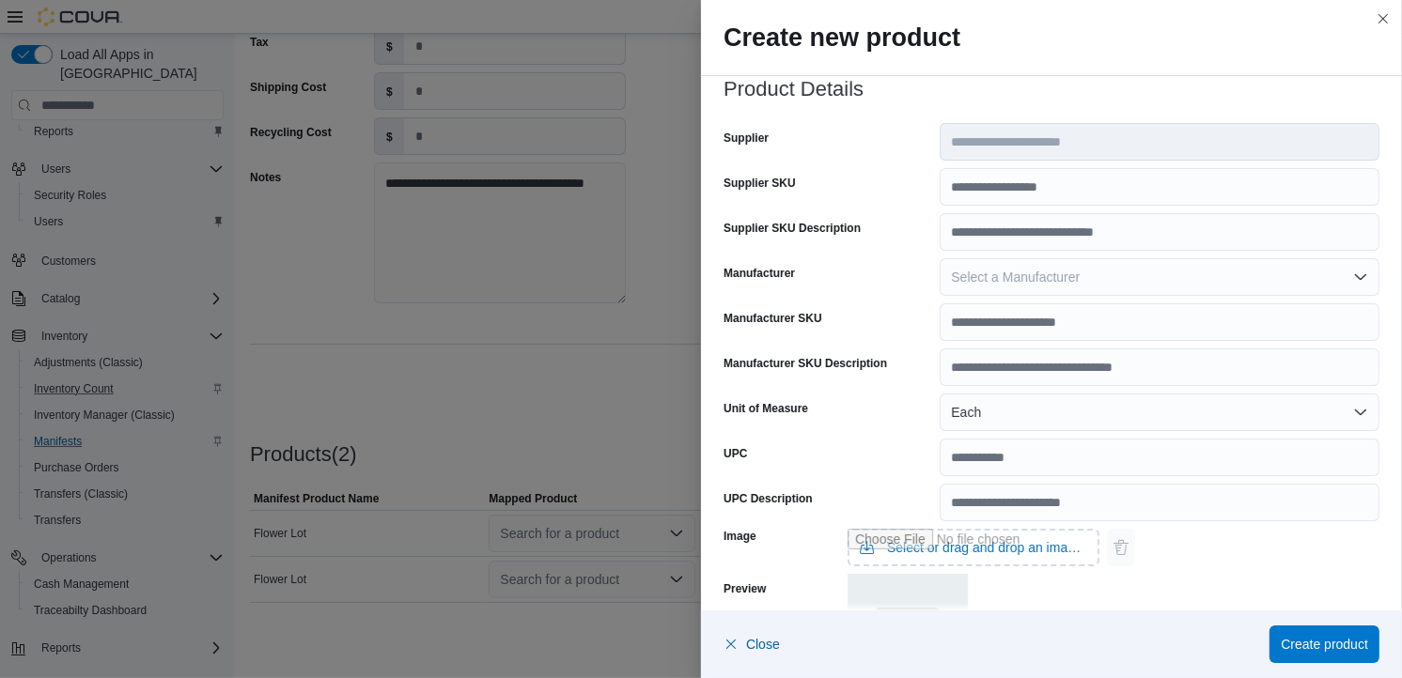
scroll to position [374, 0]
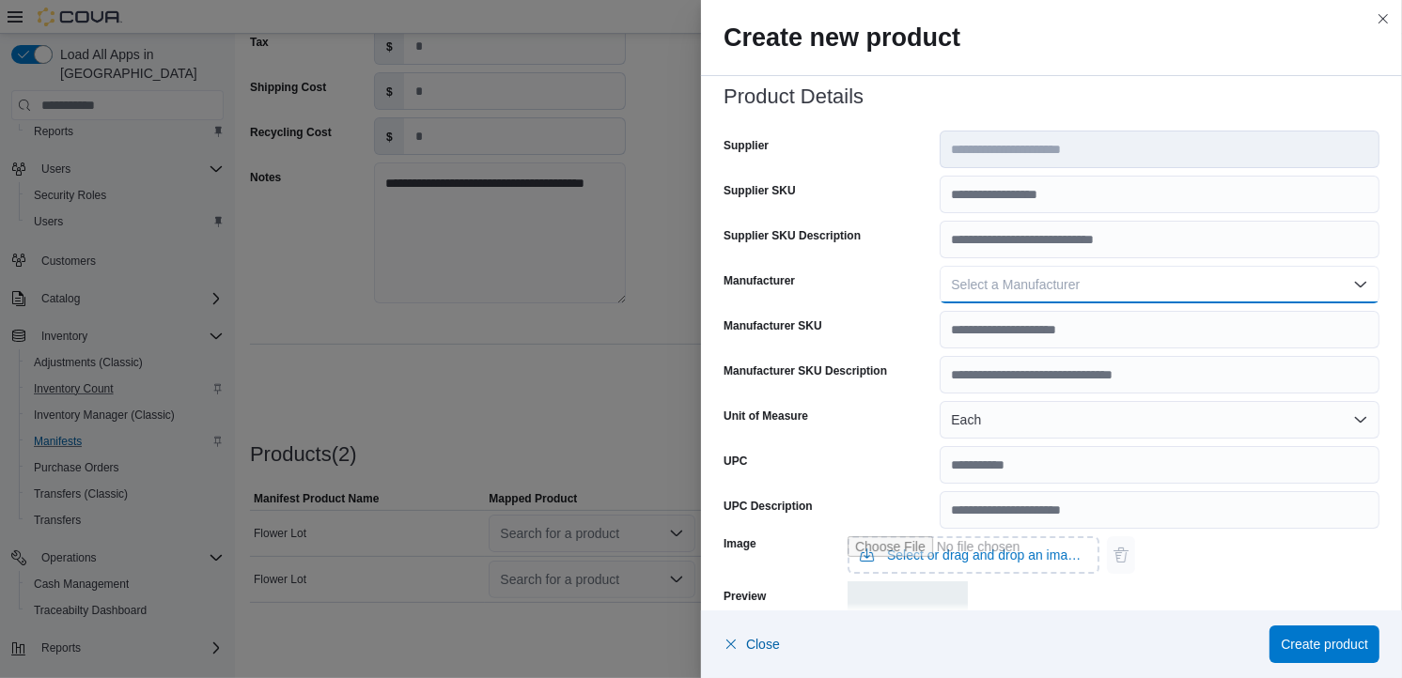
click at [1041, 302] on button "Select a Manufacturer" at bounding box center [1159, 285] width 440 height 38
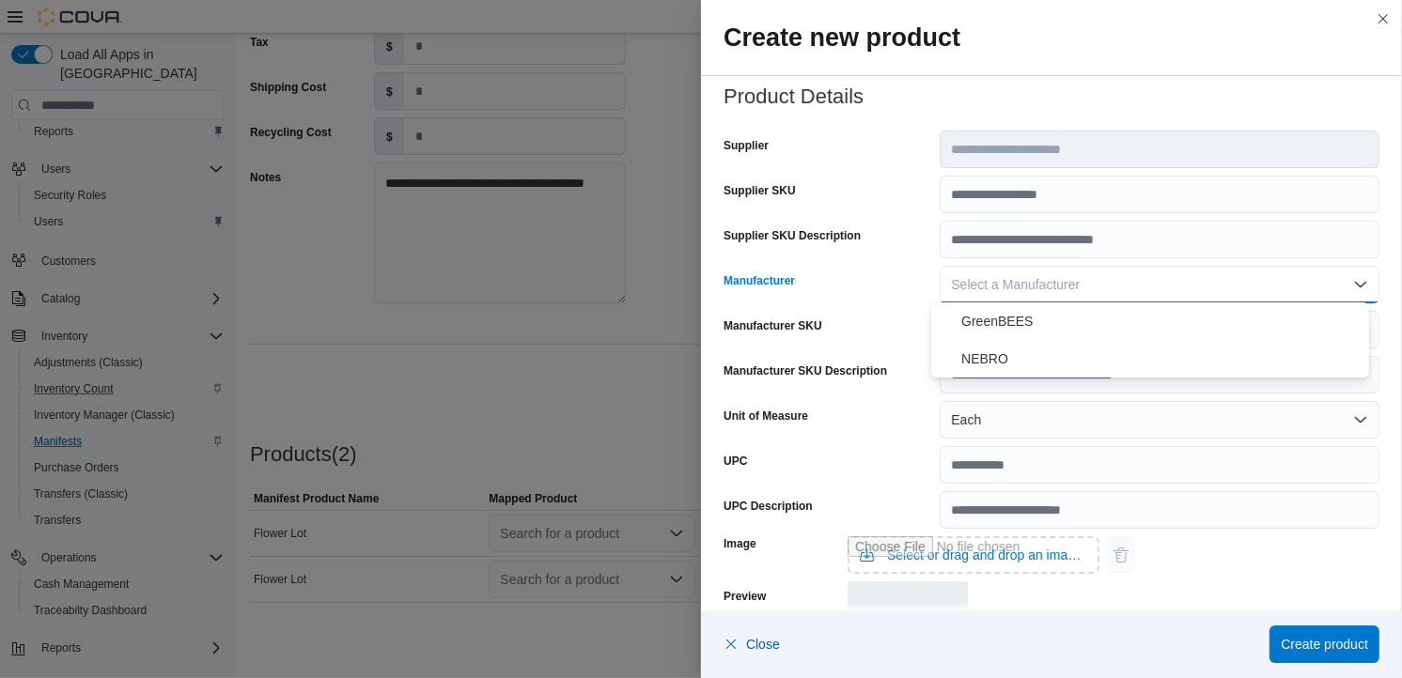
click at [883, 293] on div "Manufacturer" at bounding box center [827, 285] width 209 height 38
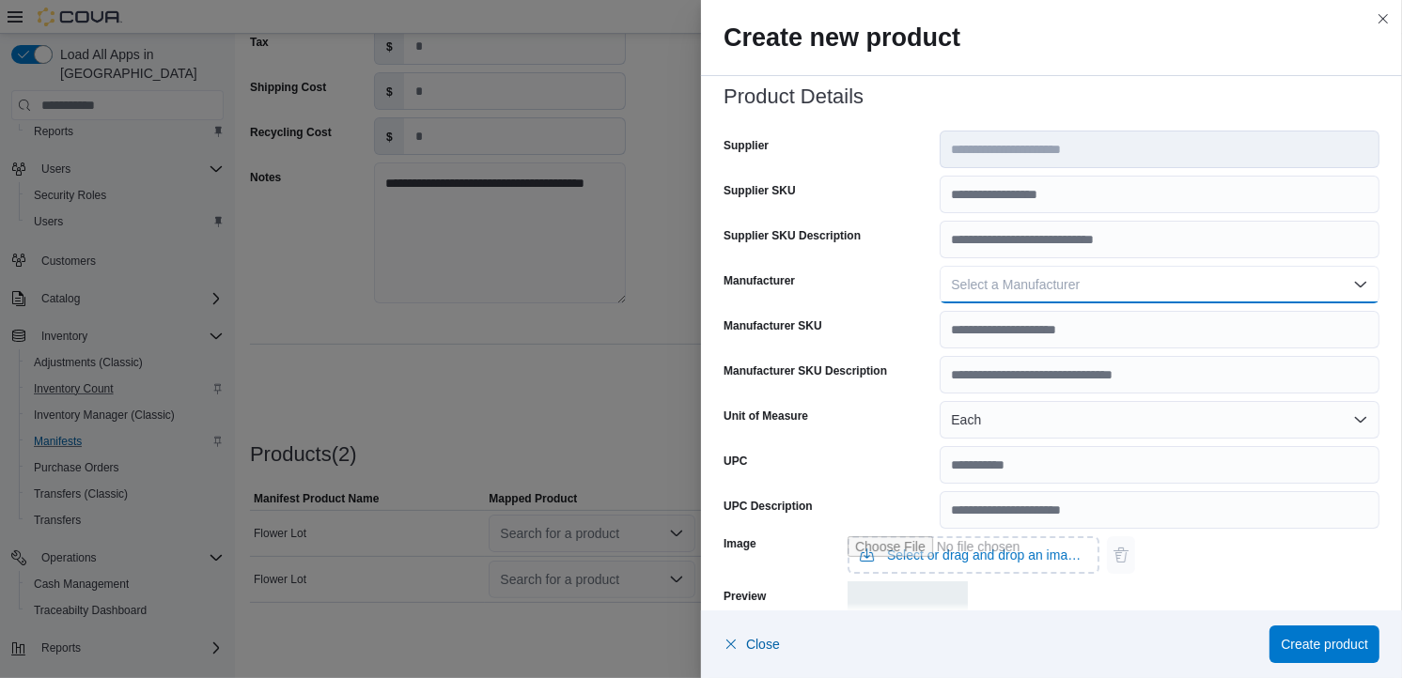
click at [998, 282] on span "Select a Manufacturer" at bounding box center [1015, 284] width 129 height 15
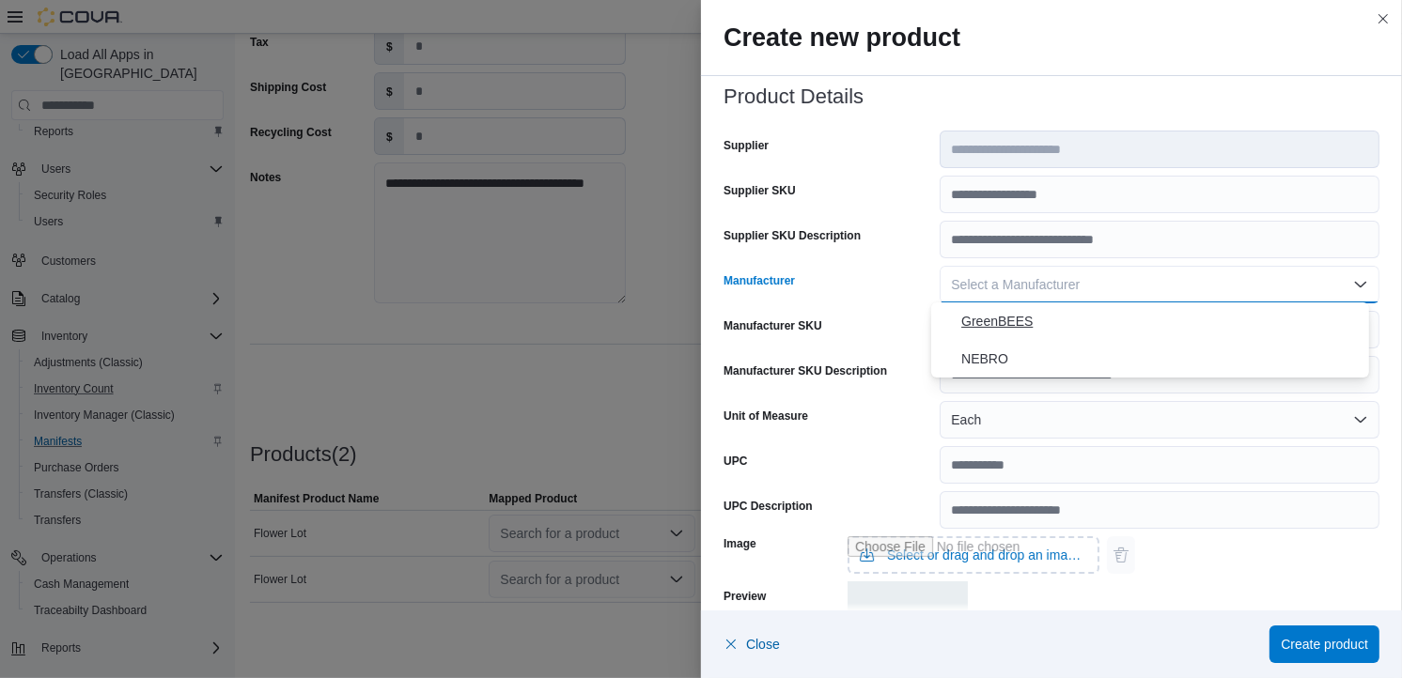
click at [994, 311] on span "GreenBEES" at bounding box center [1161, 321] width 400 height 23
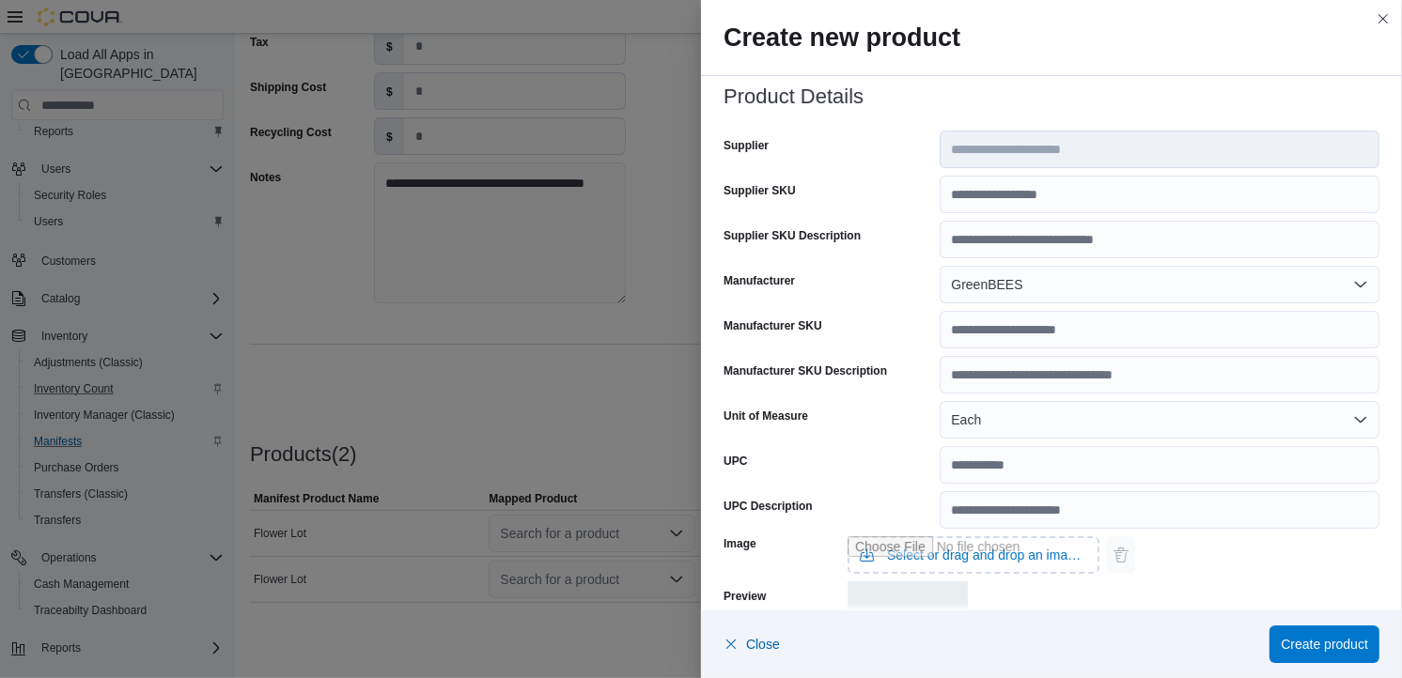
click at [850, 268] on div "Manufacturer" at bounding box center [827, 285] width 209 height 38
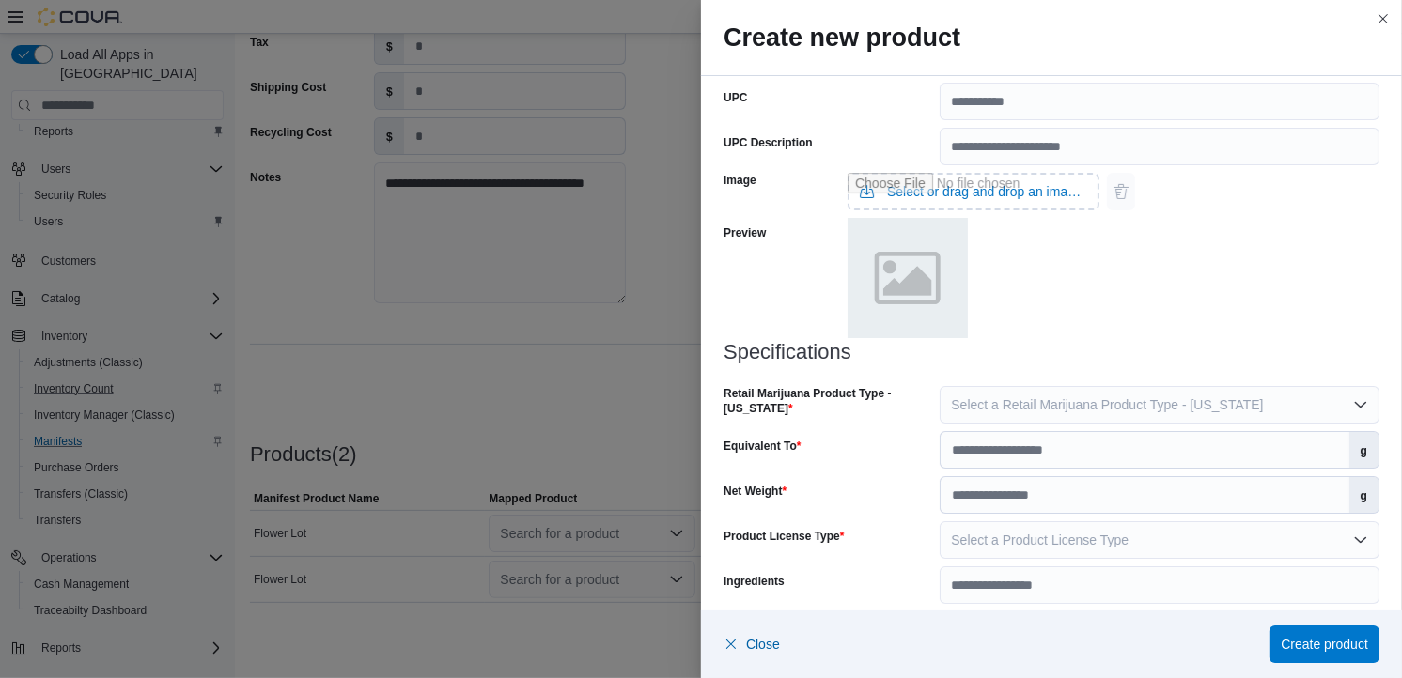
scroll to position [754, 0]
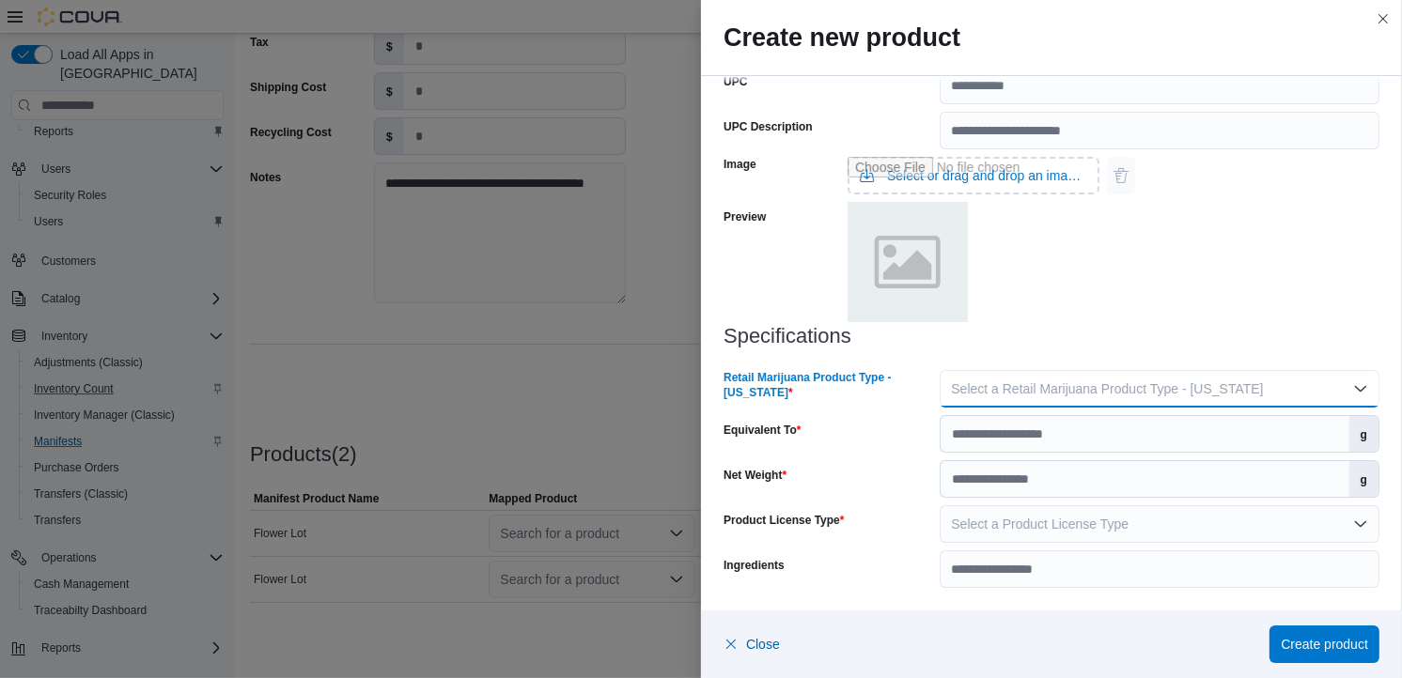
click at [1032, 393] on span "Select a Retail Marijuana Product Type - [US_STATE]" at bounding box center [1107, 388] width 312 height 15
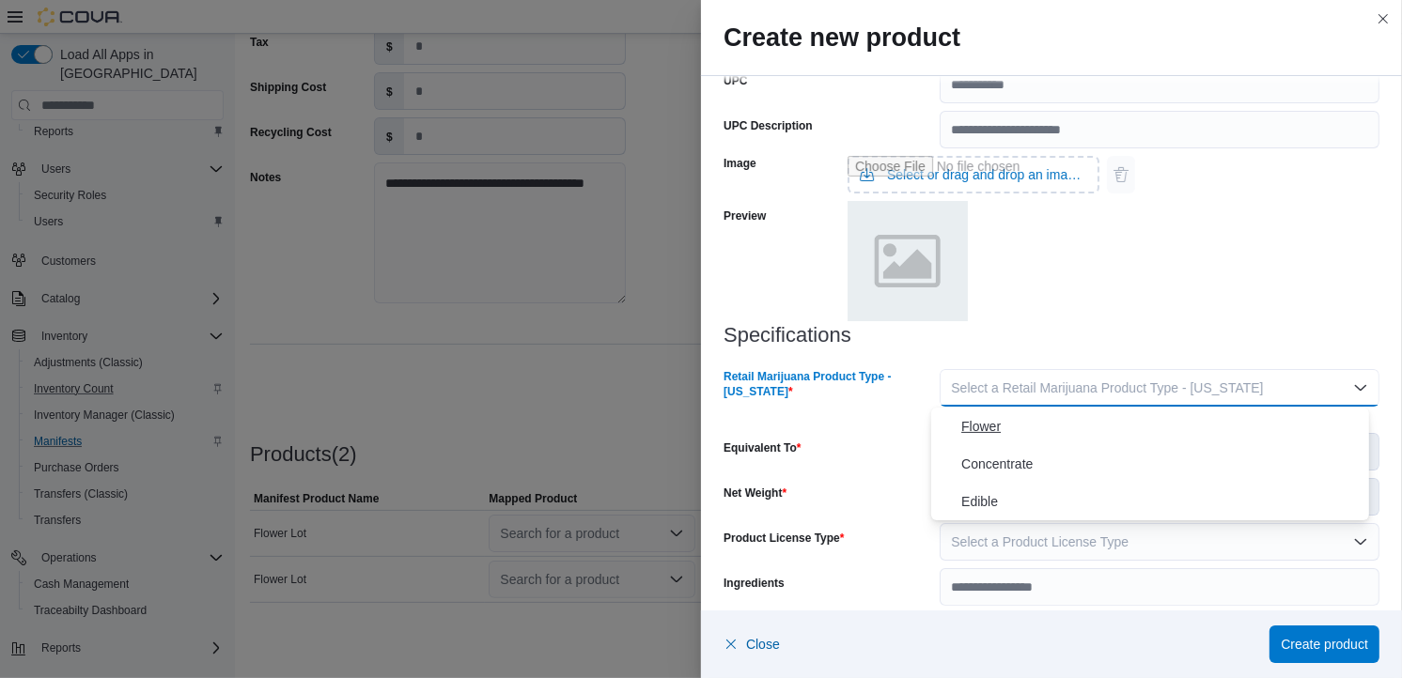
click at [1025, 423] on span "Flower" at bounding box center [1161, 426] width 400 height 23
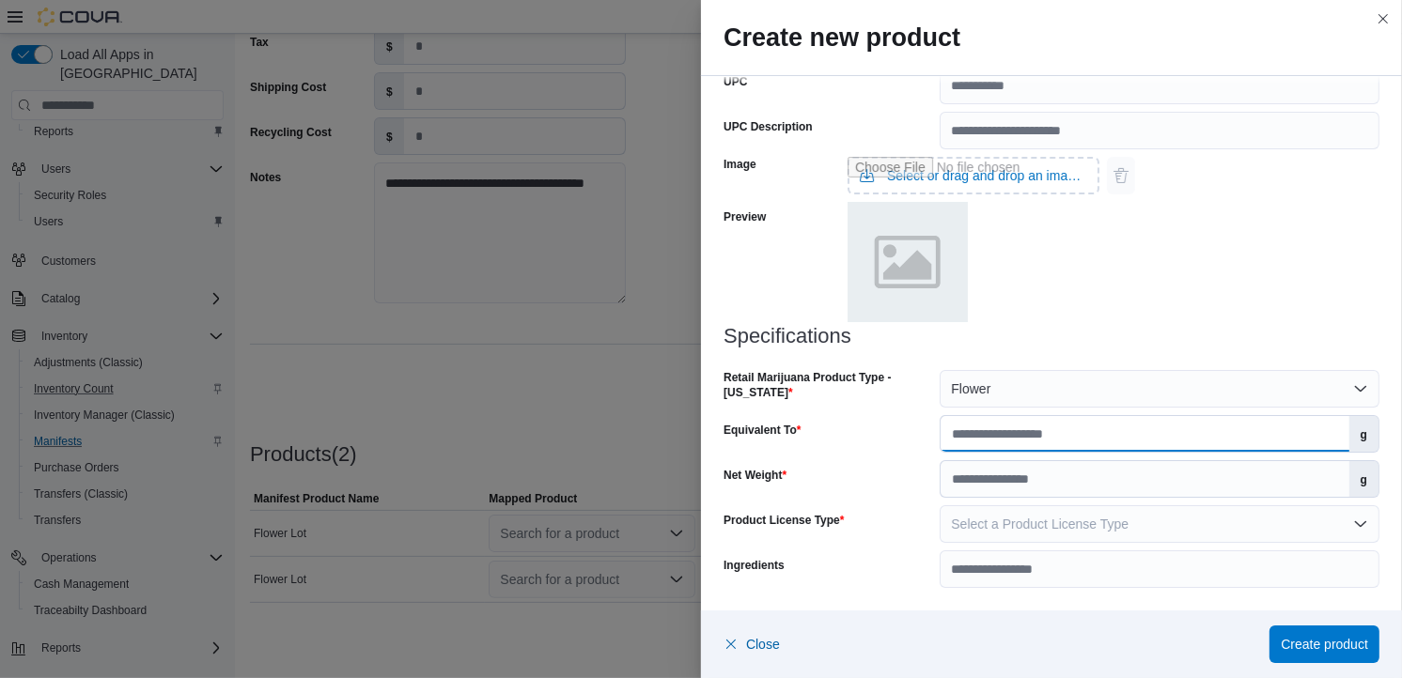
click at [1009, 426] on input "Equivalent To" at bounding box center [1144, 434] width 408 height 36
type input "*"
click at [996, 489] on input "Net Weight" at bounding box center [1144, 479] width 408 height 36
type input "*"
click at [902, 548] on div "Specifications Retail Marijuana Product Type - [US_STATE] Flower Equivalent To …" at bounding box center [1051, 456] width 656 height 263
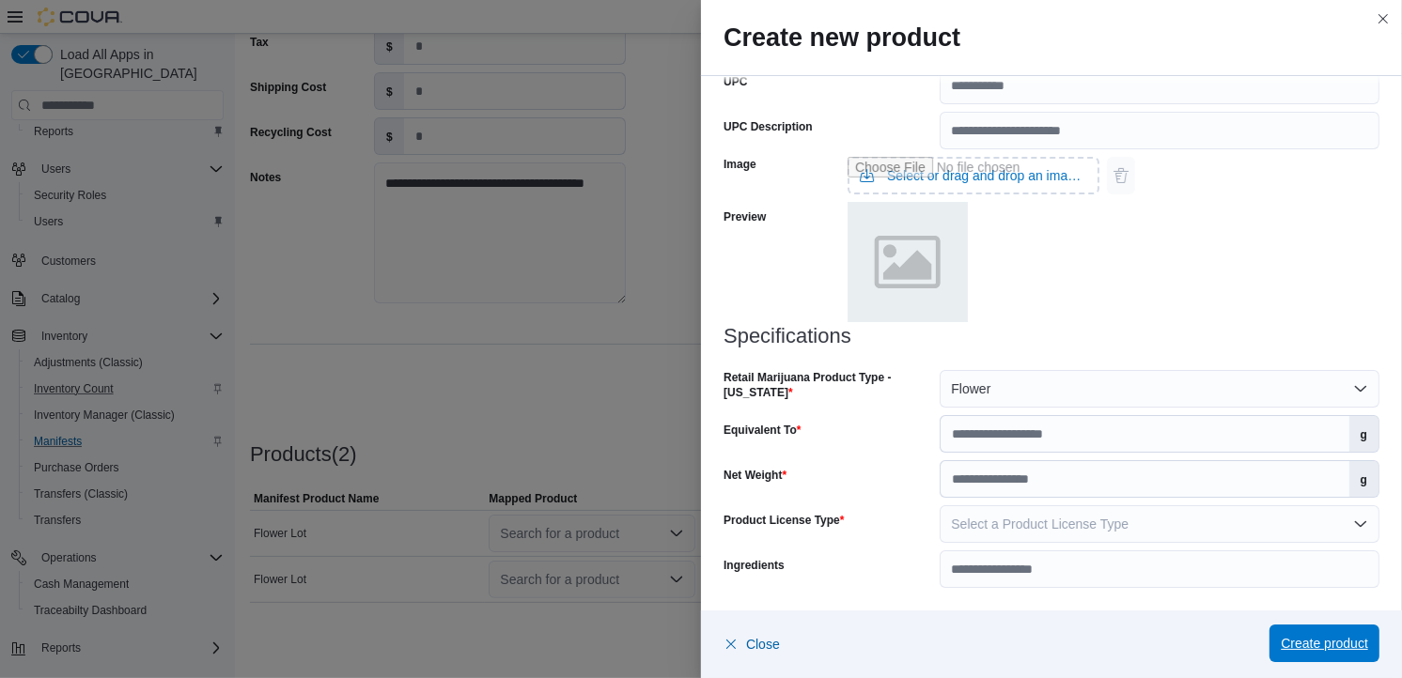
click at [1261, 610] on span "Create product" at bounding box center [1323, 643] width 87 height 19
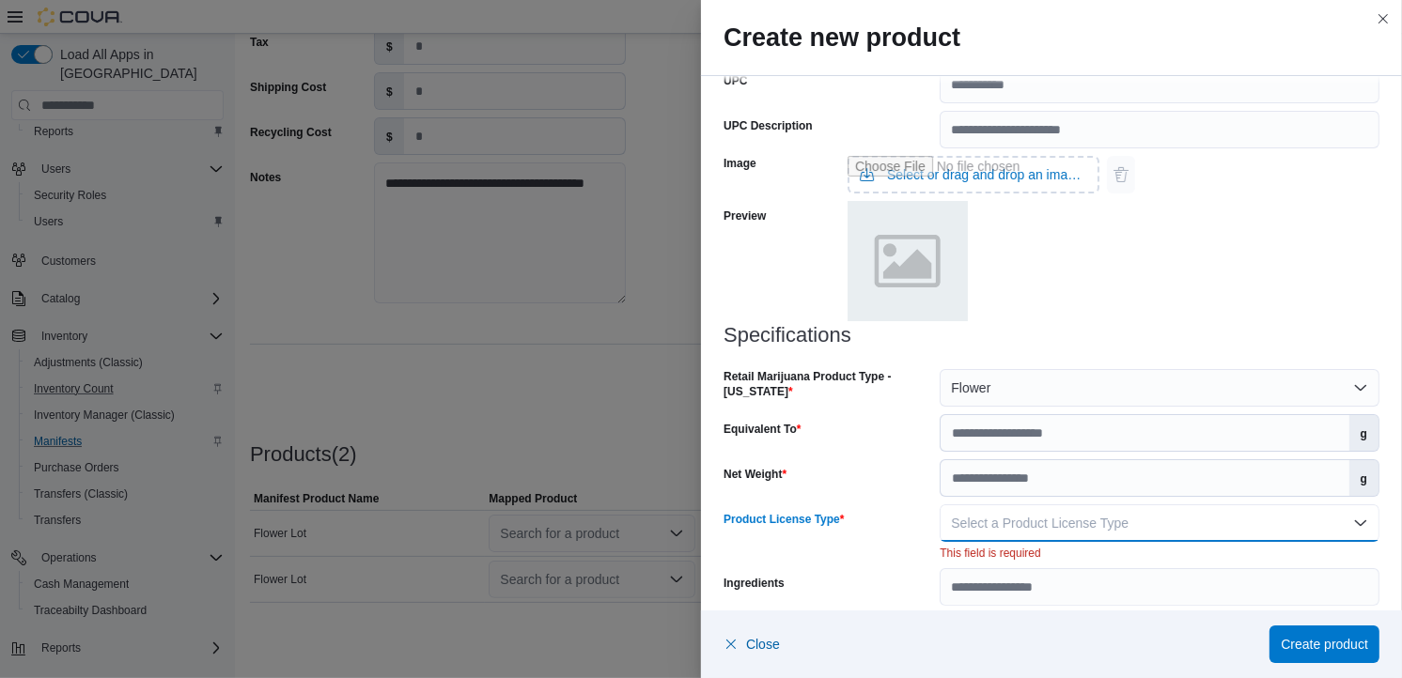
click at [987, 509] on button "Select a Product License Type" at bounding box center [1159, 523] width 440 height 38
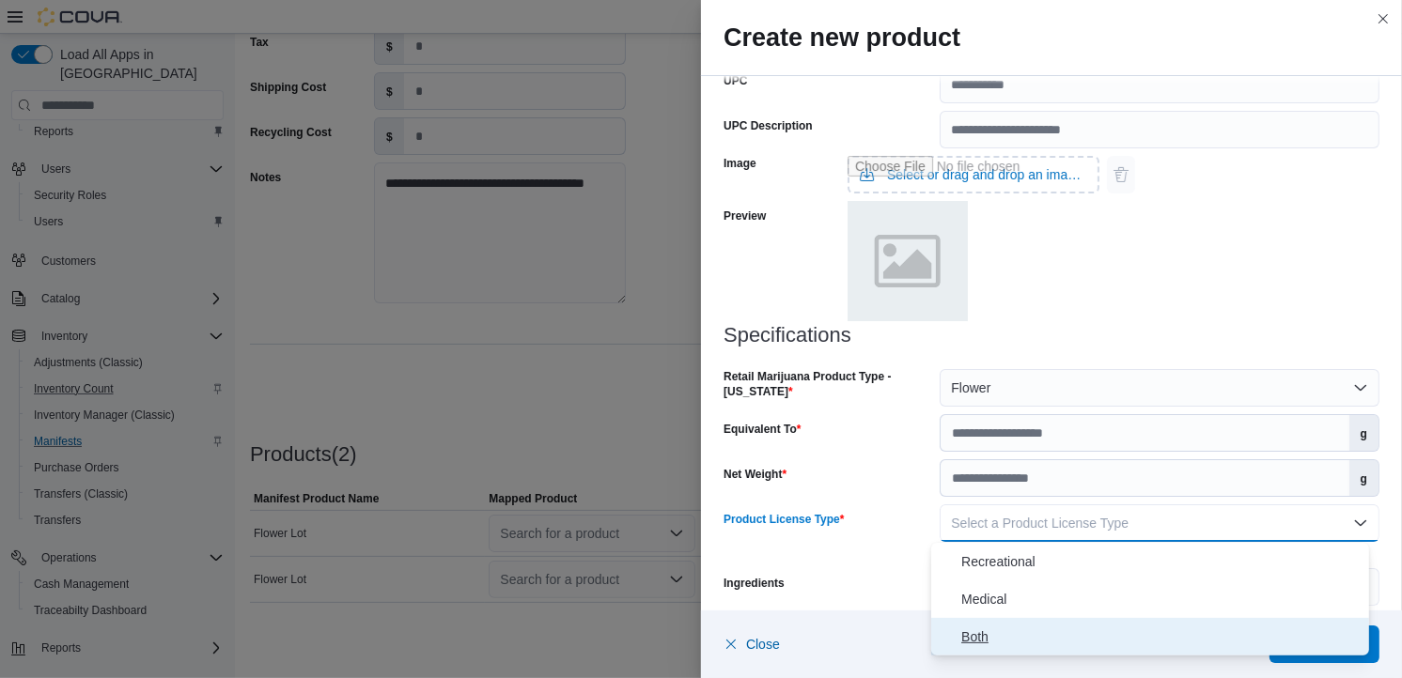
click at [1005, 610] on button "Both" at bounding box center [1150, 637] width 438 height 38
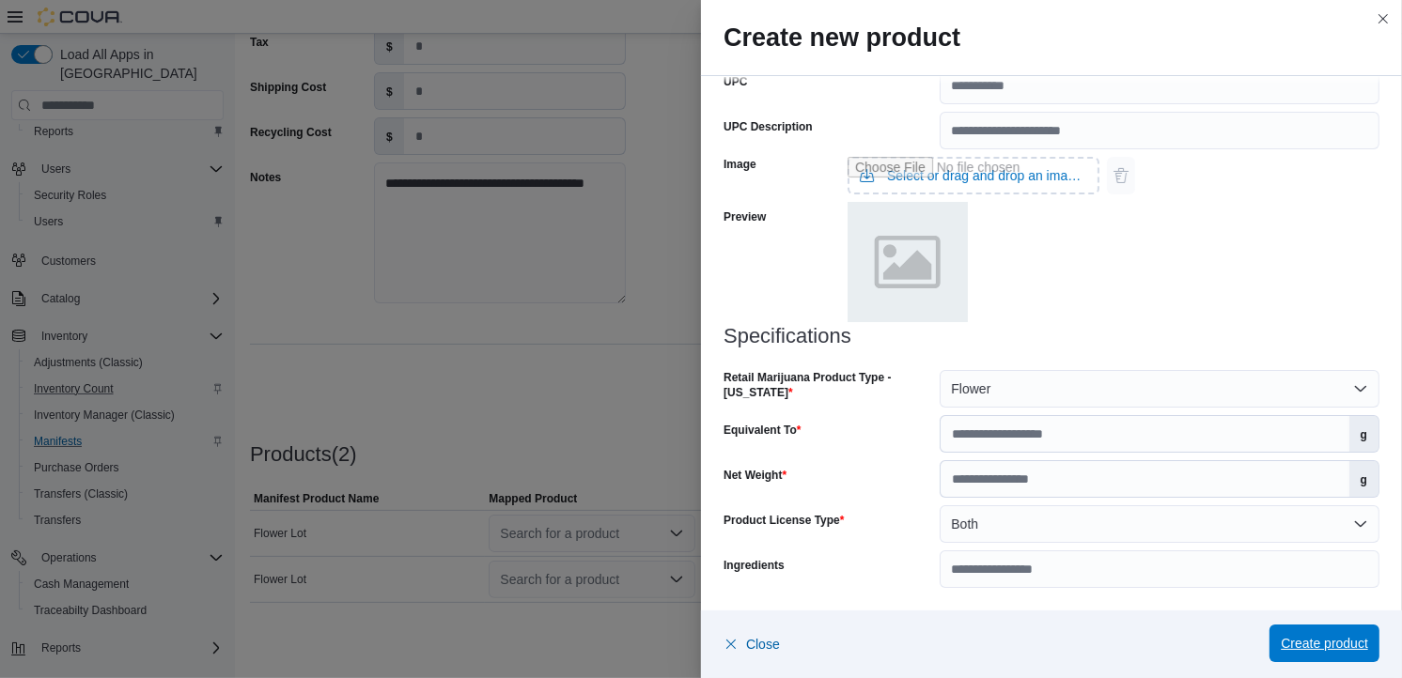
click at [1261, 610] on span "Create product" at bounding box center [1323, 644] width 87 height 38
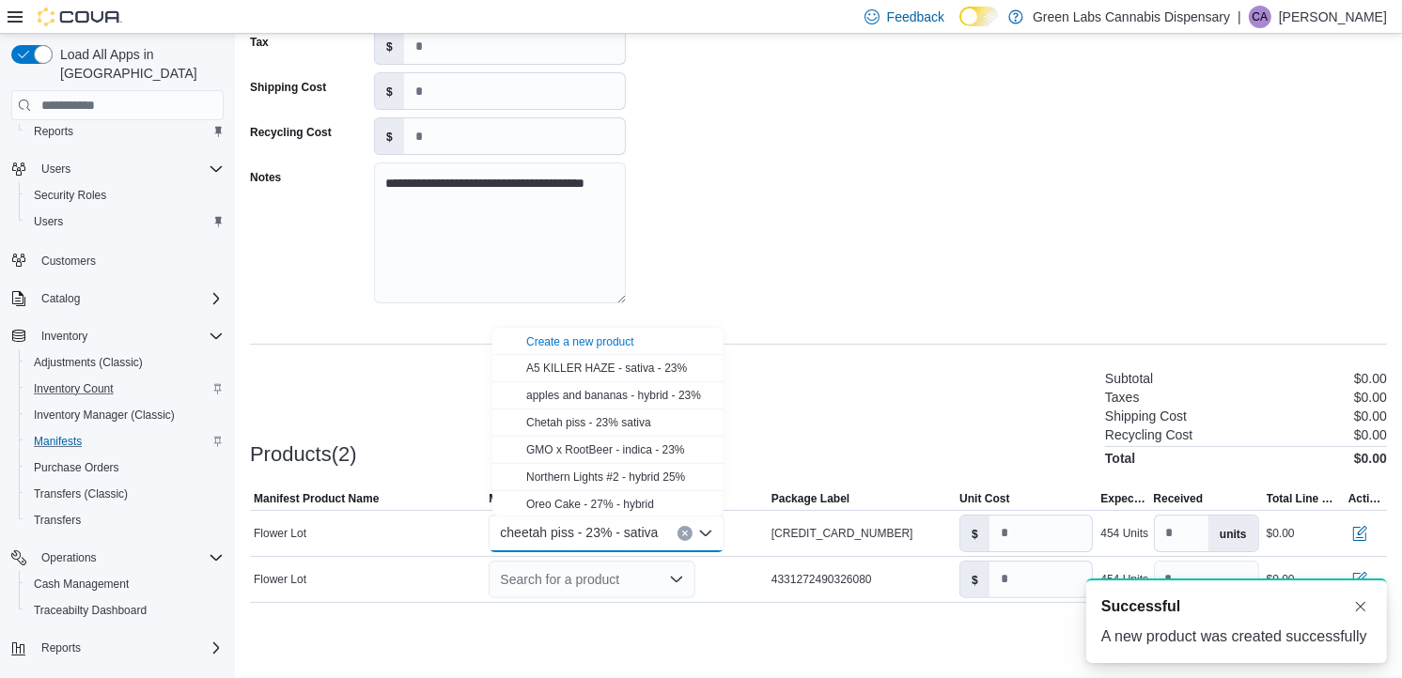
scroll to position [0, 0]
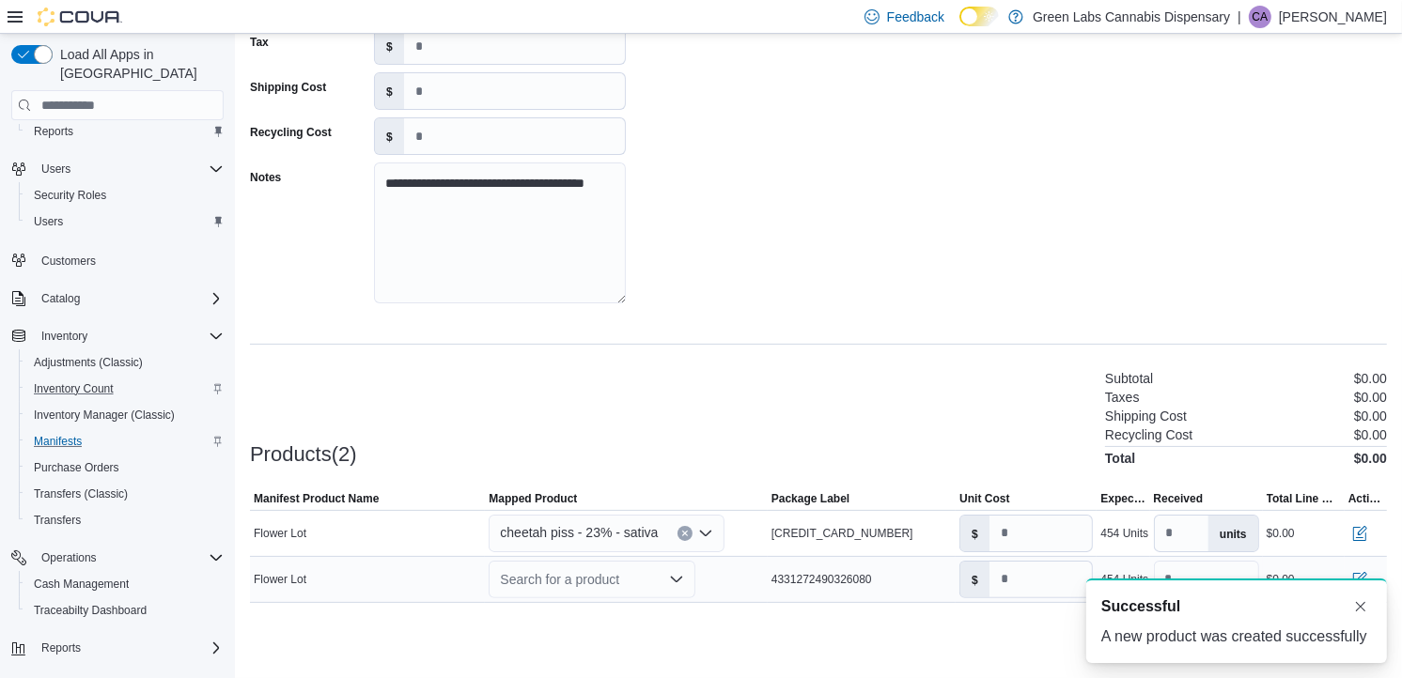
click at [605, 574] on div "Search for a product" at bounding box center [592, 580] width 207 height 38
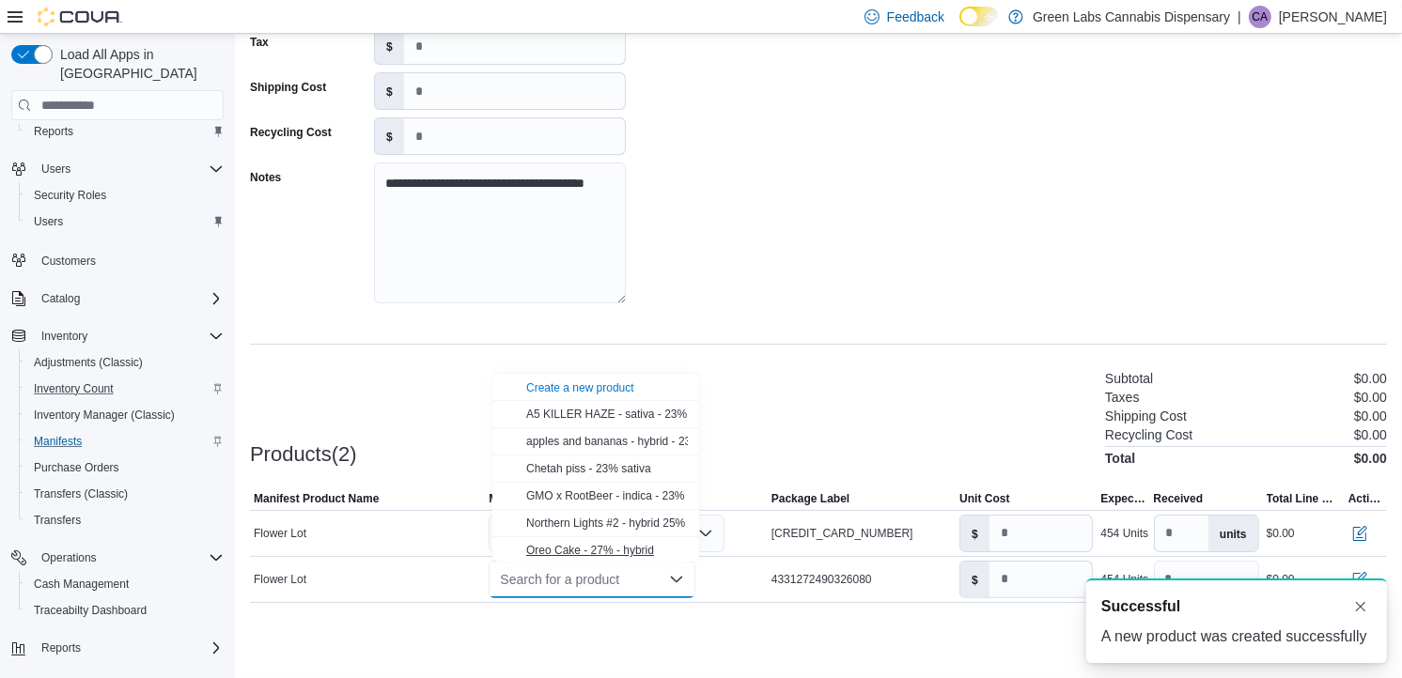
click at [593, 543] on div "Oreo Cake - 27% - hybrid" at bounding box center [607, 550] width 162 height 15
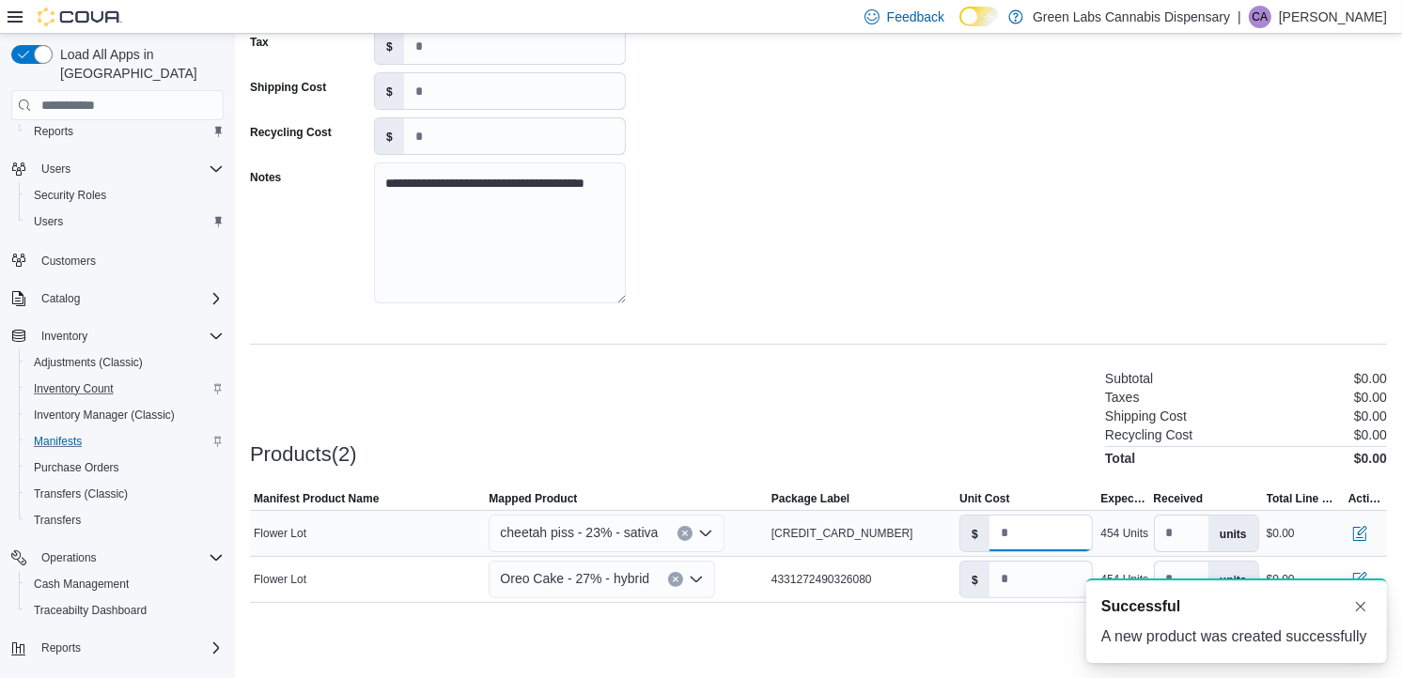
click at [1076, 549] on input "number" at bounding box center [1040, 534] width 103 height 36
click at [1076, 549] on input "*" at bounding box center [1040, 534] width 103 height 36
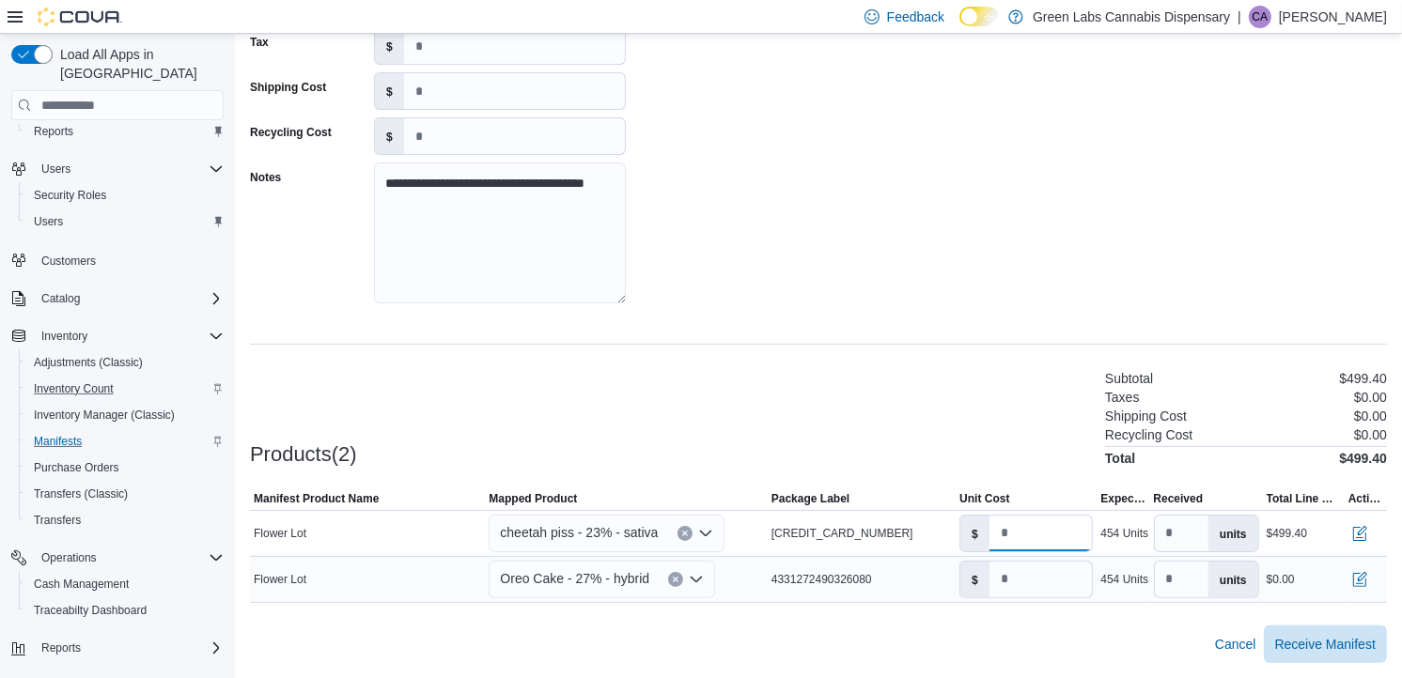
type input "***"
click at [1049, 579] on input "*" at bounding box center [1040, 580] width 103 height 36
type input "****"
click at [1112, 610] on div at bounding box center [818, 614] width 1137 height 23
click at [1261, 610] on span "Receive Manifest" at bounding box center [1325, 643] width 101 height 19
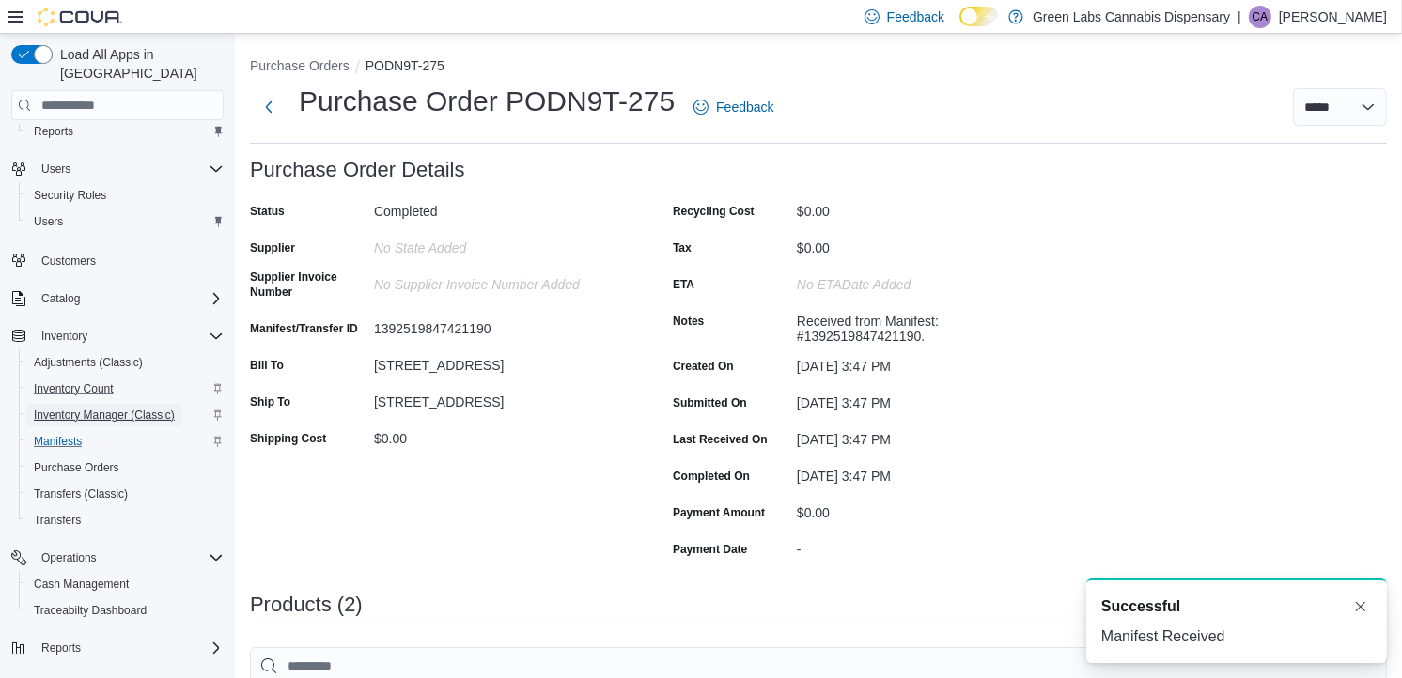
click at [99, 408] on span "Inventory Manager (Classic)" at bounding box center [104, 415] width 141 height 15
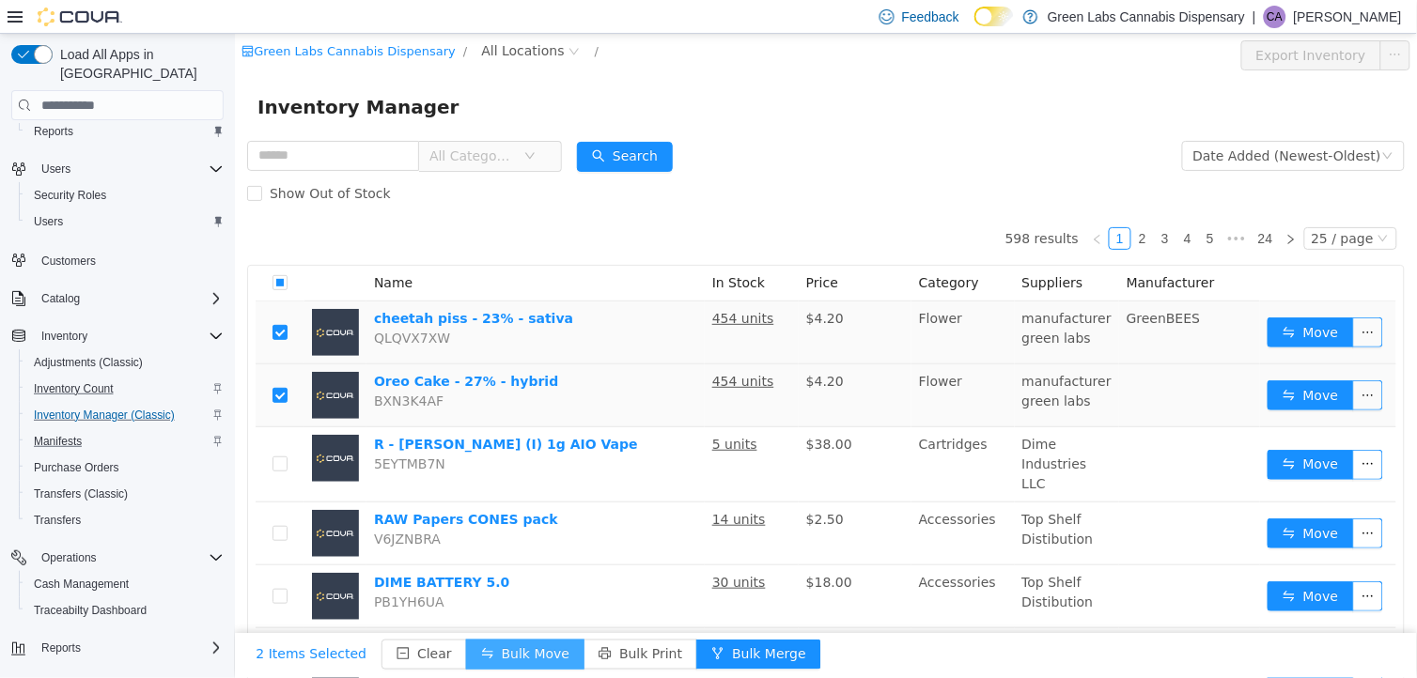
click at [503, 610] on button "Bulk Move" at bounding box center [524, 655] width 118 height 30
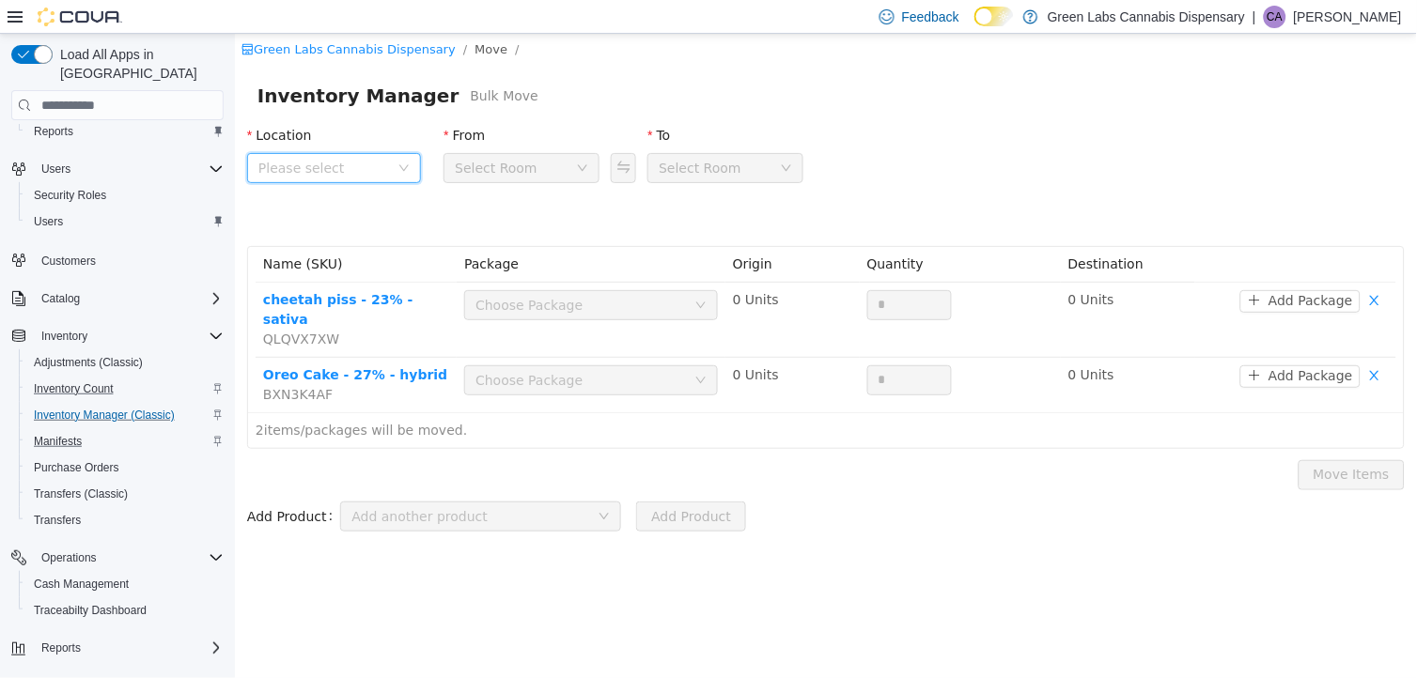
click at [365, 171] on span "Please select" at bounding box center [322, 168] width 131 height 19
click at [363, 256] on li "All Locations [STREET_ADDRESS]" at bounding box center [339, 256] width 179 height 58
click at [370, 268] on span "[STREET_ADDRESS]" at bounding box center [359, 272] width 131 height 15
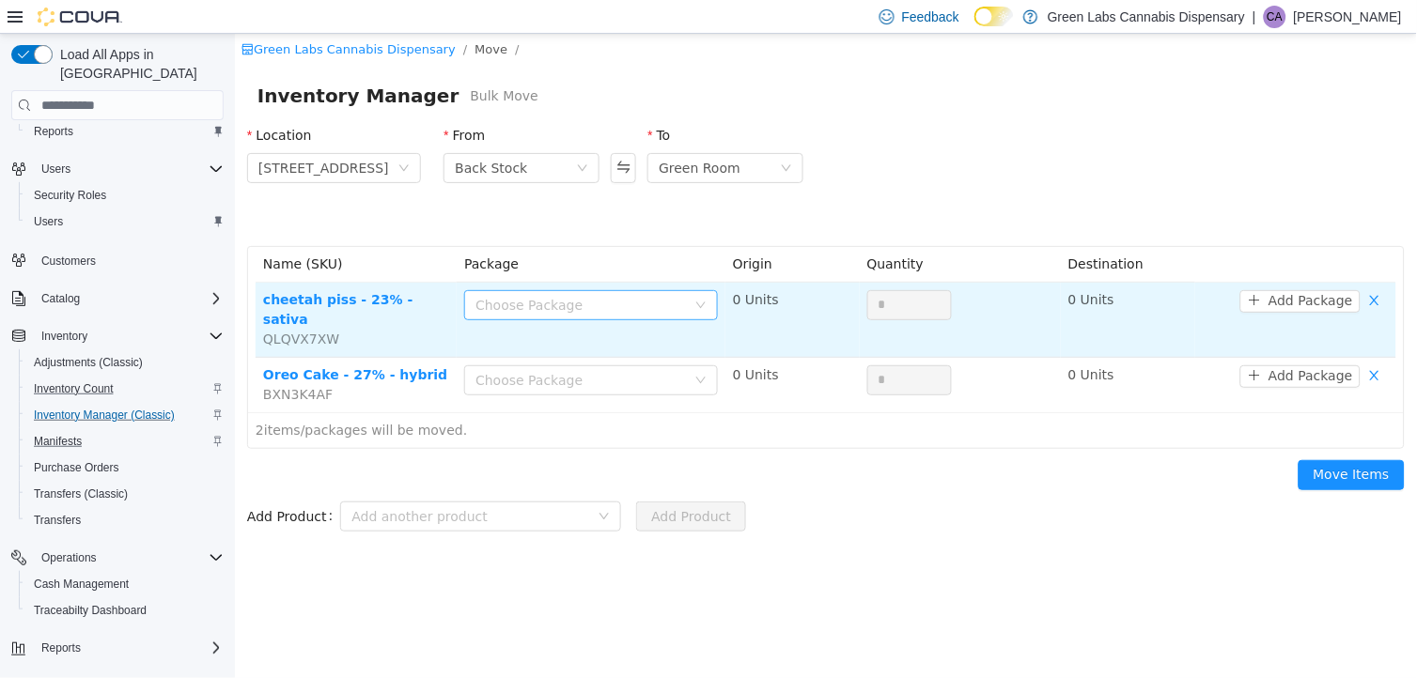
click at [596, 305] on div "Choose Package" at bounding box center [579, 305] width 210 height 19
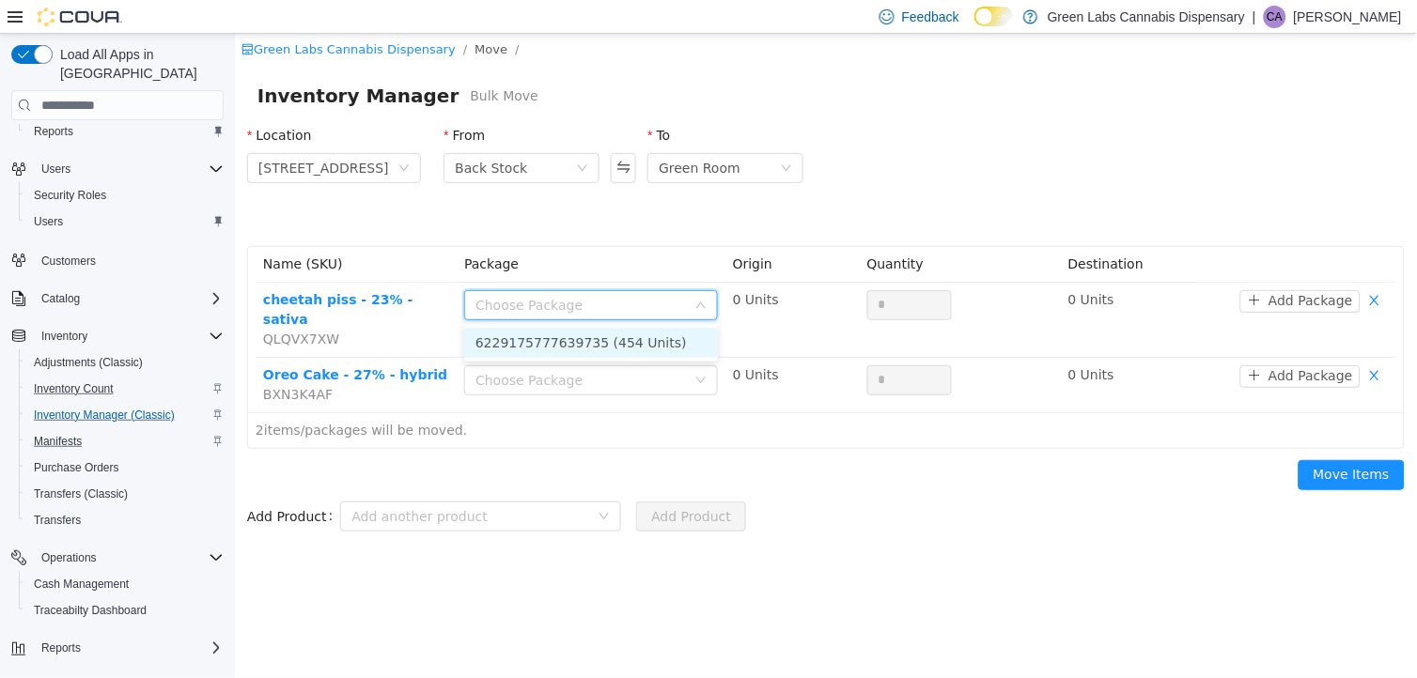
click at [607, 349] on li "6229175777639735 (454 Units)" at bounding box center [590, 343] width 254 height 30
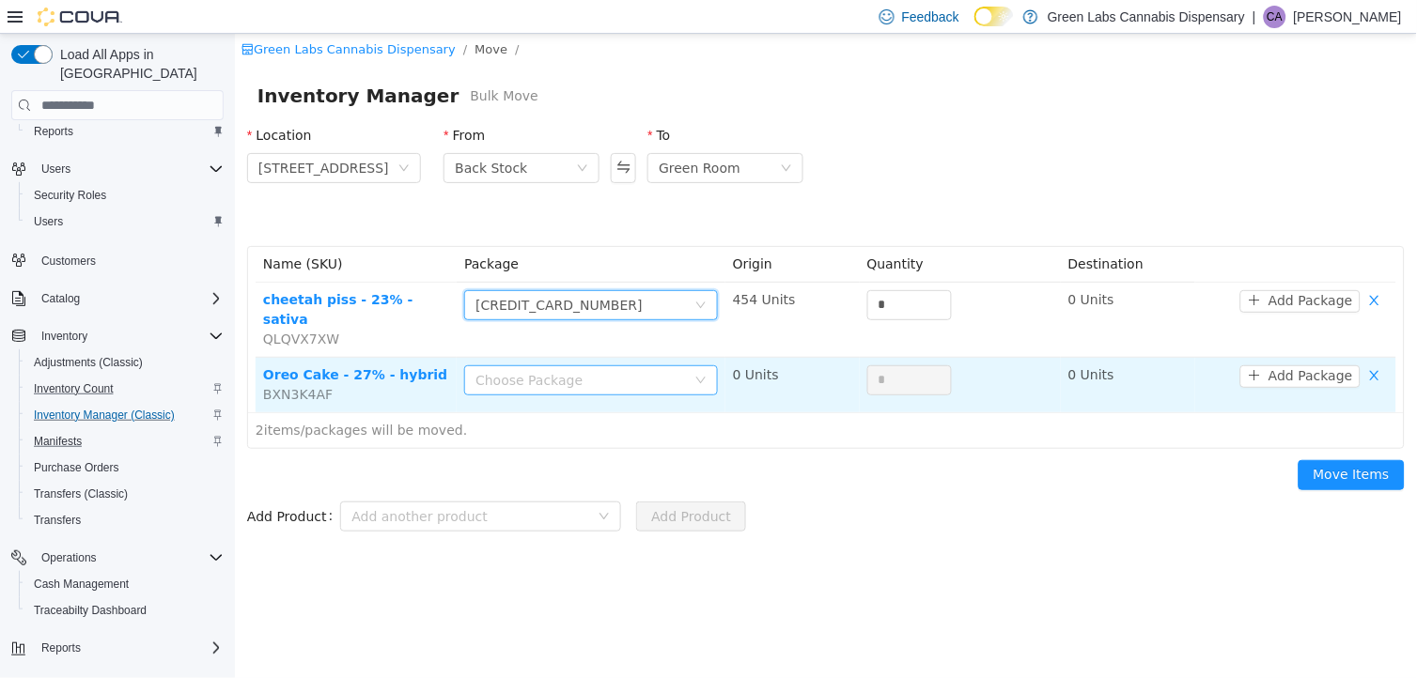
click at [612, 371] on div "Choose Package" at bounding box center [579, 380] width 210 height 19
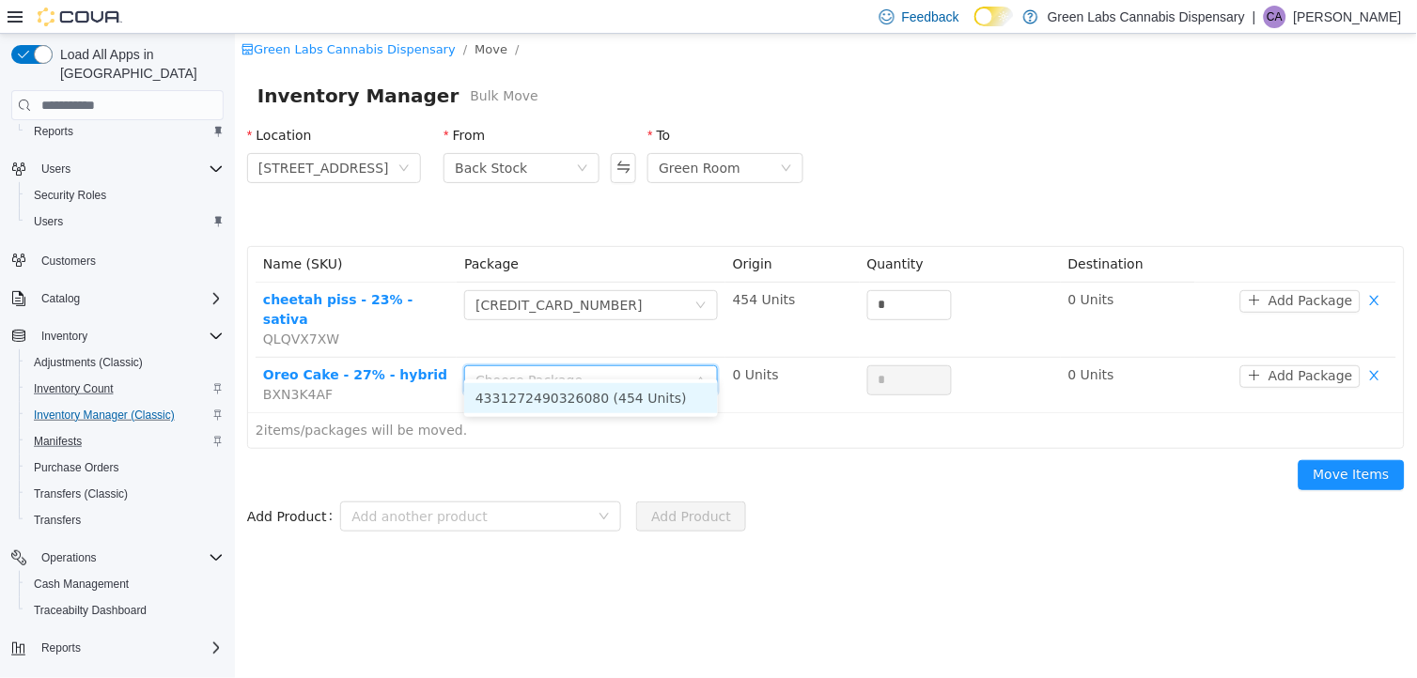
click at [613, 394] on li "4331272490326080 (454 Units)" at bounding box center [590, 398] width 254 height 30
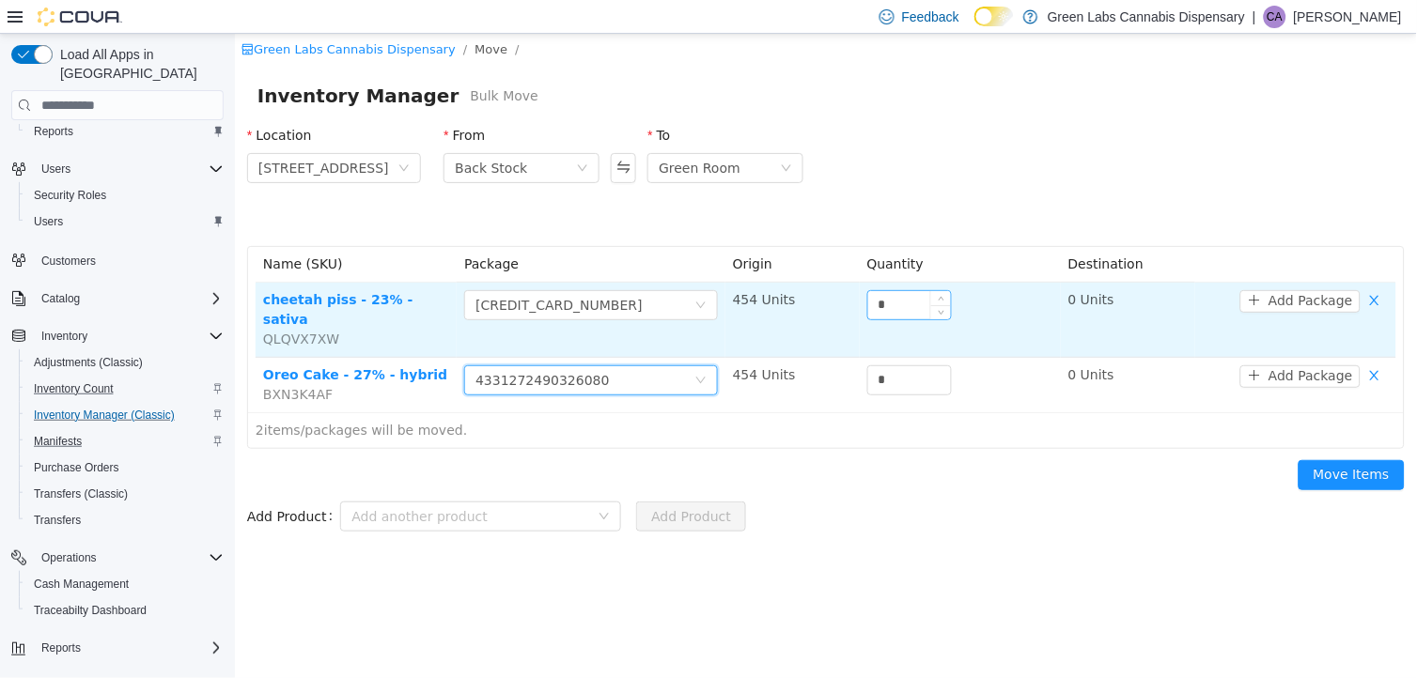
click at [901, 313] on input "*" at bounding box center [908, 305] width 83 height 28
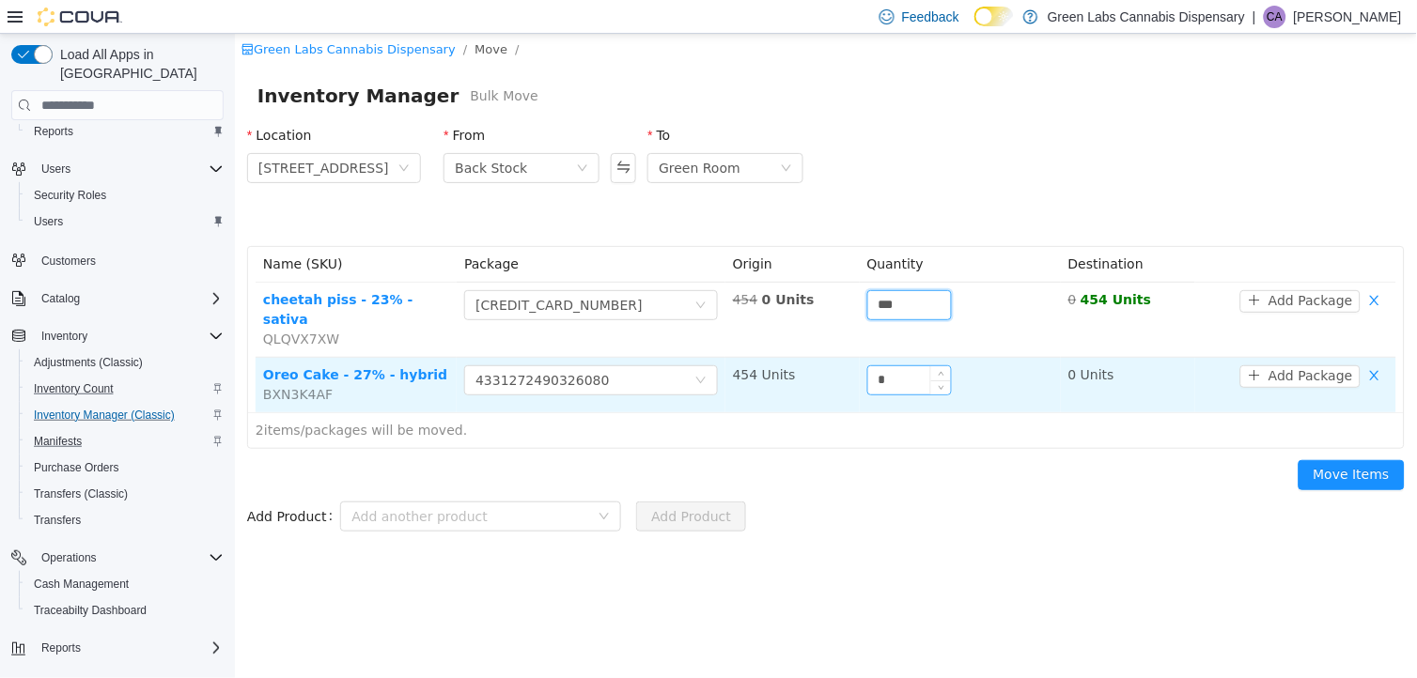
type input "***"
click at [899, 366] on input "*" at bounding box center [908, 380] width 83 height 28
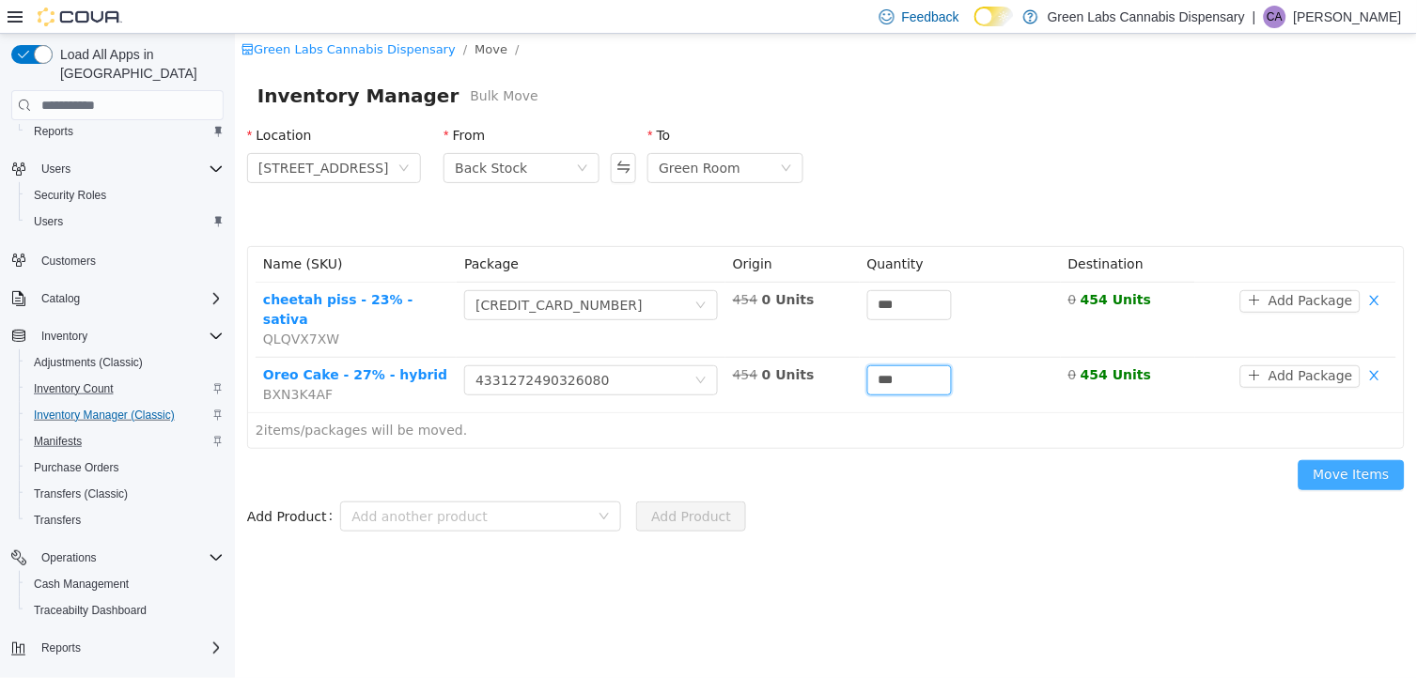
type input "***"
click at [1261, 460] on button "Move Items" at bounding box center [1350, 475] width 106 height 30
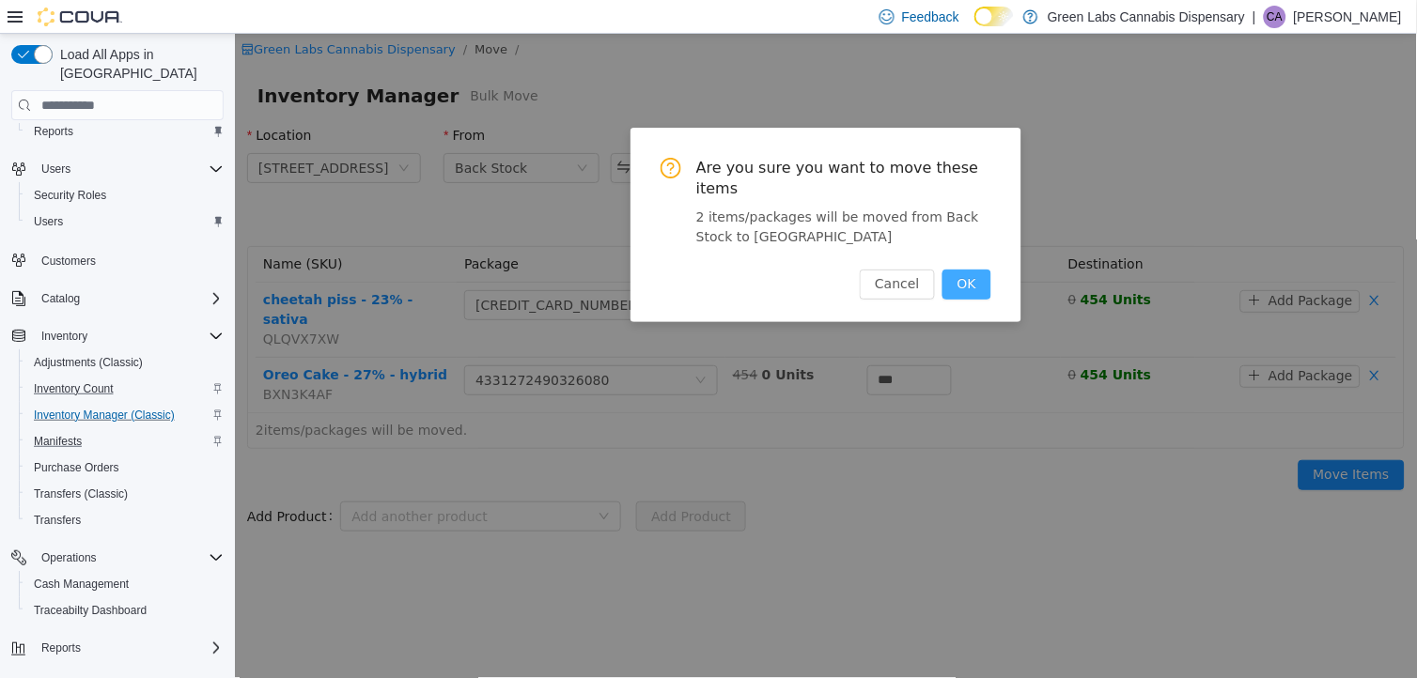
click at [987, 272] on button "OK" at bounding box center [965, 285] width 49 height 30
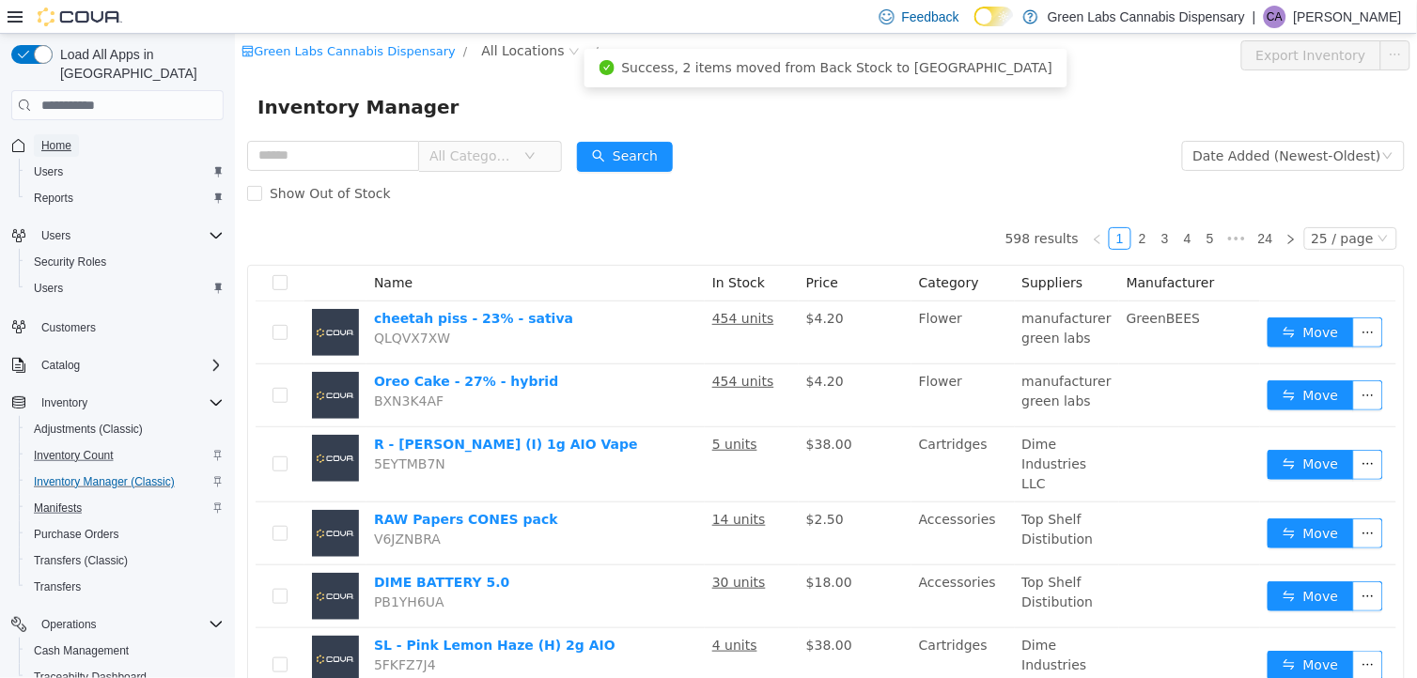
click at [44, 134] on span "Home" at bounding box center [56, 145] width 30 height 23
